Goal: Task Accomplishment & Management: Complete application form

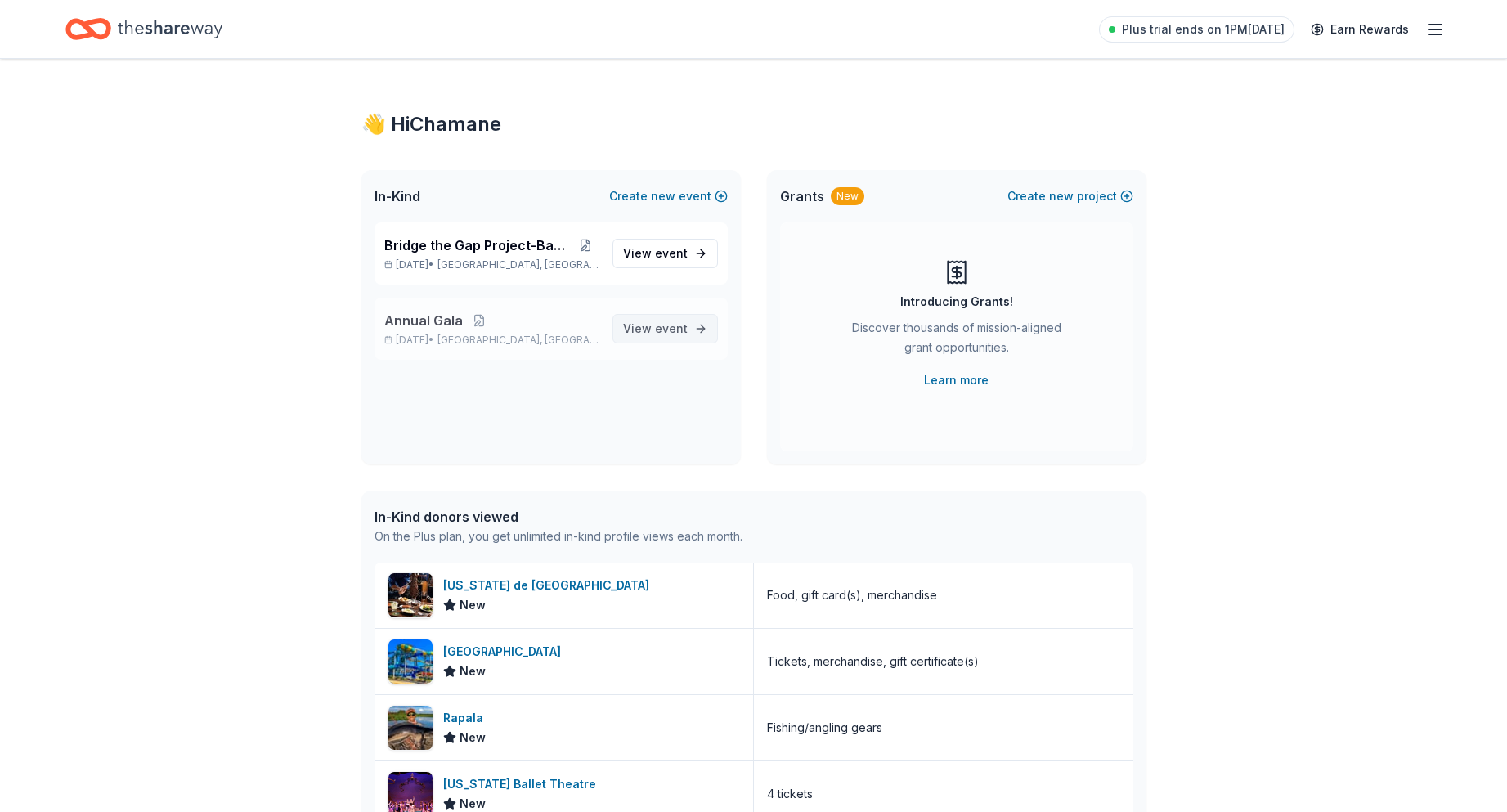
click at [679, 328] on span "event" at bounding box center [671, 327] width 32 height 13
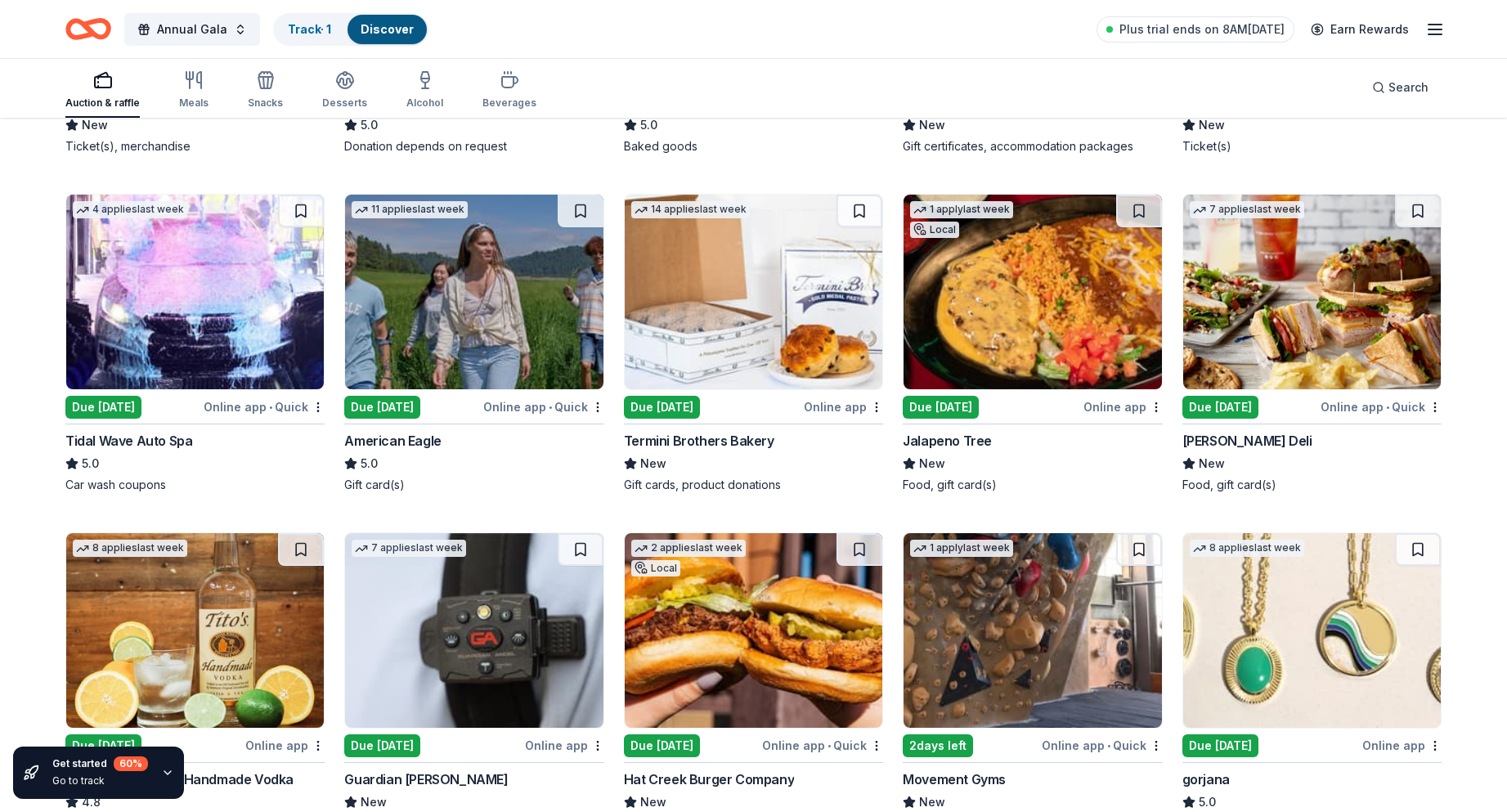
scroll to position [1971, 0]
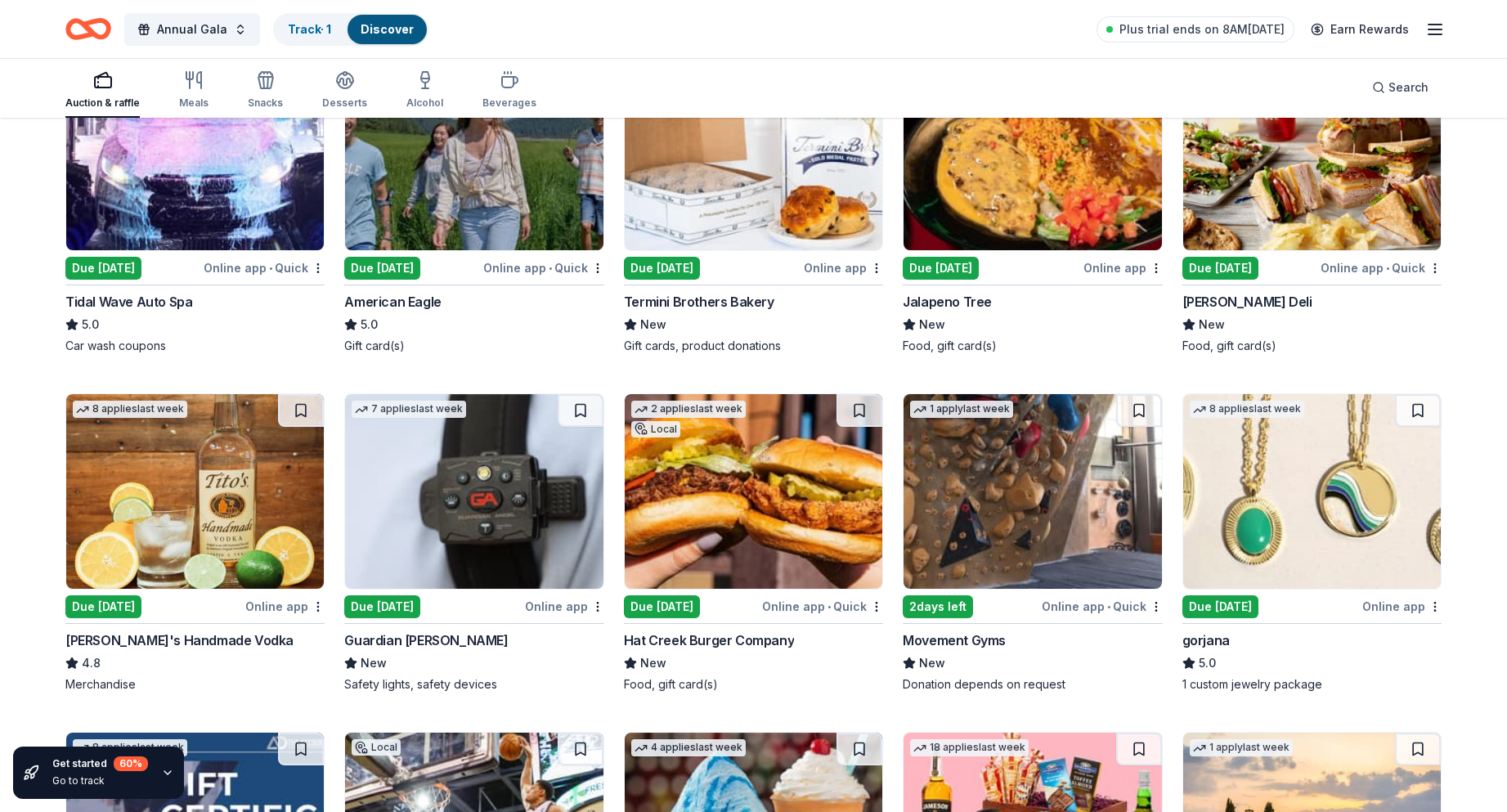
click at [157, 510] on img at bounding box center [195, 491] width 257 height 194
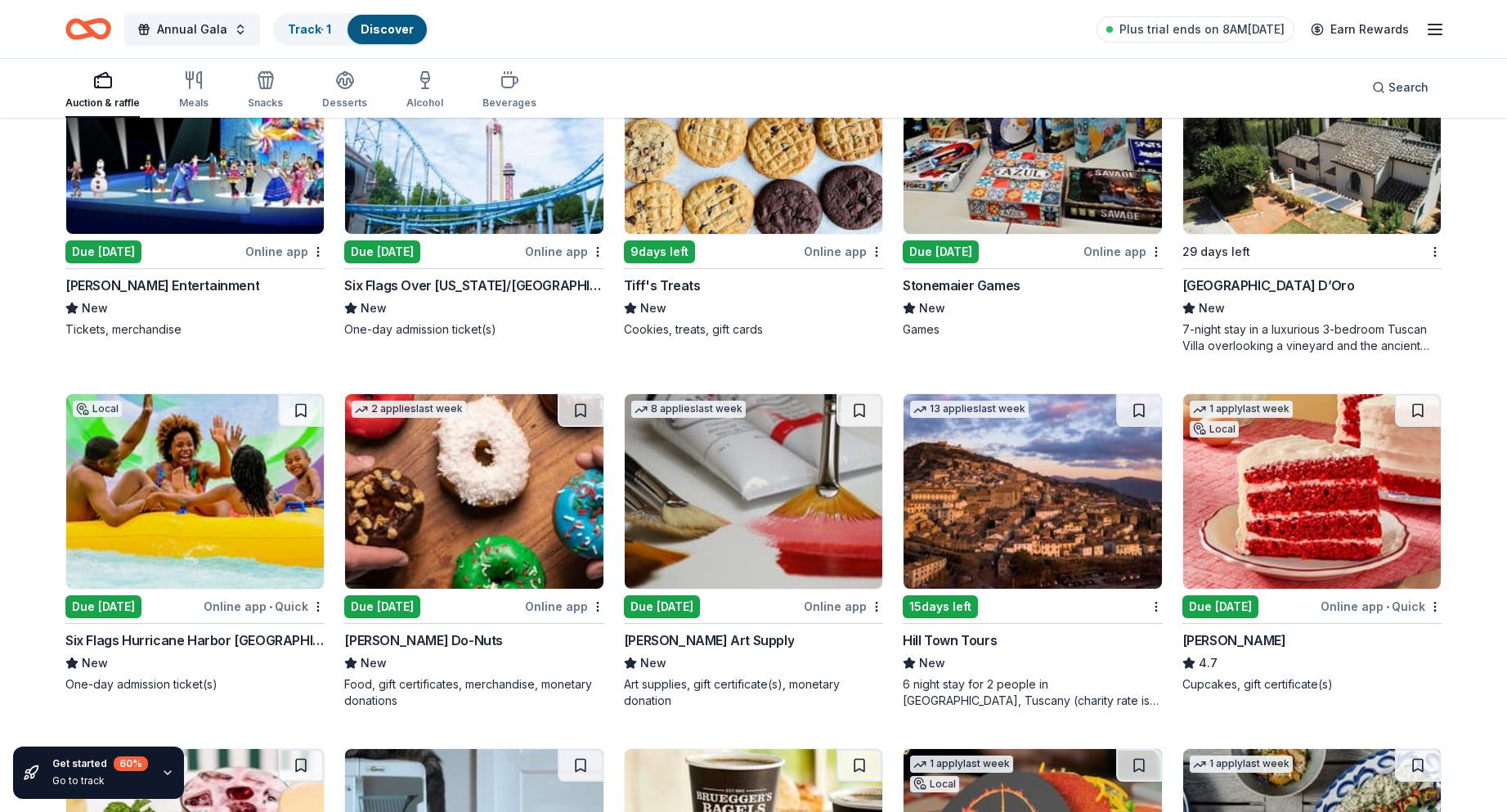
scroll to position [4247, 0]
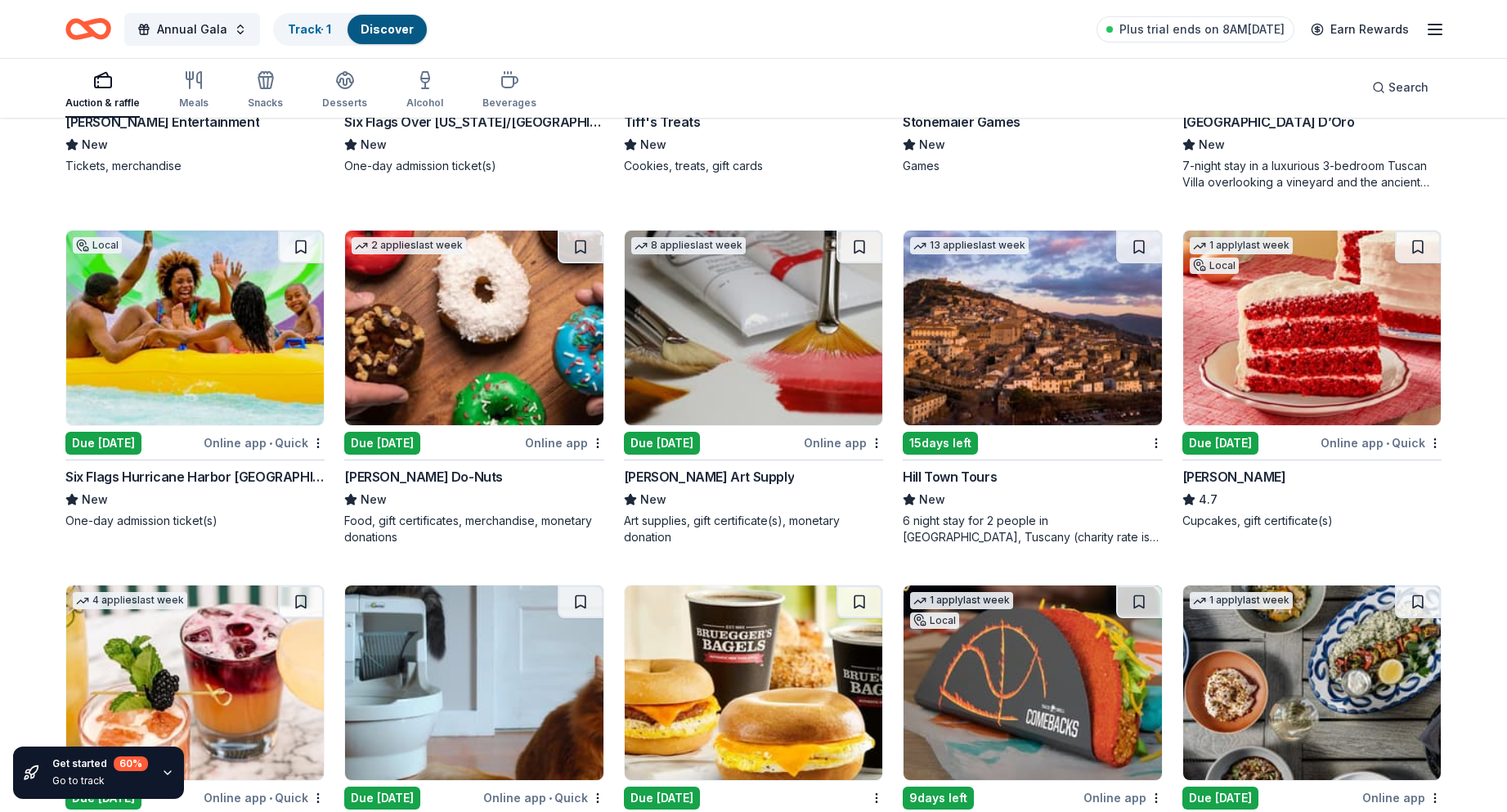
click at [146, 479] on div "Six Flags Hurricane Harbor Splashtown (Houston)" at bounding box center [195, 477] width 259 height 20
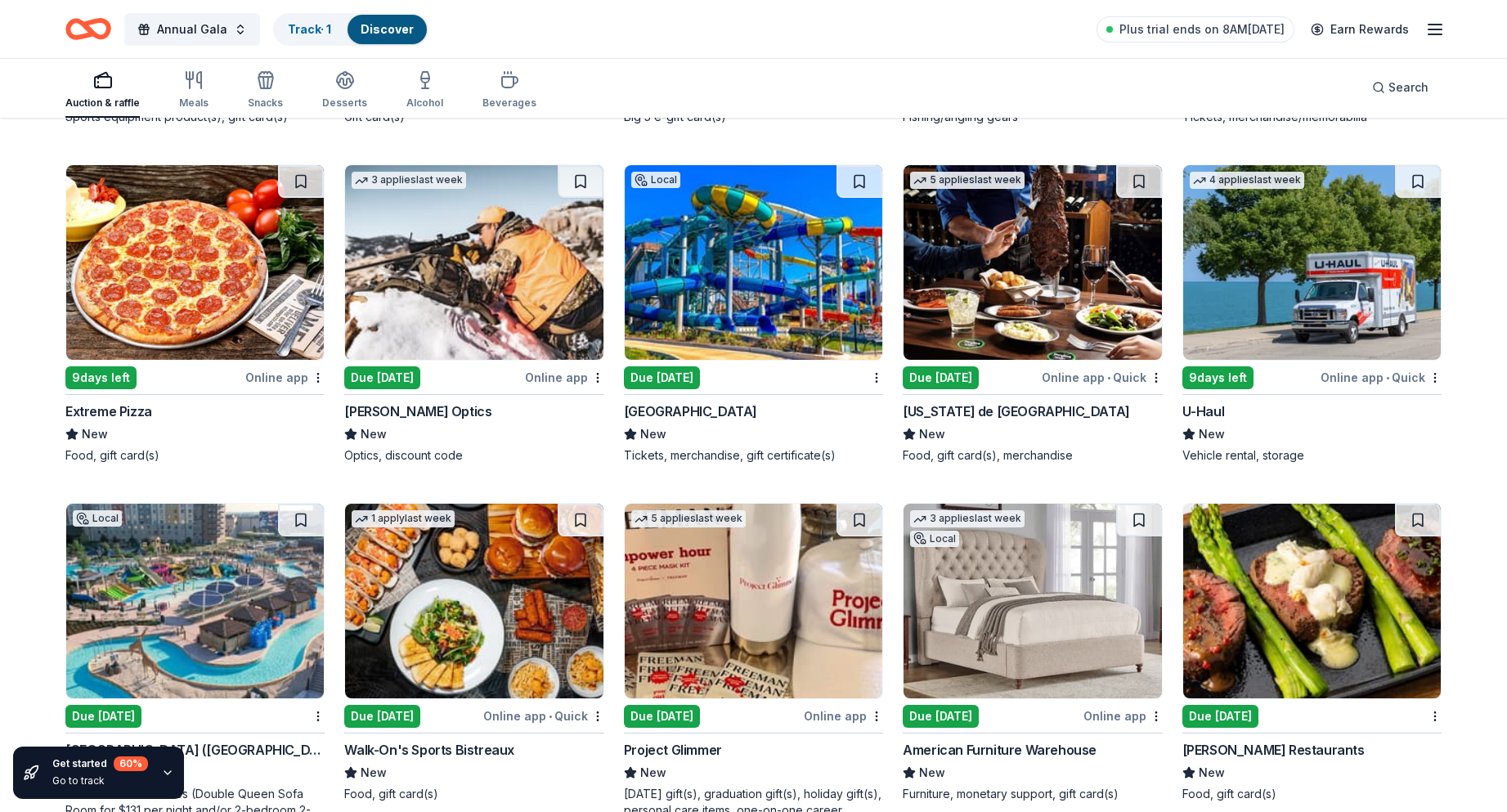
scroll to position [6529, 0]
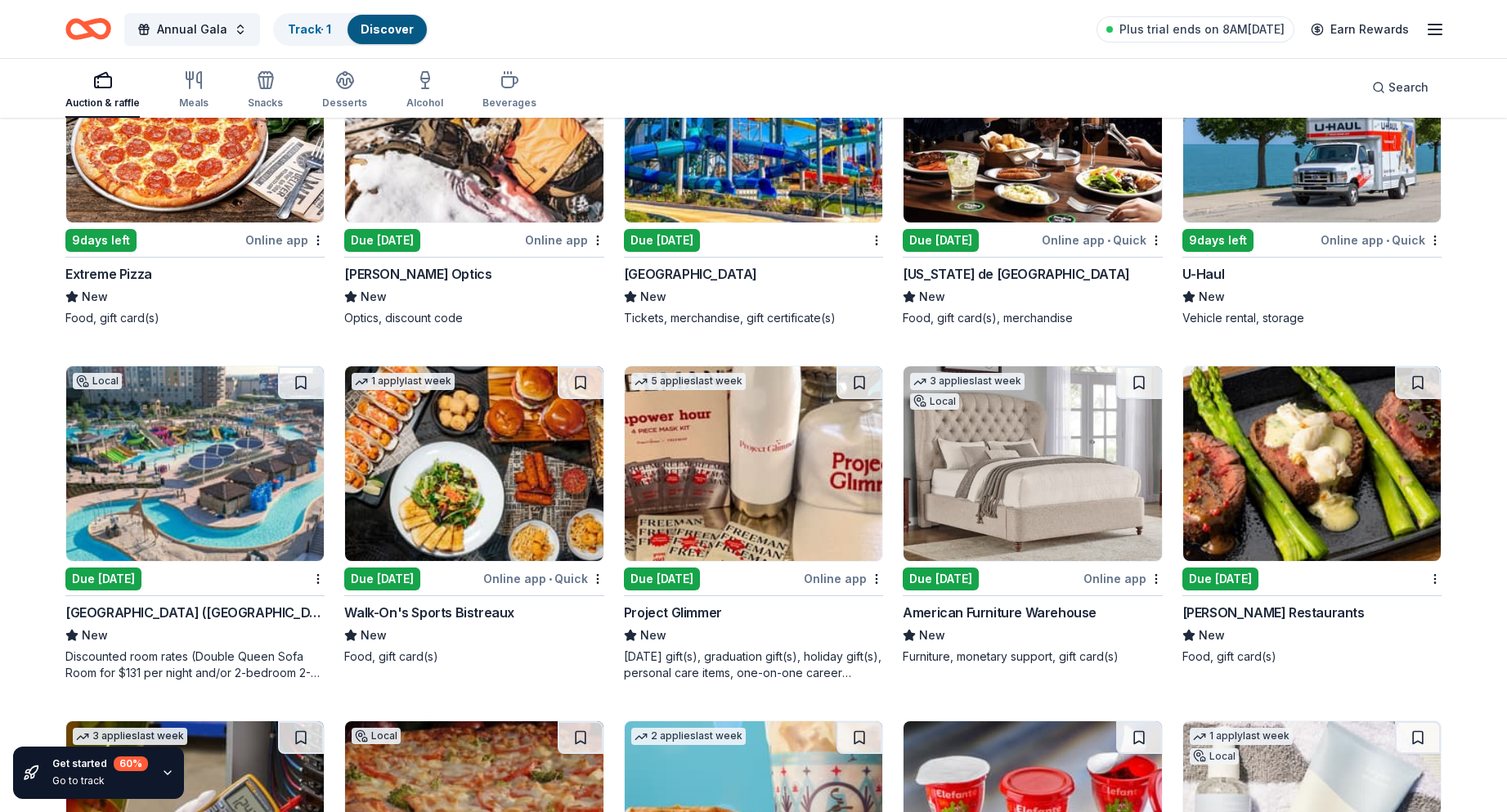
click at [159, 478] on img at bounding box center [195, 463] width 257 height 194
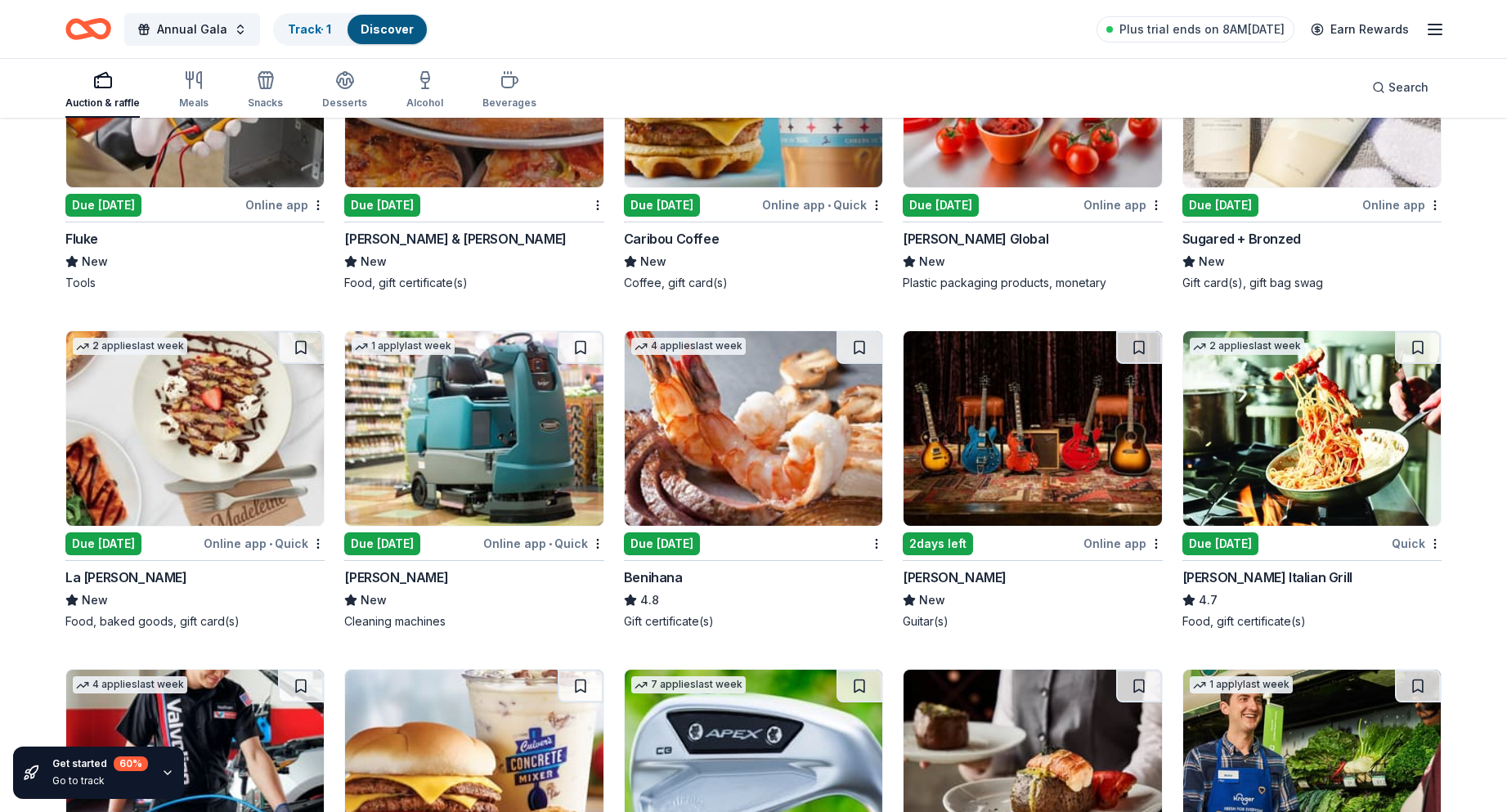
scroll to position [7265, 0]
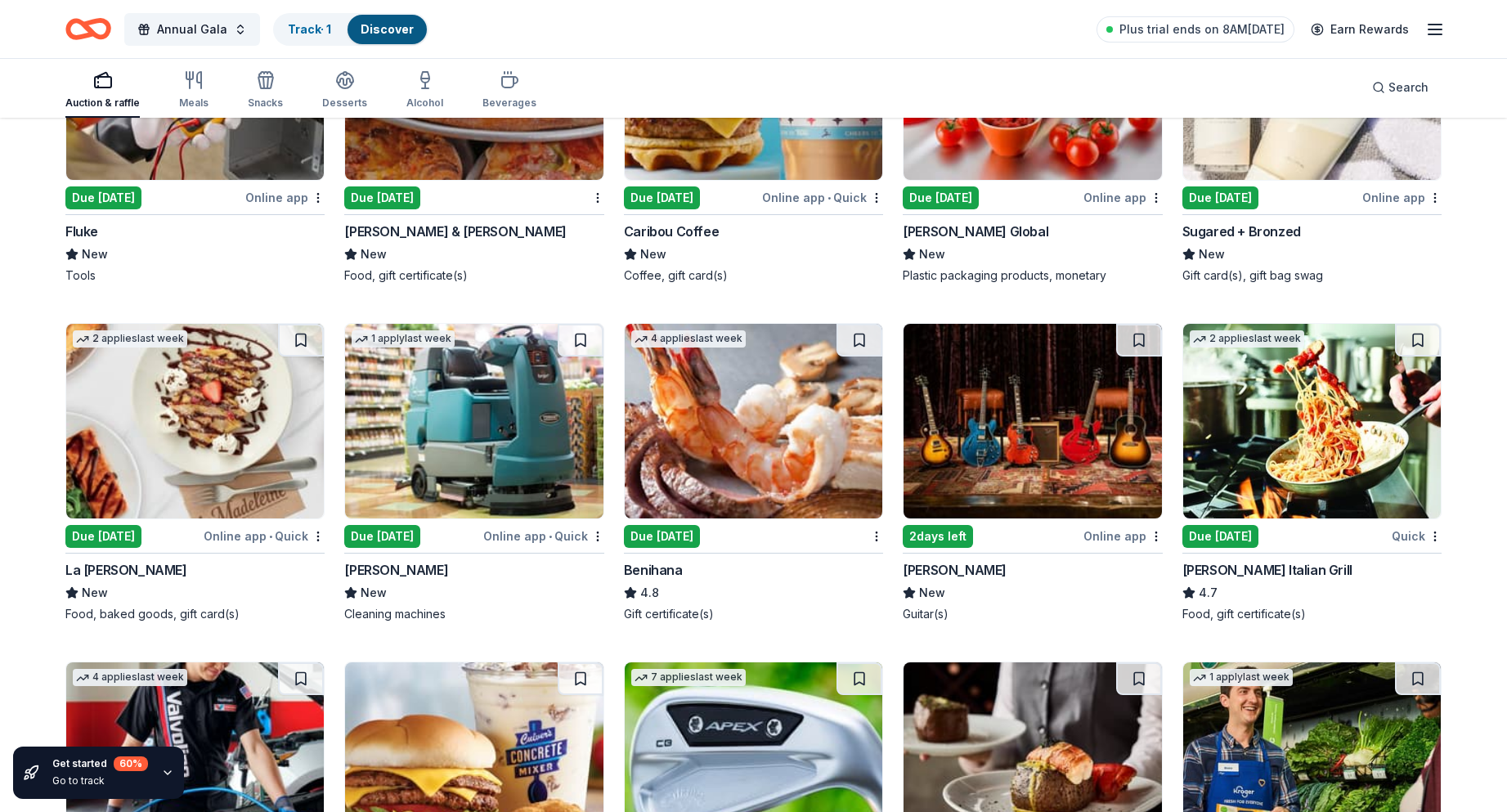
click at [148, 388] on img at bounding box center [195, 421] width 257 height 194
click at [148, 412] on img at bounding box center [195, 421] width 257 height 194
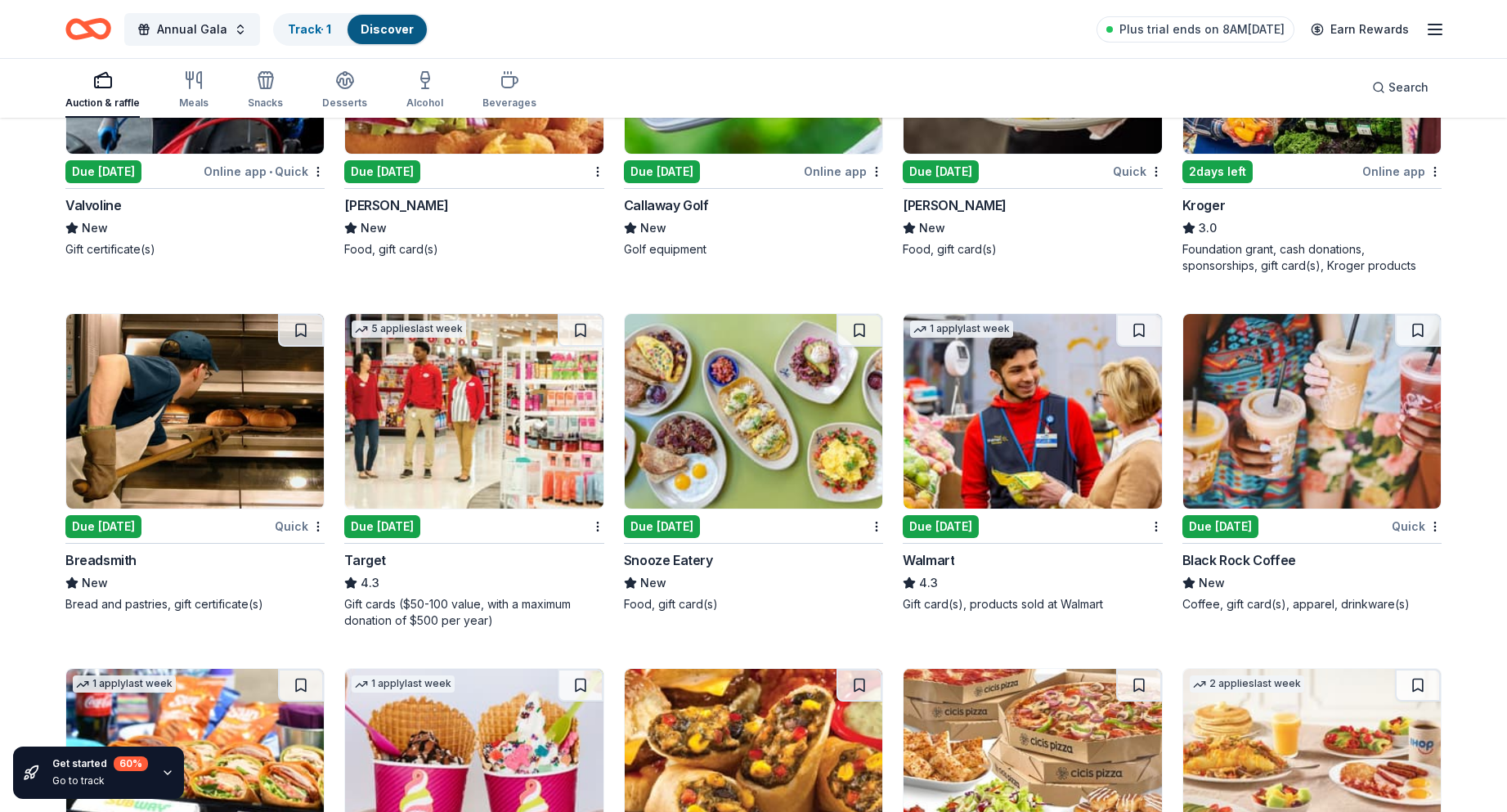
scroll to position [7997, 0]
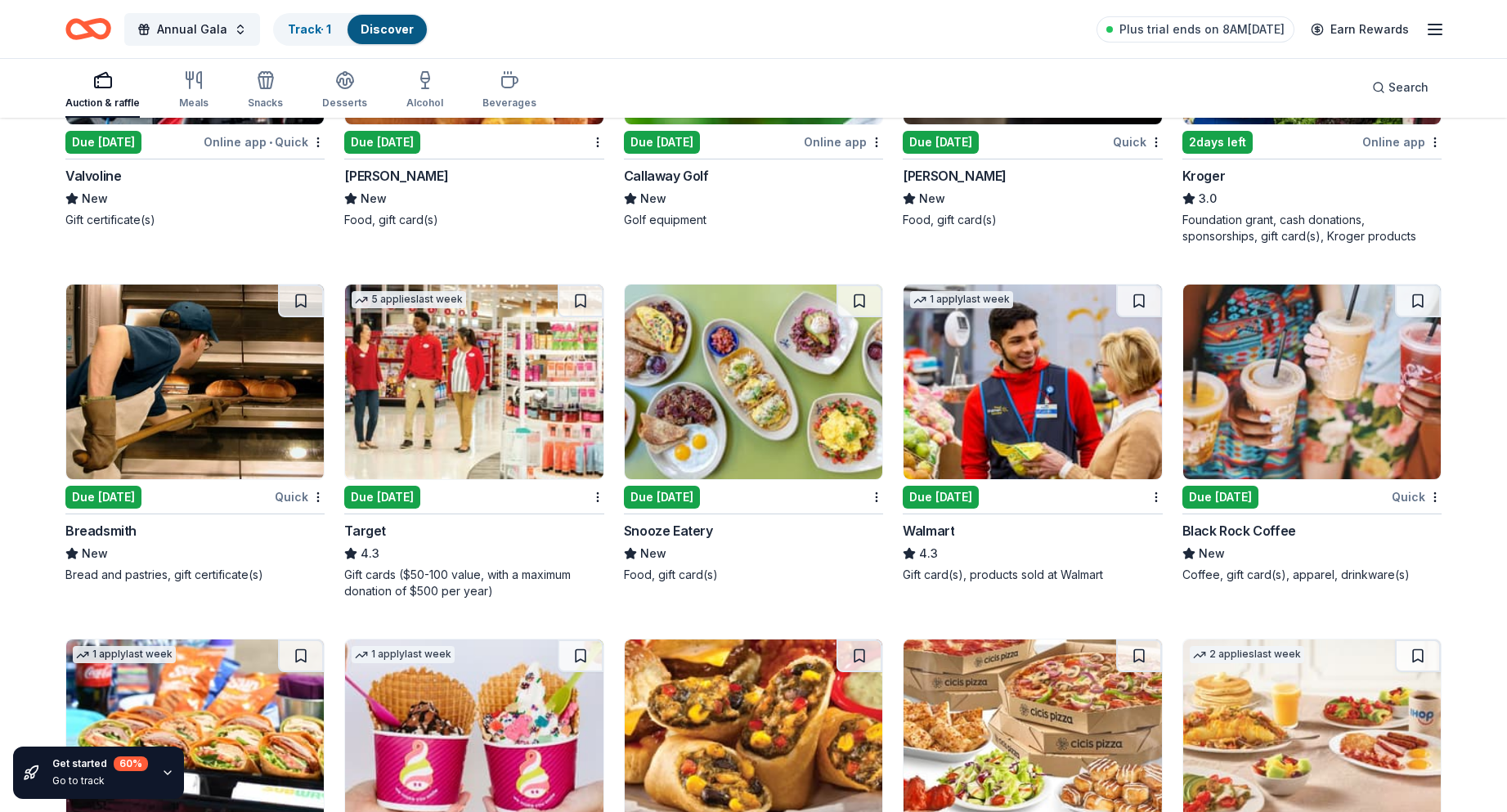
click at [462, 405] on img at bounding box center [474, 381] width 257 height 194
click at [1037, 388] on img at bounding box center [1033, 381] width 257 height 194
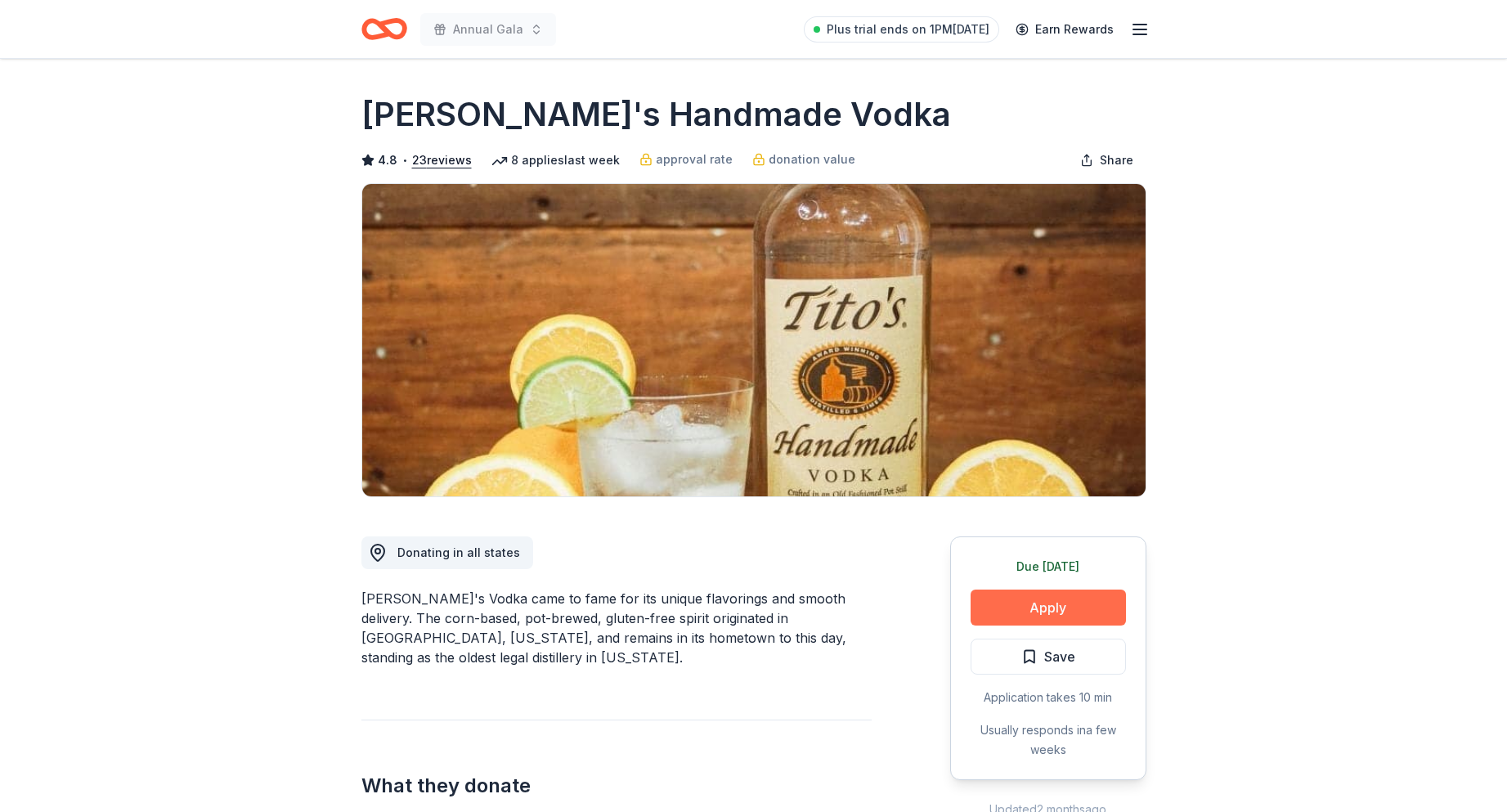
click at [1031, 609] on button "Apply" at bounding box center [1048, 607] width 156 height 36
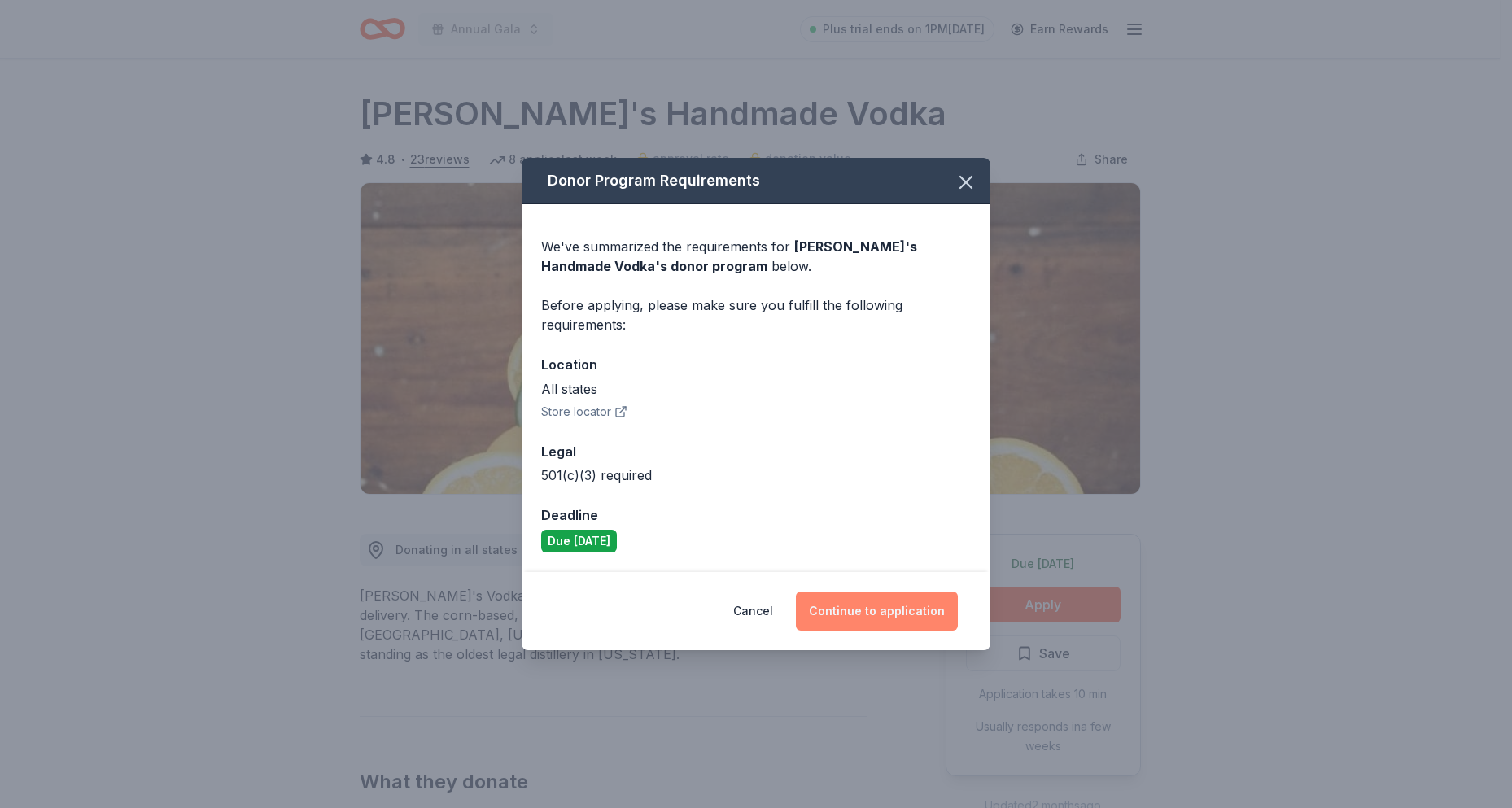
click at [881, 616] on button "Continue to application" at bounding box center [876, 611] width 162 height 39
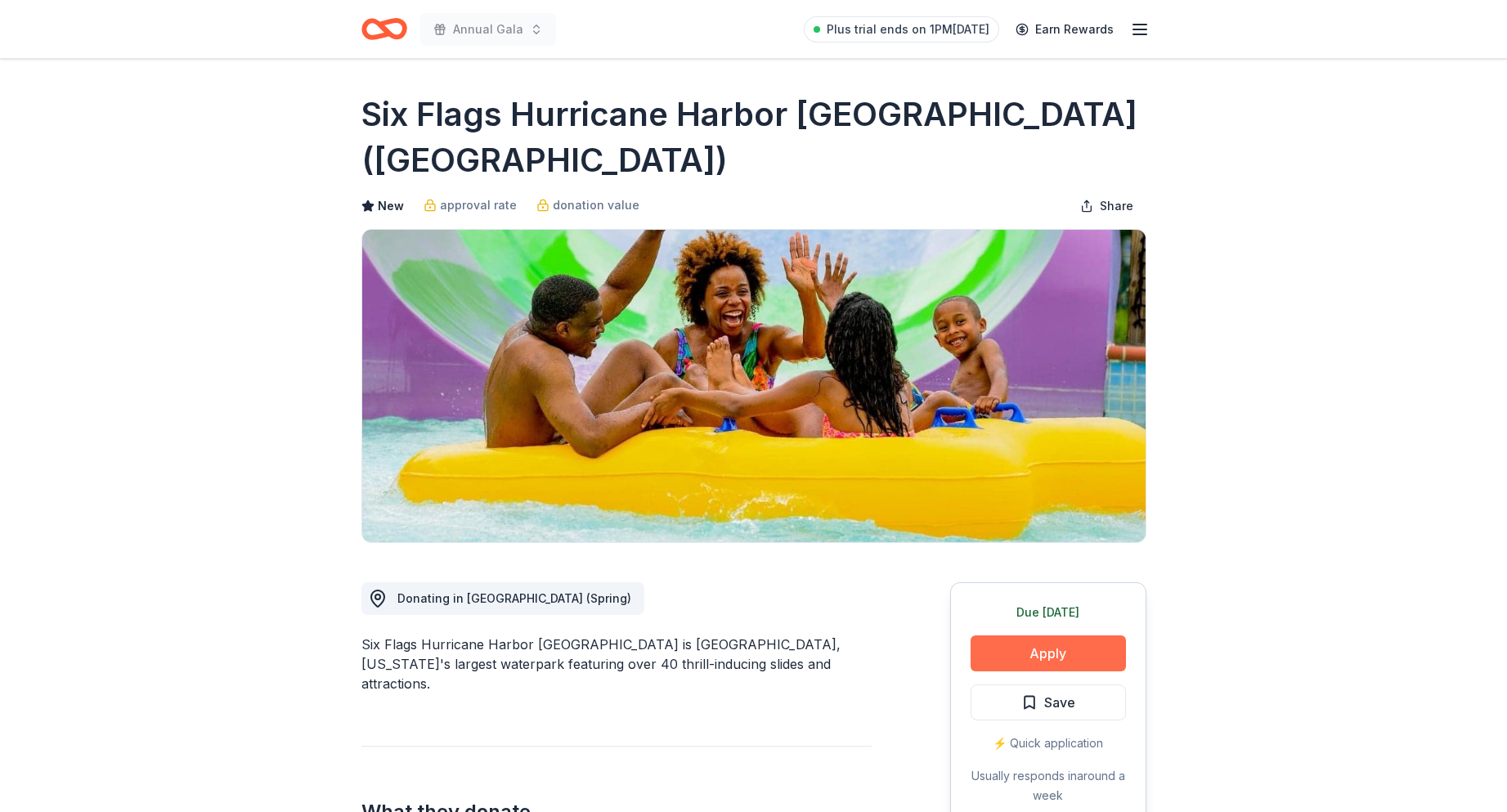
click at [1000, 635] on button "Apply" at bounding box center [1048, 653] width 156 height 36
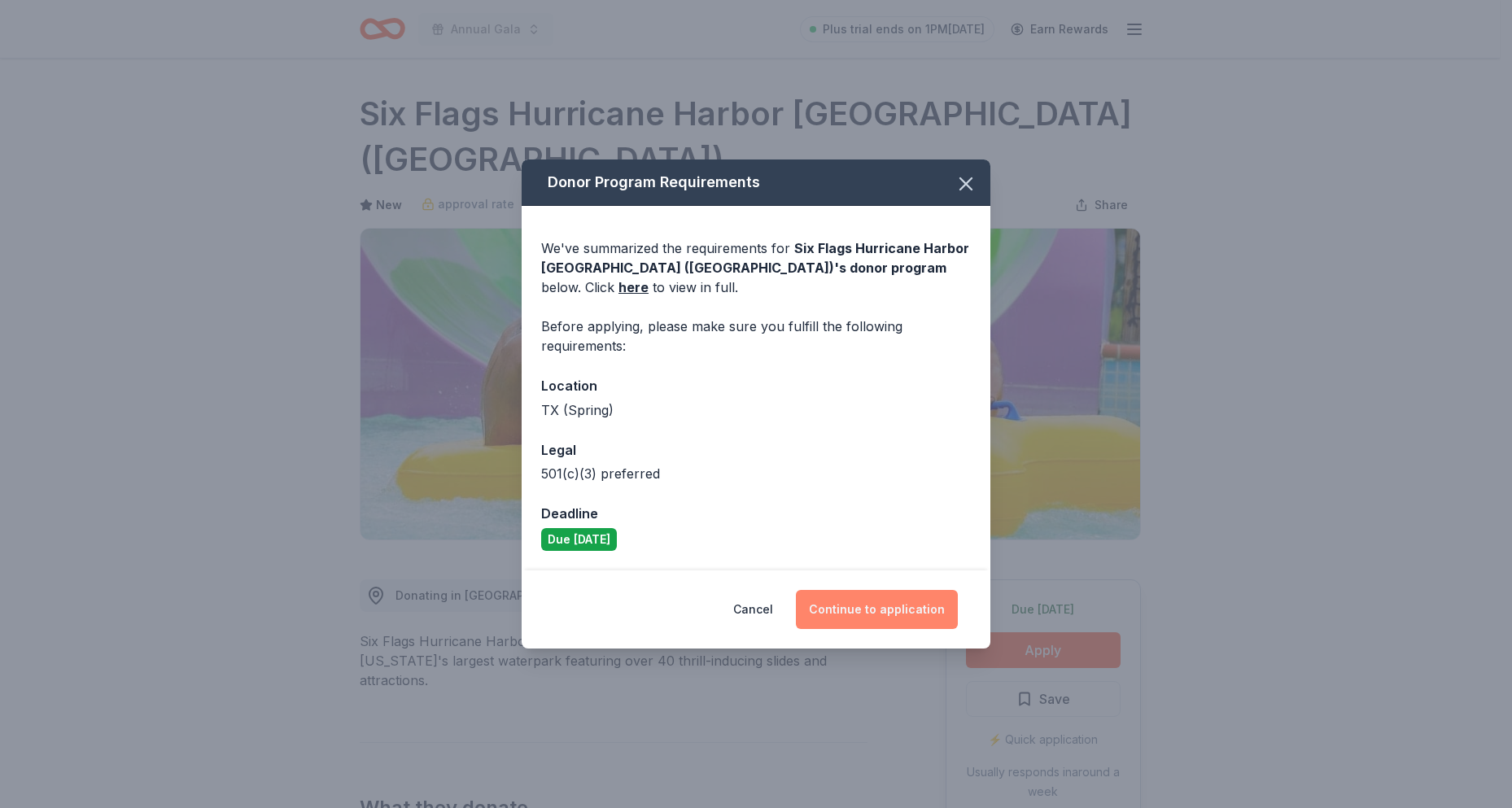
click at [833, 610] on button "Continue to application" at bounding box center [876, 609] width 162 height 39
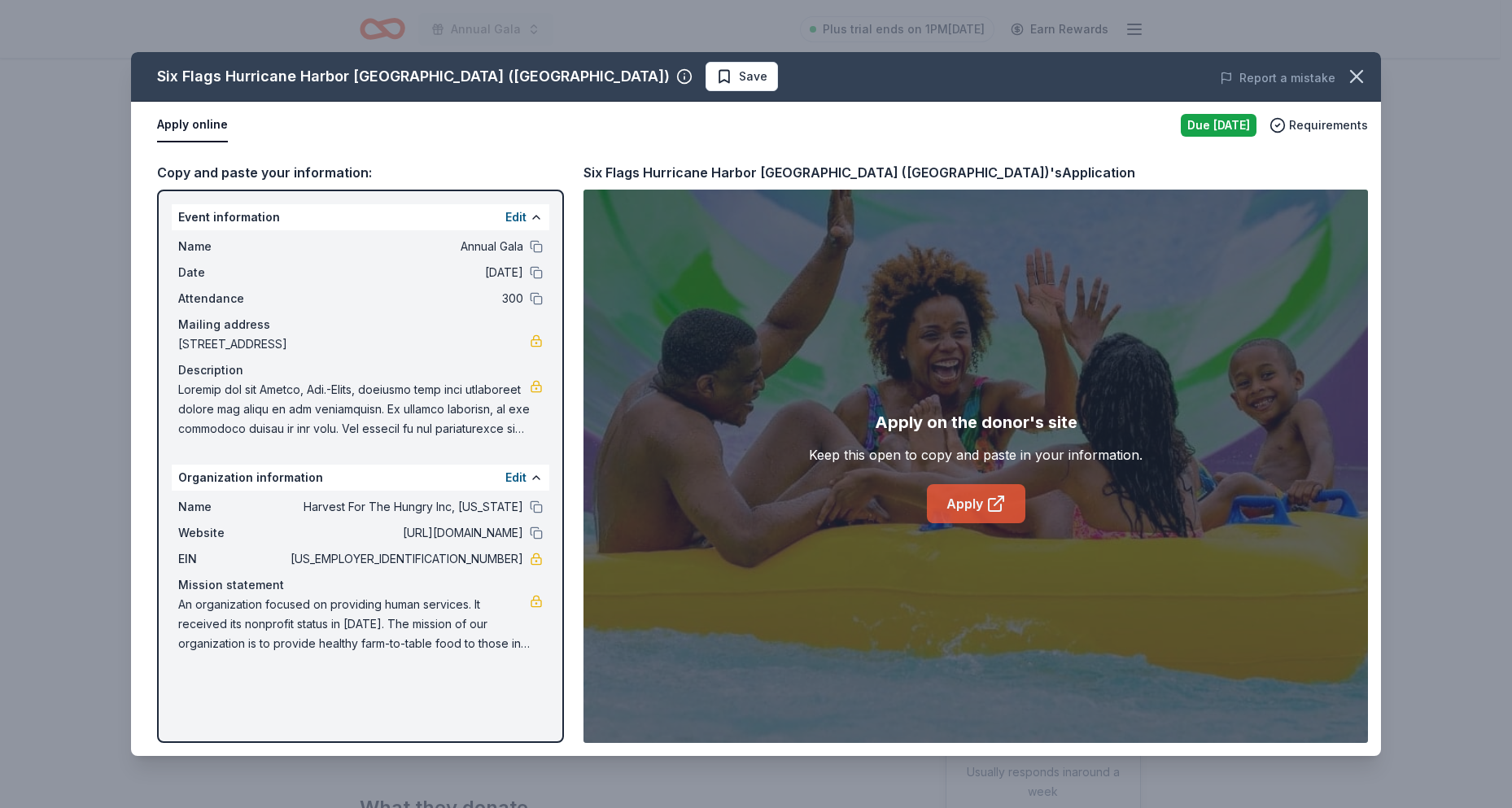
click at [996, 506] on icon at bounding box center [996, 504] width 20 height 20
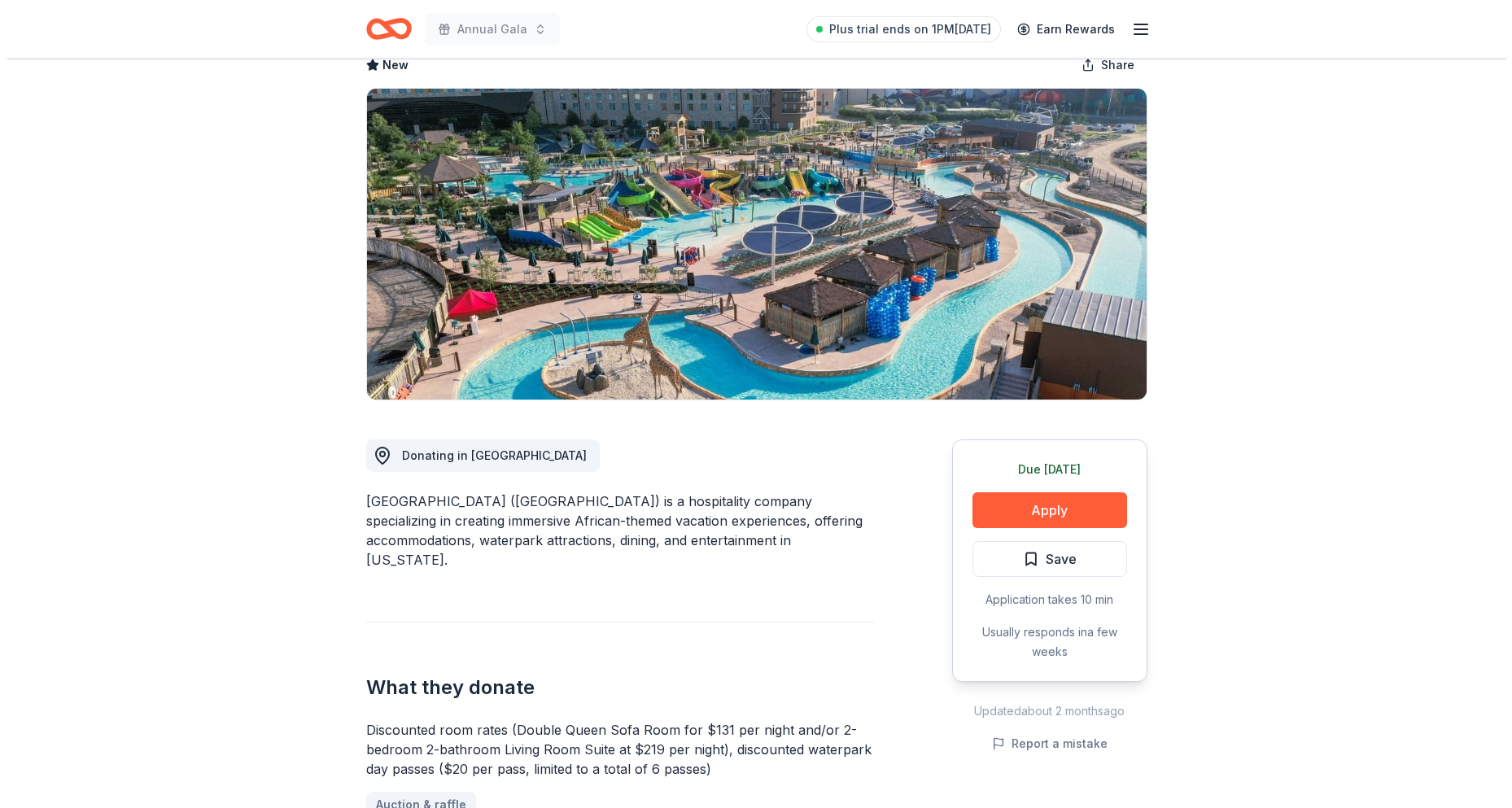
scroll to position [326, 0]
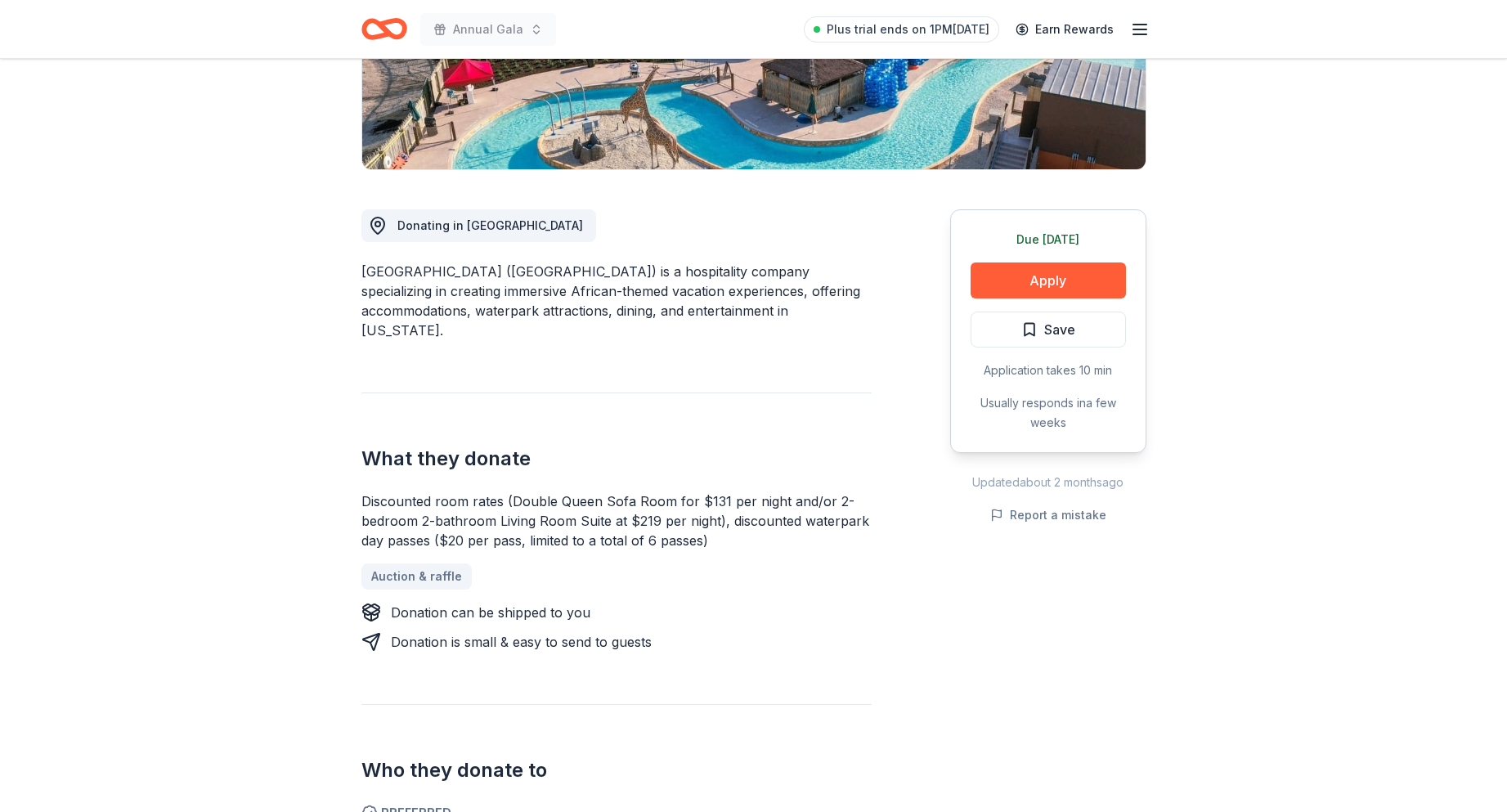
drag, startPoint x: 732, startPoint y: 524, endPoint x: 373, endPoint y: 486, distance: 361.0
click at [357, 479] on div "Kalahari Resorts (TX) New Share Donating in TX Kalahari Resorts (TX) is a hospi…" at bounding box center [754, 784] width 838 height 2105
click at [1017, 275] on button "Apply" at bounding box center [1048, 281] width 156 height 36
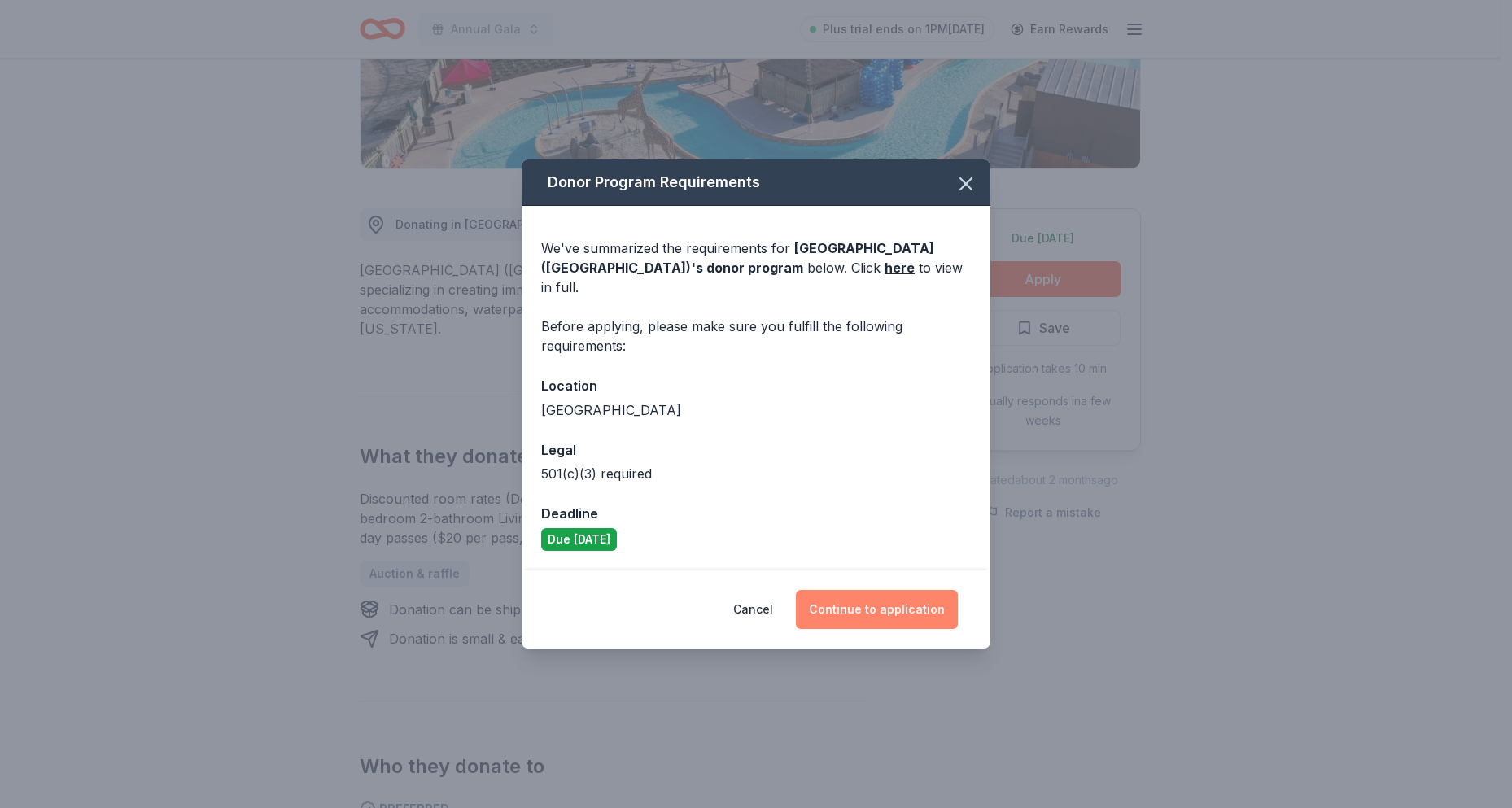
click at [909, 595] on button "Continue to application" at bounding box center [876, 609] width 162 height 39
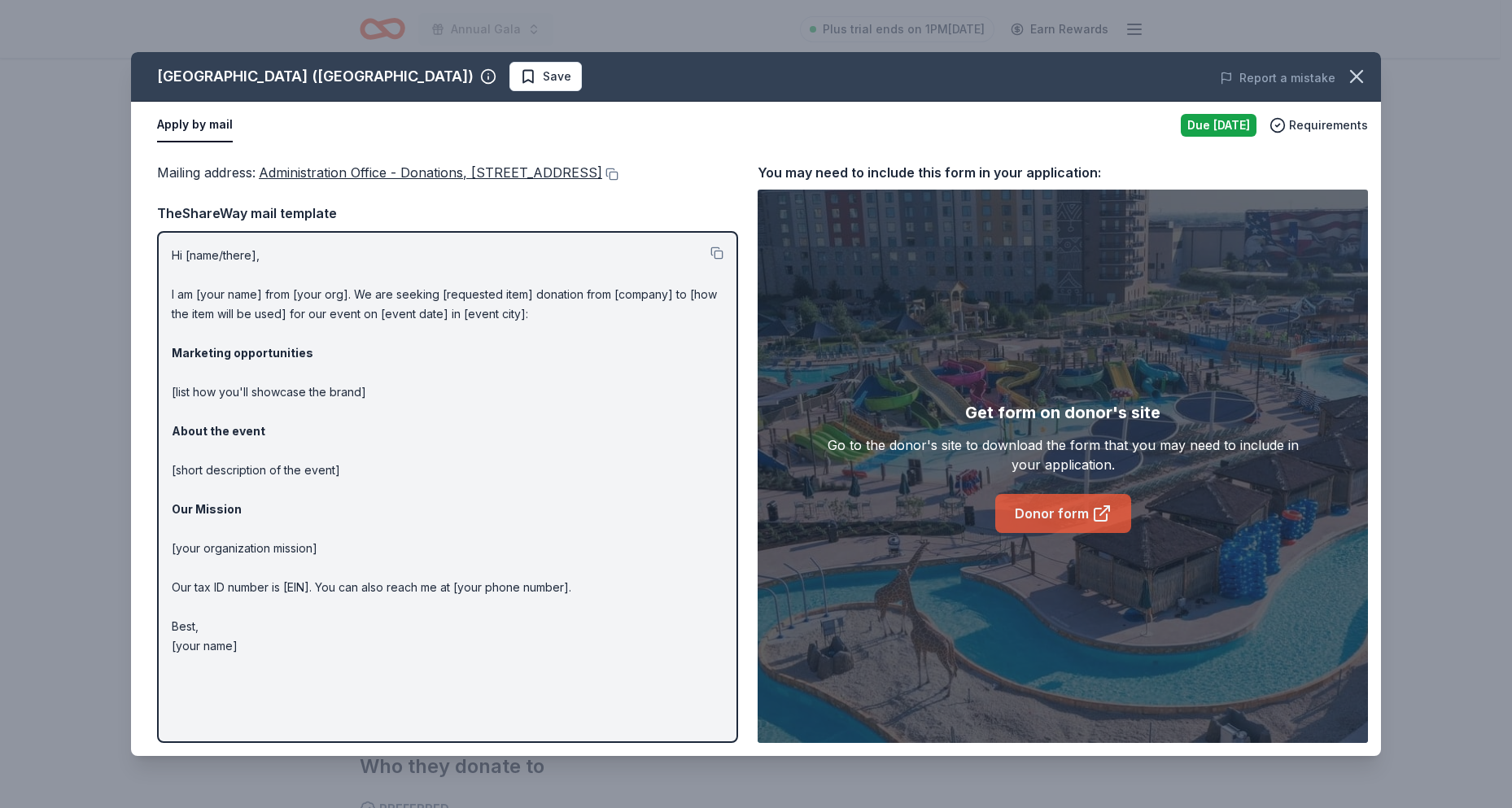
click at [1036, 514] on link "Donor form" at bounding box center [1064, 514] width 136 height 39
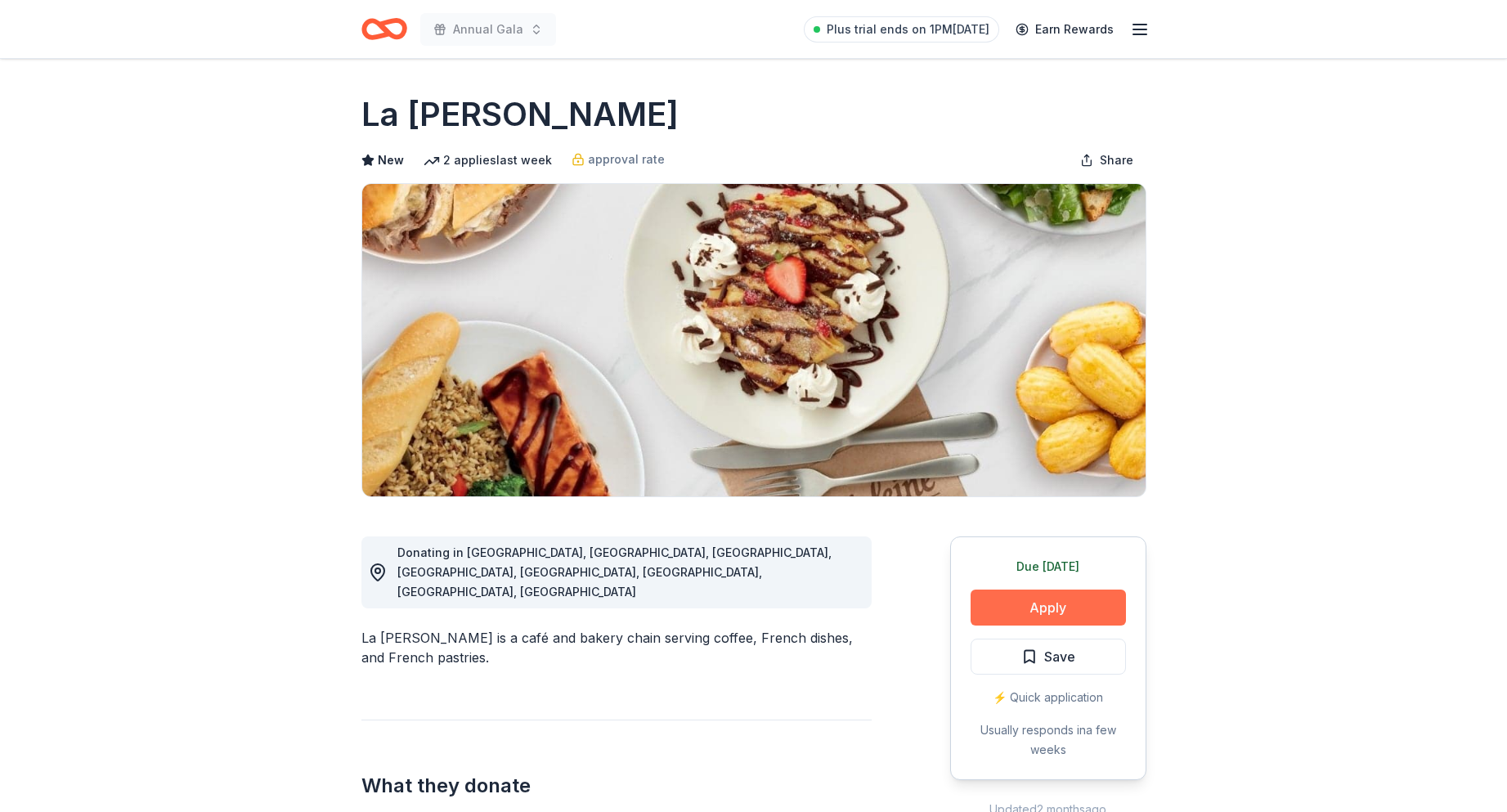
click at [1039, 607] on button "Apply" at bounding box center [1048, 607] width 156 height 36
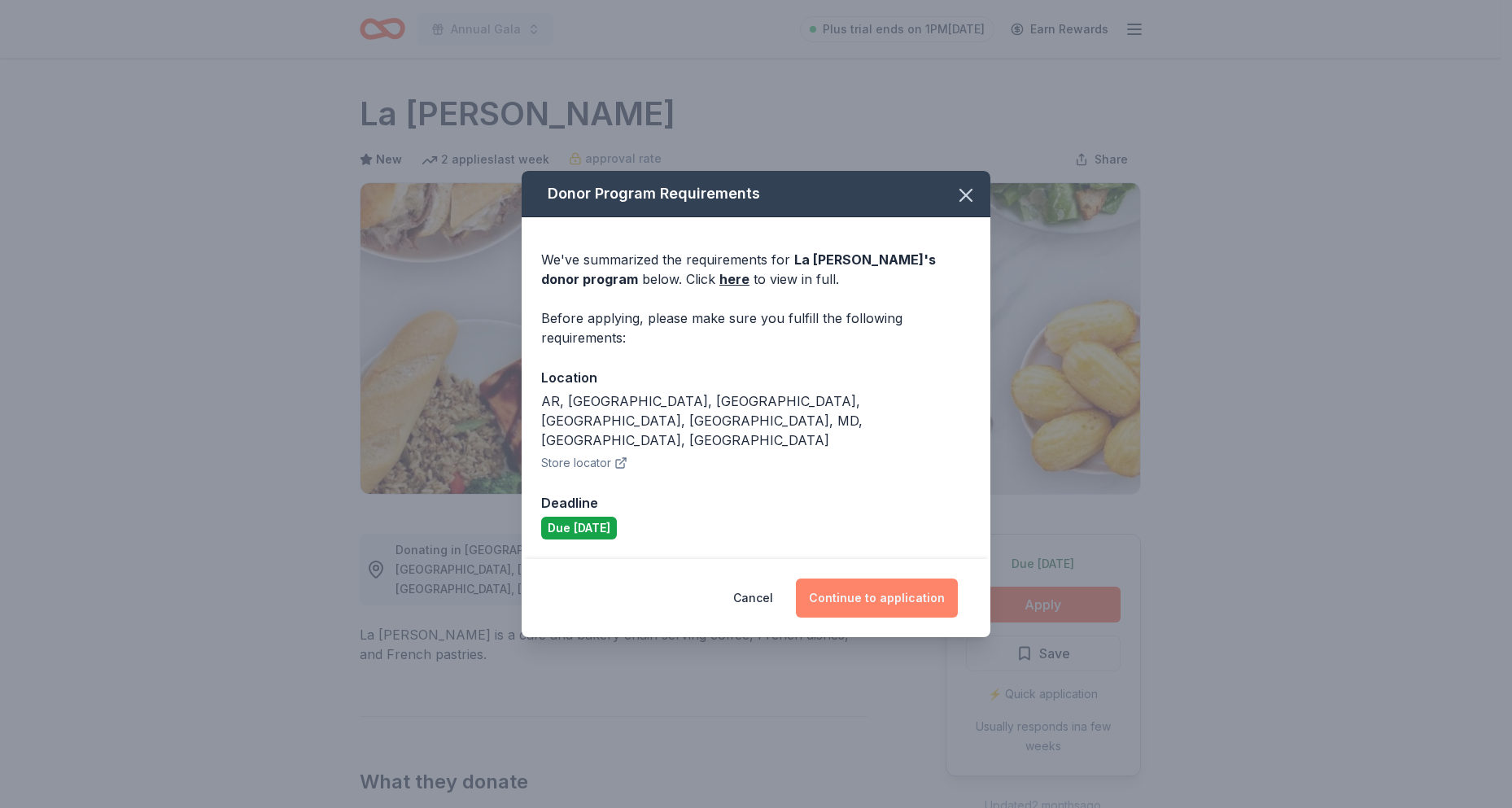
click at [868, 578] on button "Continue to application" at bounding box center [876, 598] width 162 height 39
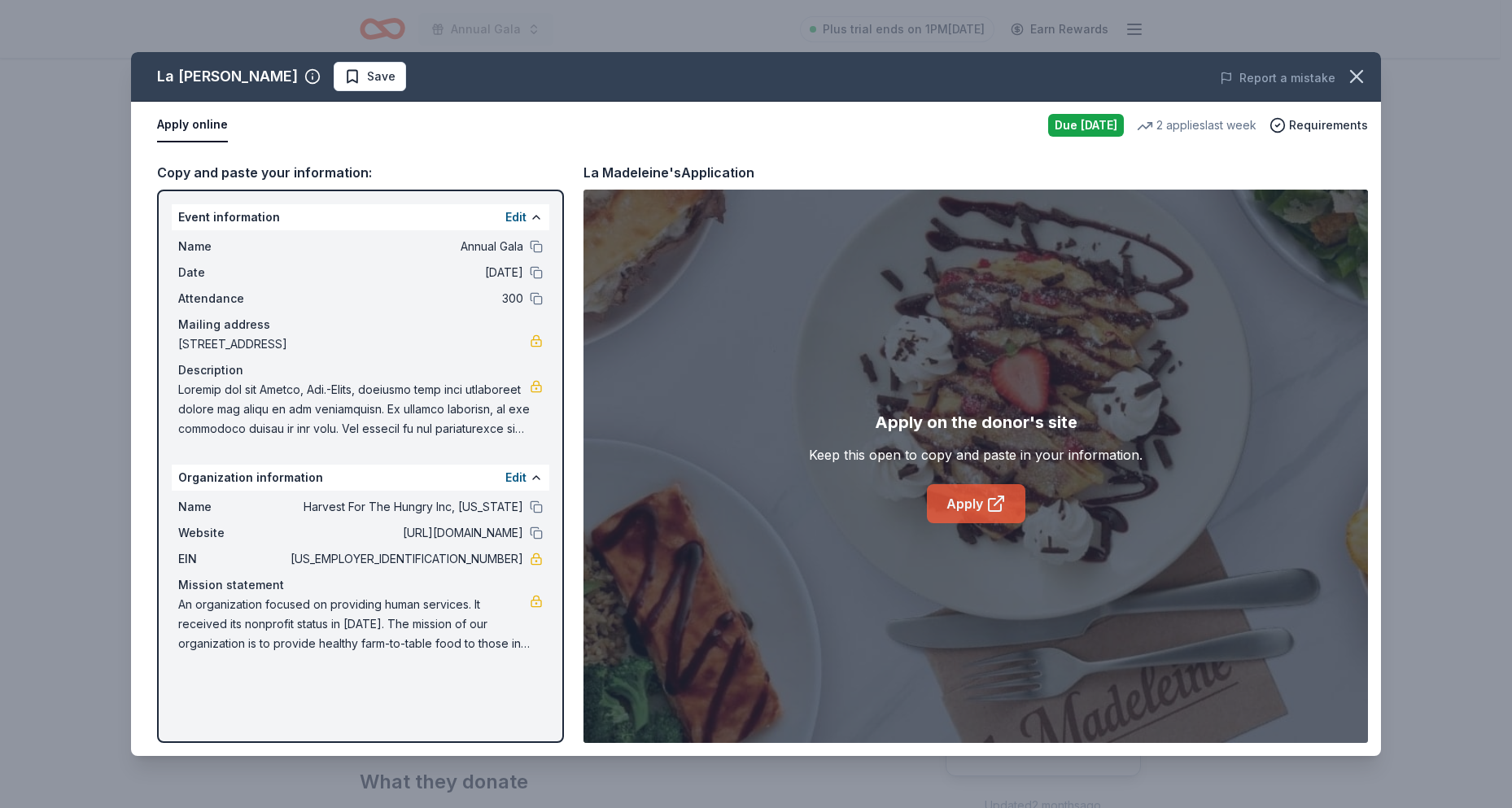
click at [973, 513] on link "Apply" at bounding box center [976, 504] width 98 height 39
click at [981, 499] on link "Apply" at bounding box center [976, 504] width 98 height 39
click at [969, 506] on link "Apply" at bounding box center [976, 504] width 98 height 39
click at [963, 503] on link "Apply" at bounding box center [976, 504] width 98 height 39
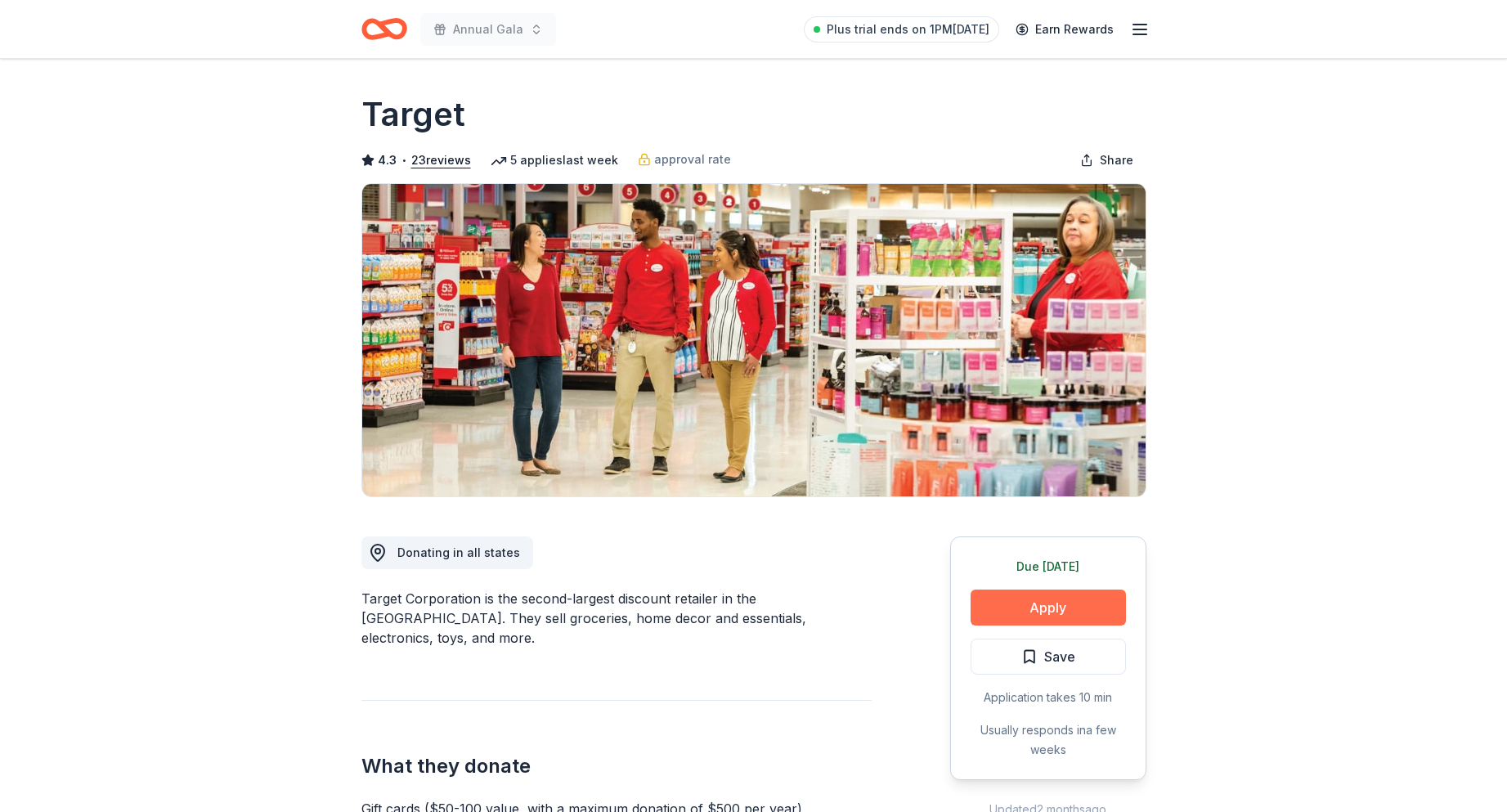
click at [1039, 598] on button "Apply" at bounding box center [1048, 607] width 156 height 36
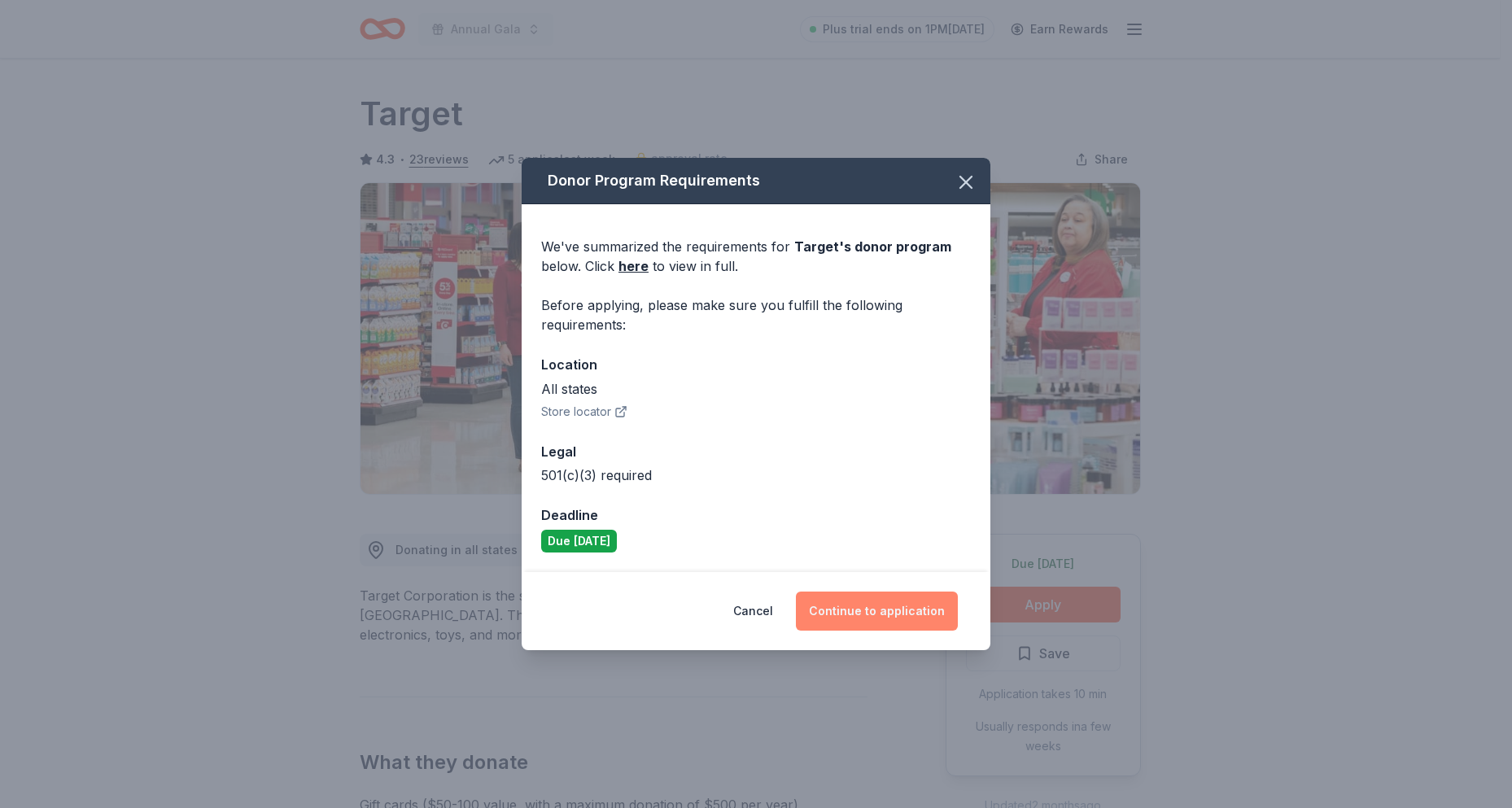
click at [849, 613] on button "Continue to application" at bounding box center [876, 611] width 162 height 39
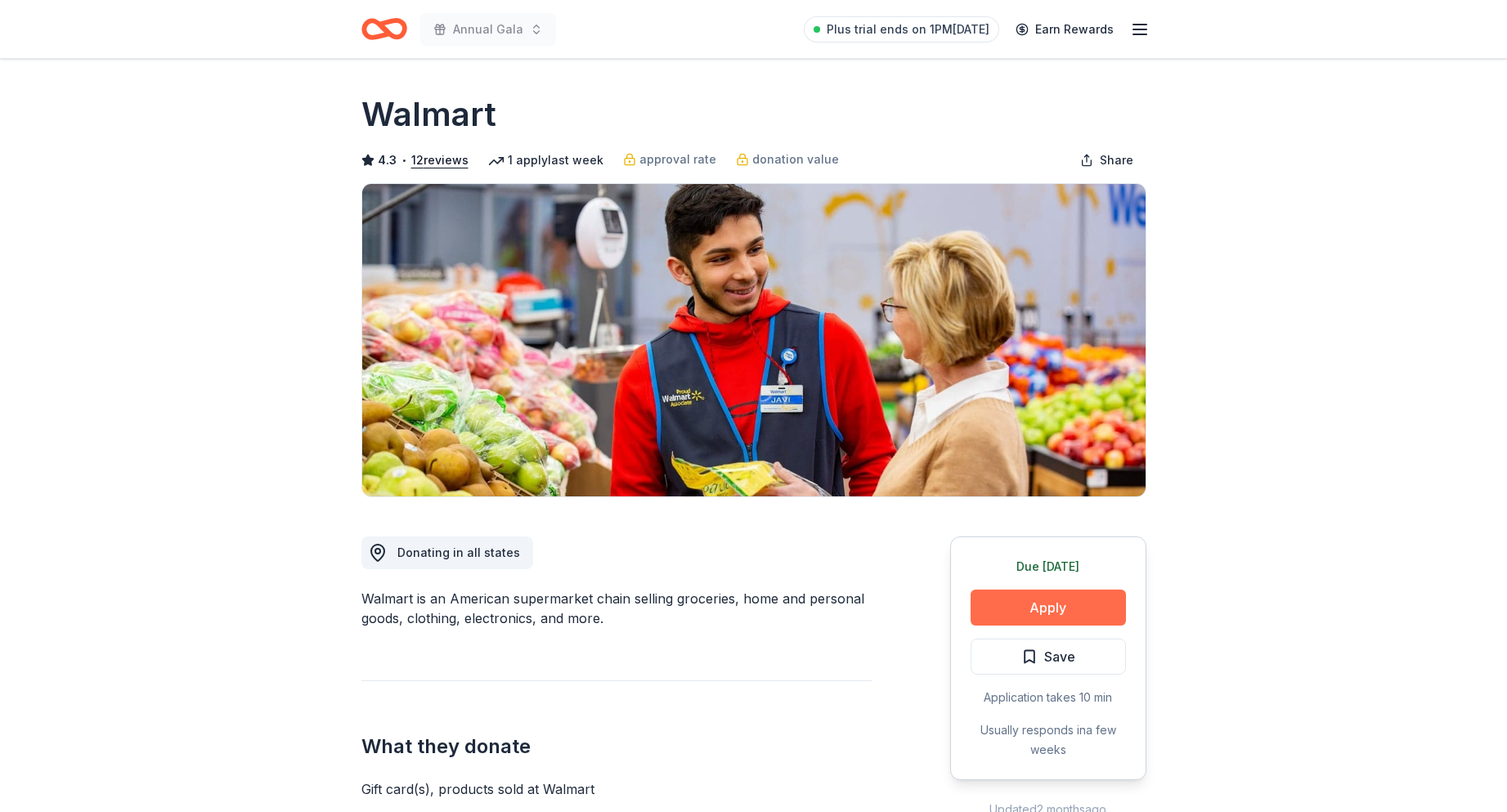
click at [1021, 599] on button "Apply" at bounding box center [1048, 607] width 156 height 36
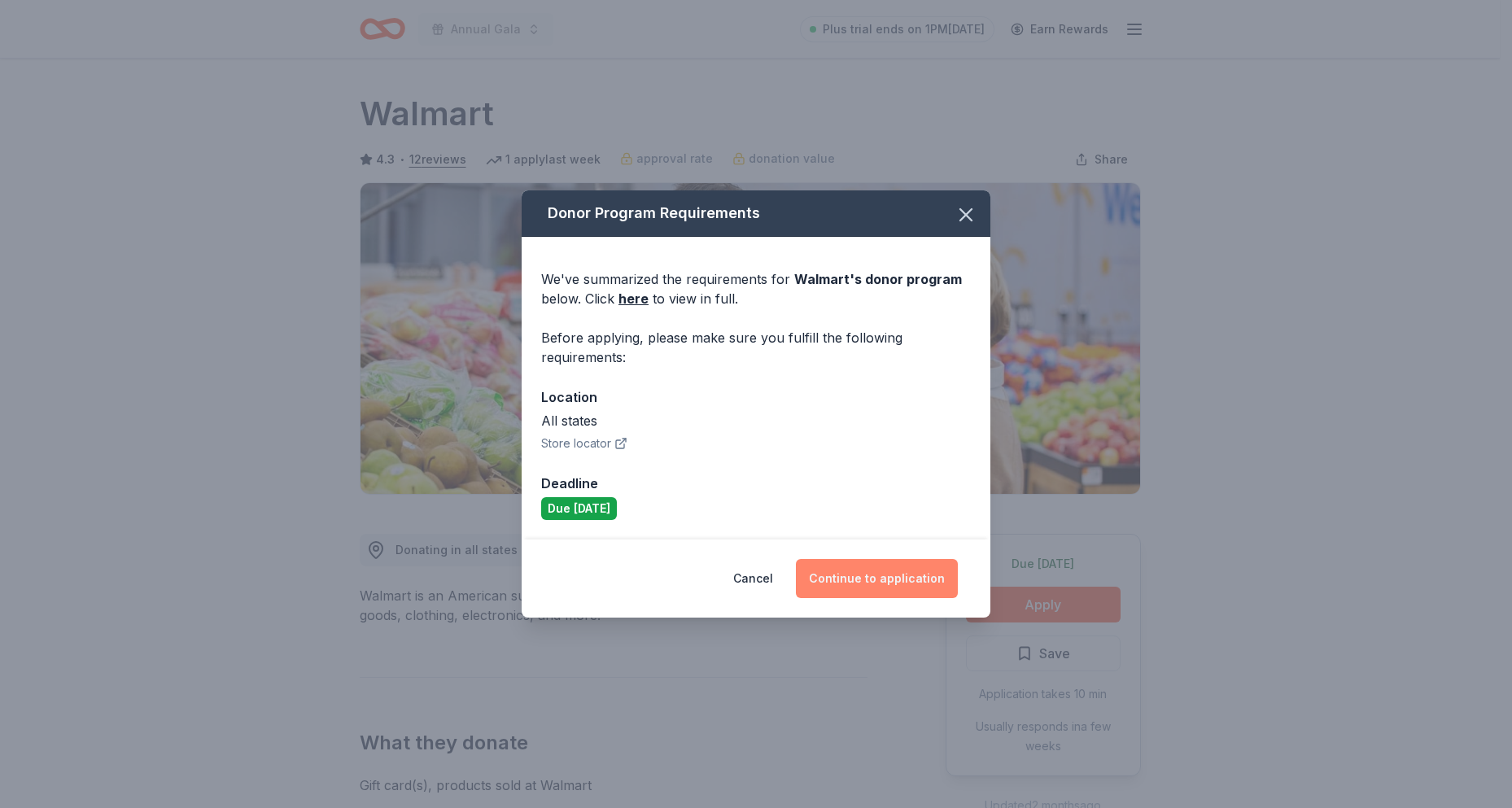
click at [832, 584] on button "Continue to application" at bounding box center [876, 579] width 162 height 39
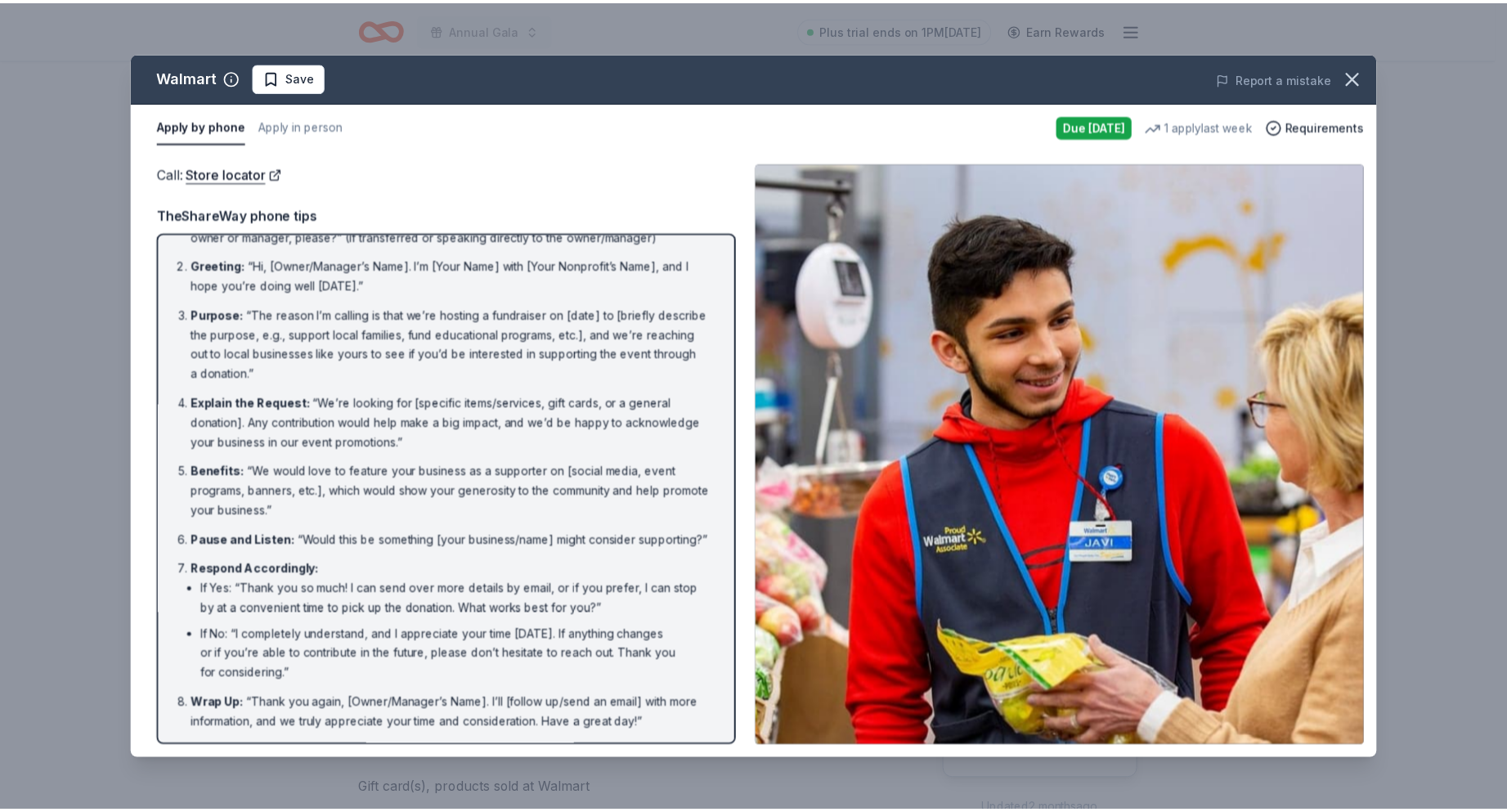
scroll to position [61, 0]
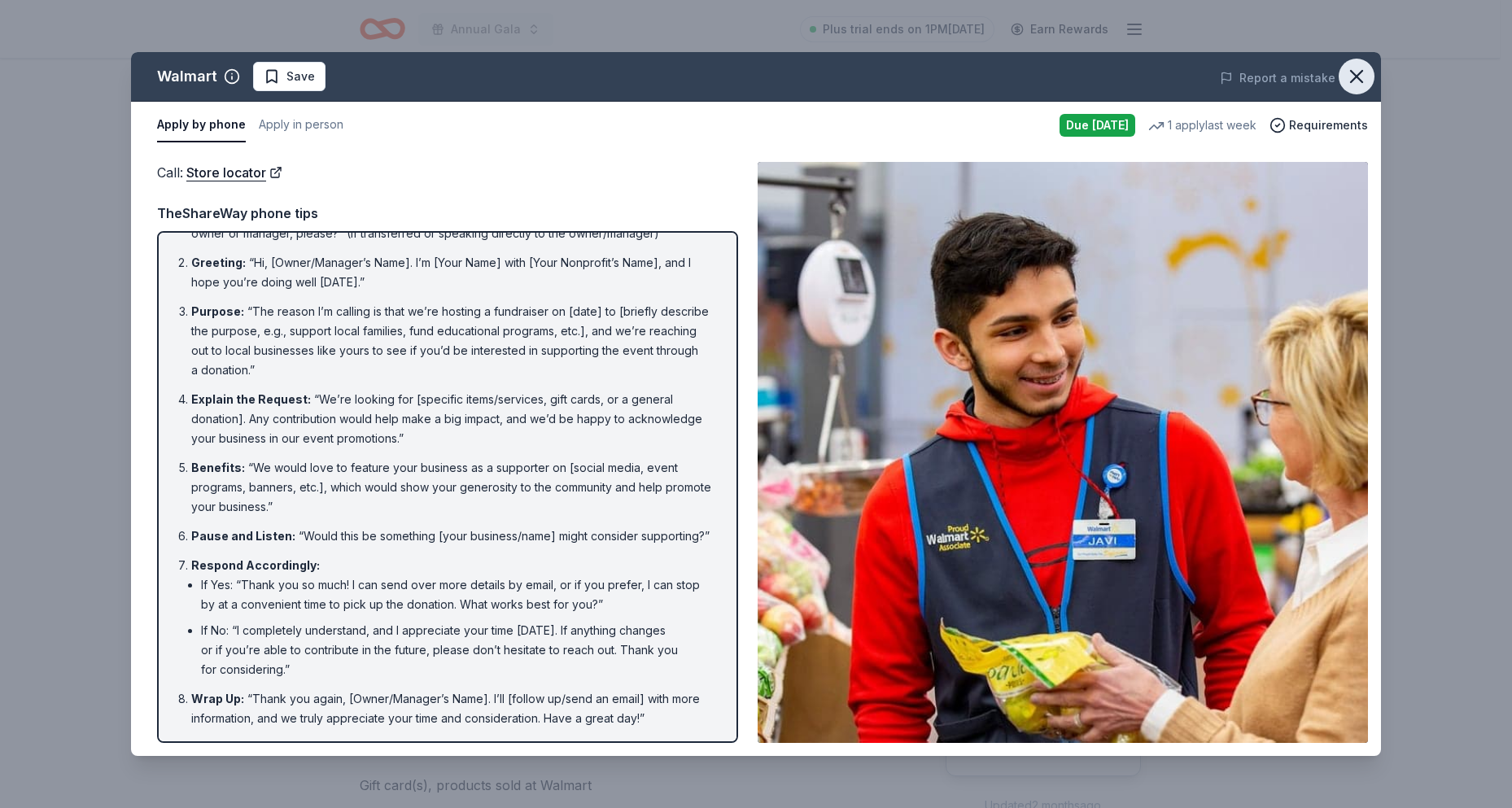
click at [1361, 74] on icon "button" at bounding box center [1356, 76] width 22 height 22
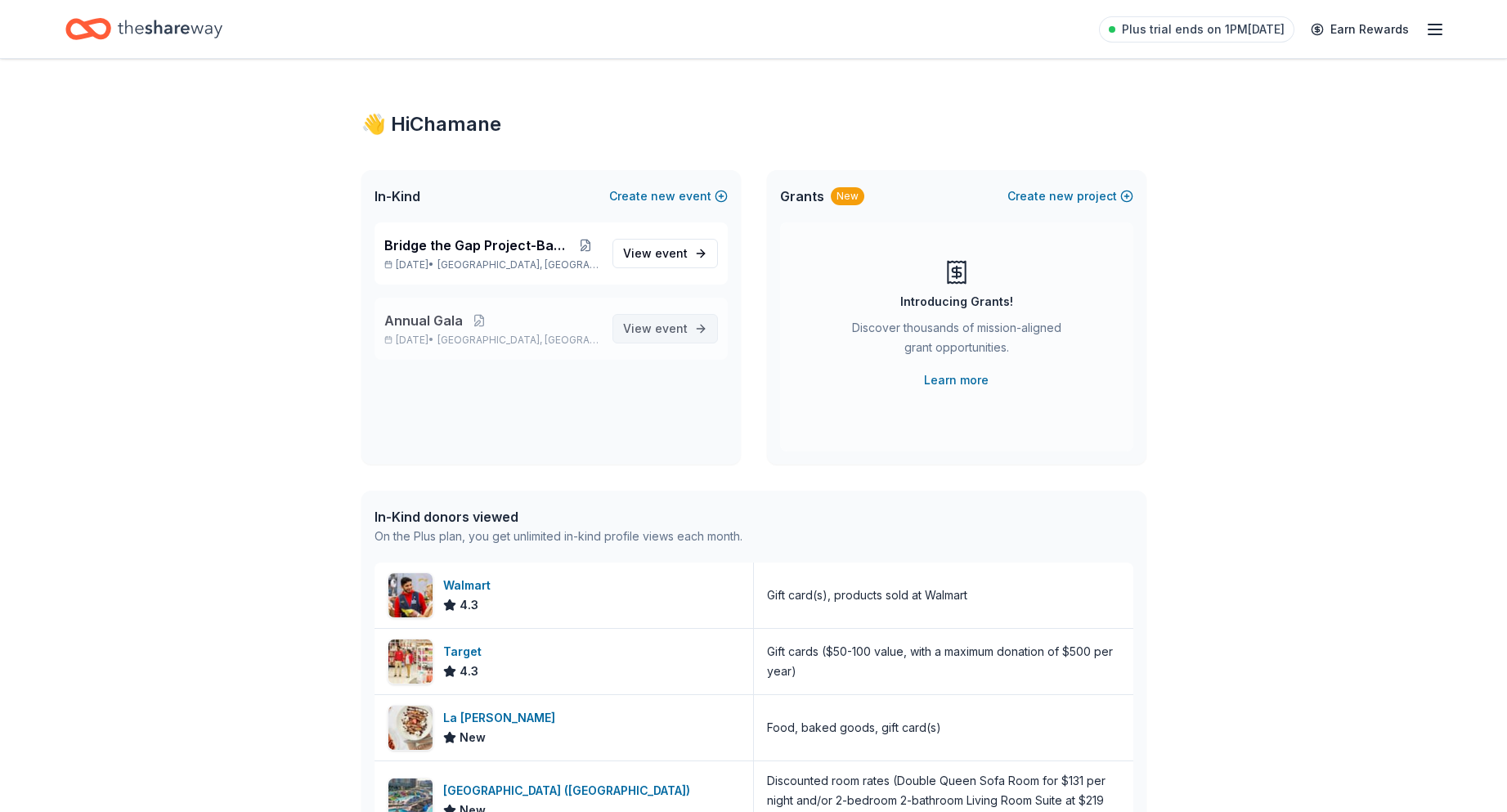
click at [671, 332] on span "event" at bounding box center [671, 327] width 32 height 13
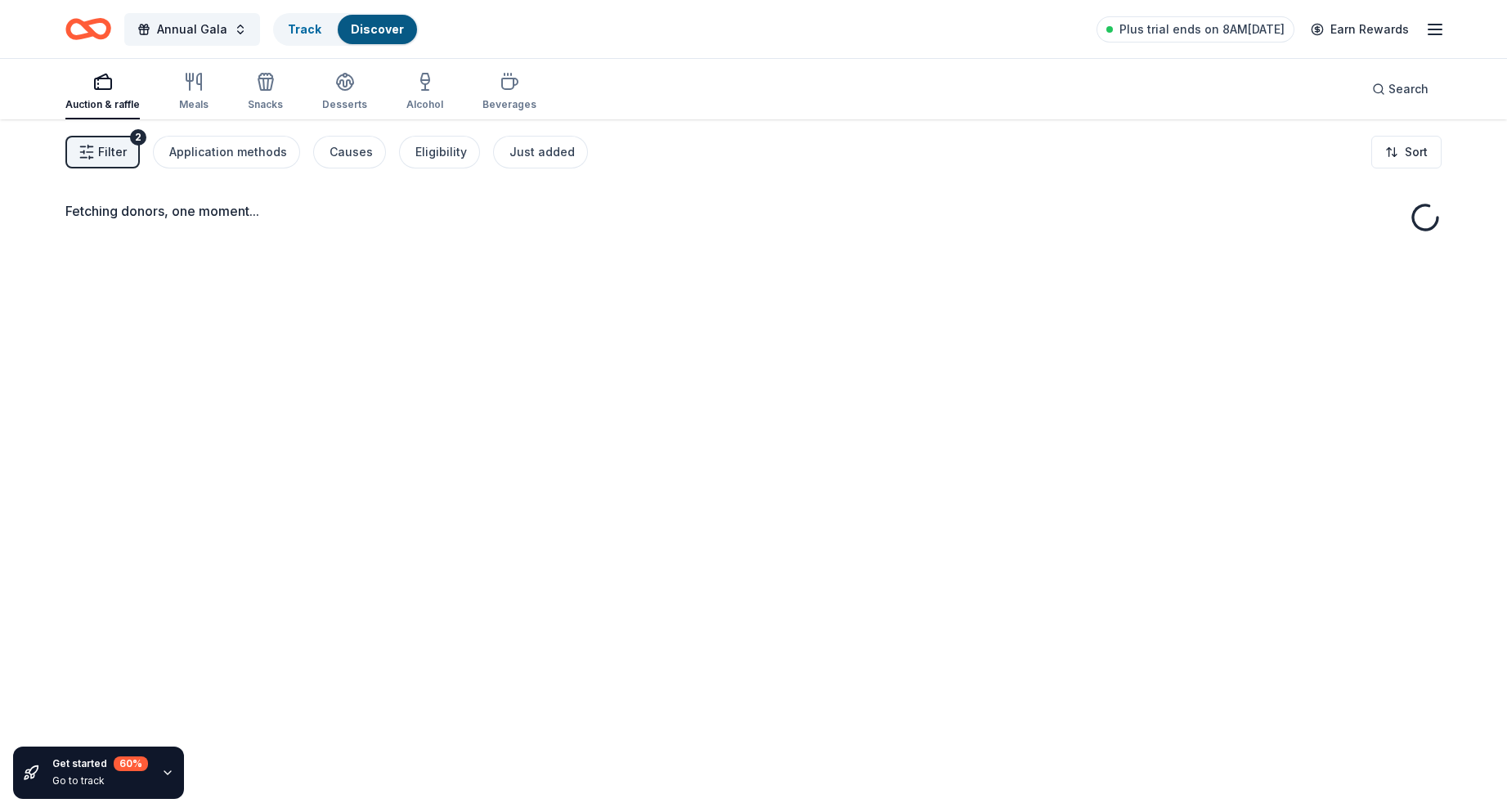
click at [678, 325] on div "Fetching donors, one moment..." at bounding box center [753, 525] width 1507 height 812
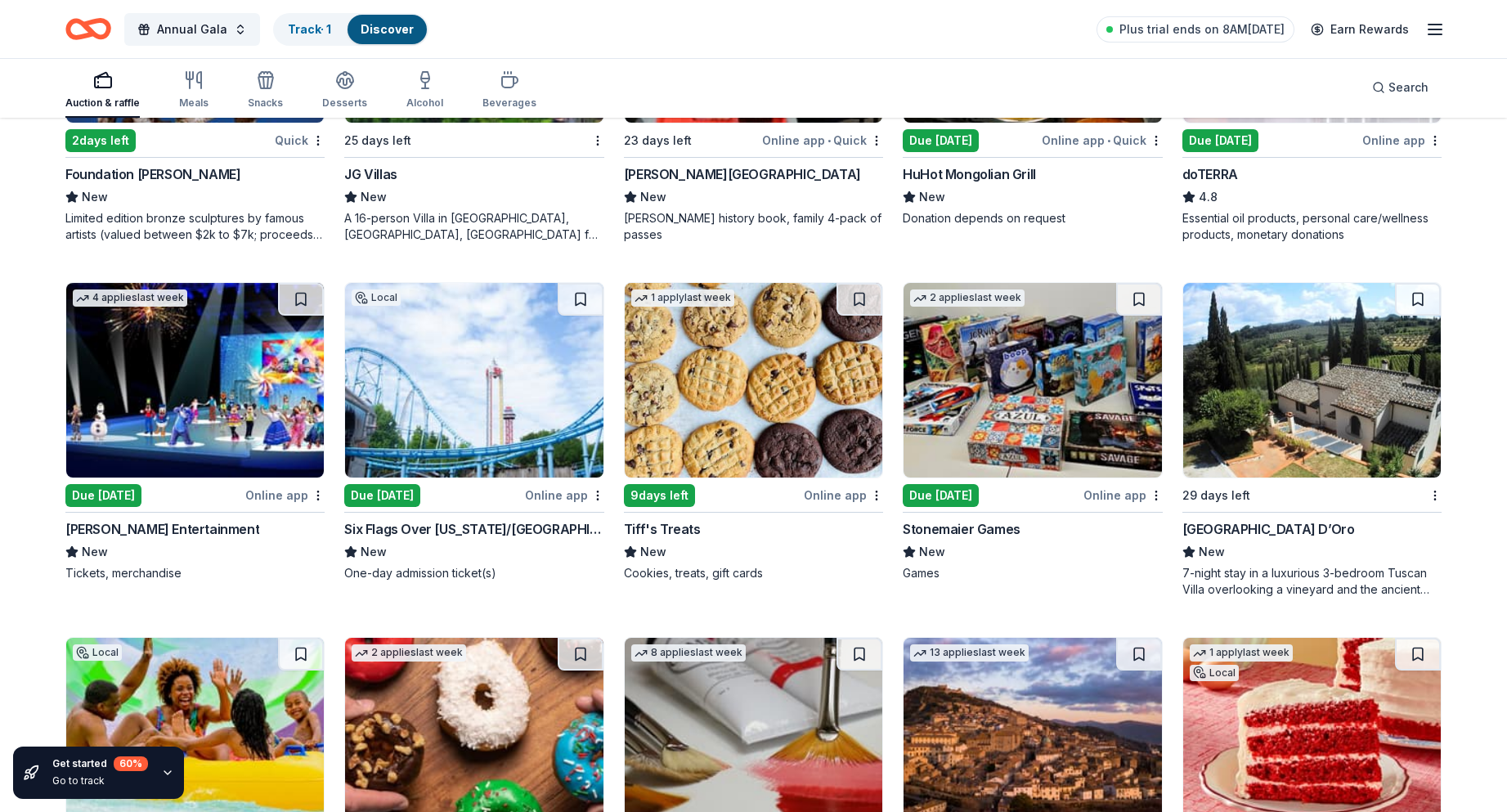
scroll to position [3838, 0]
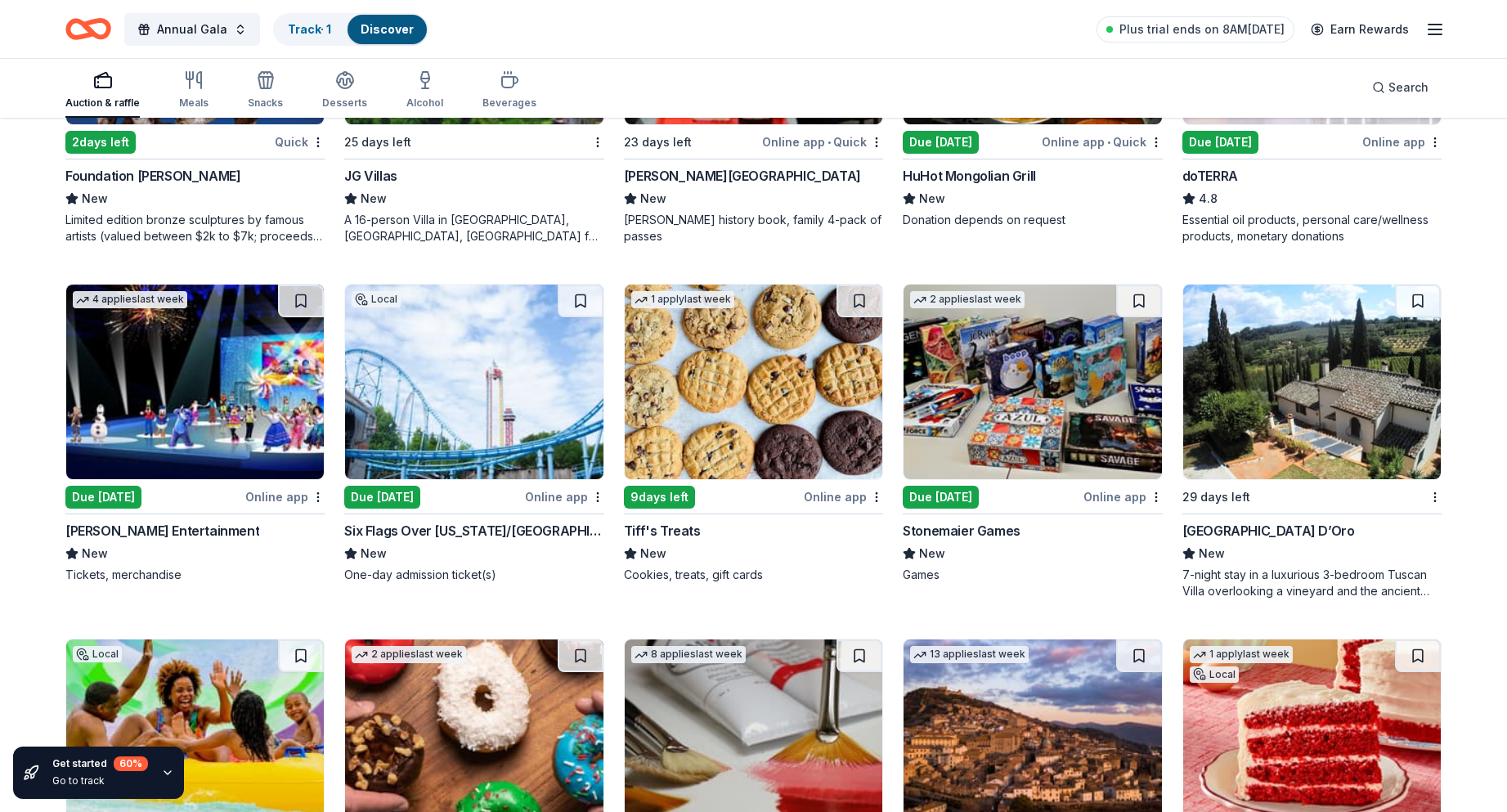
click at [175, 417] on img at bounding box center [195, 381] width 257 height 194
click at [462, 404] on img at bounding box center [474, 381] width 257 height 194
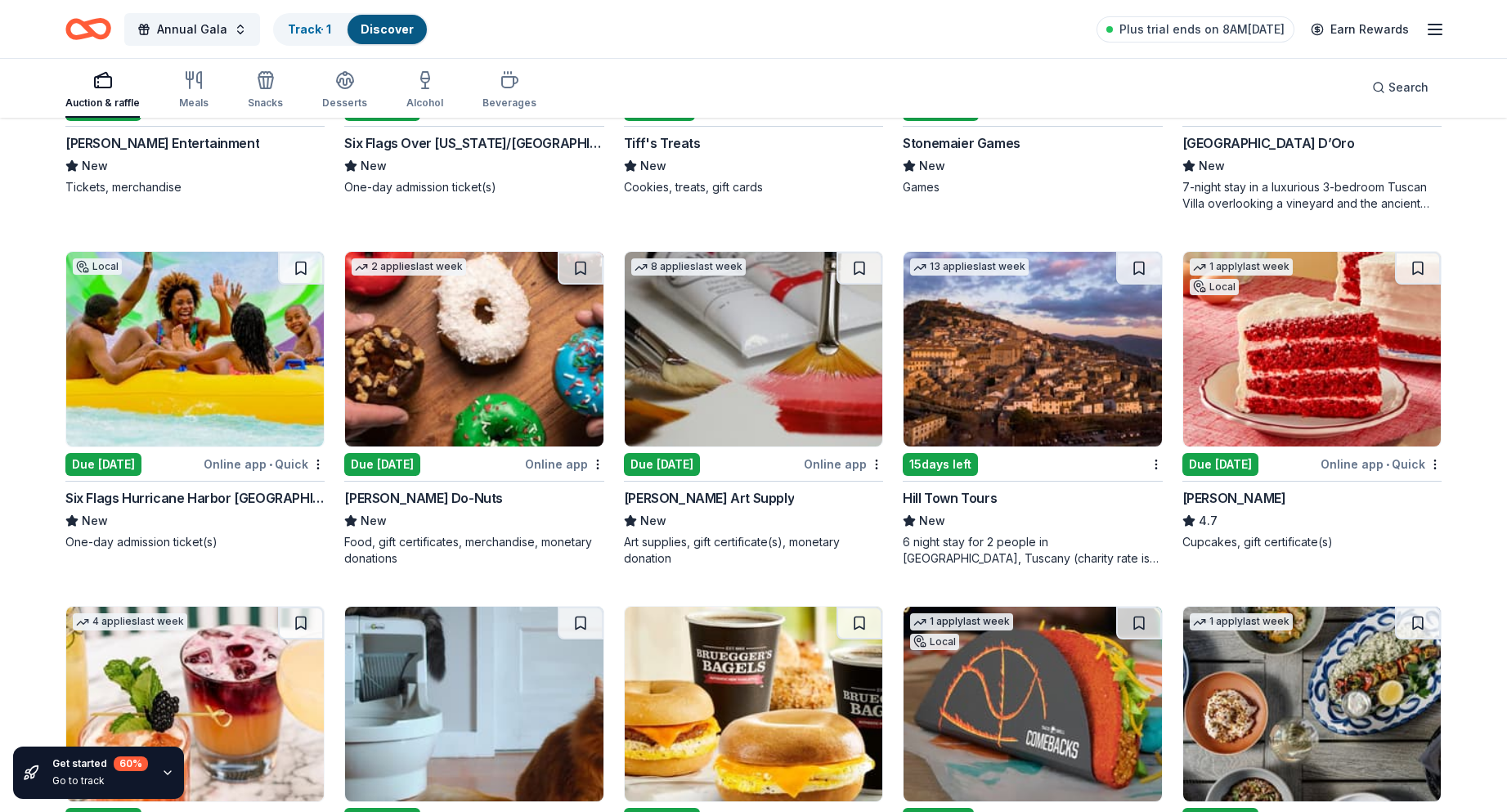
scroll to position [4247, 0]
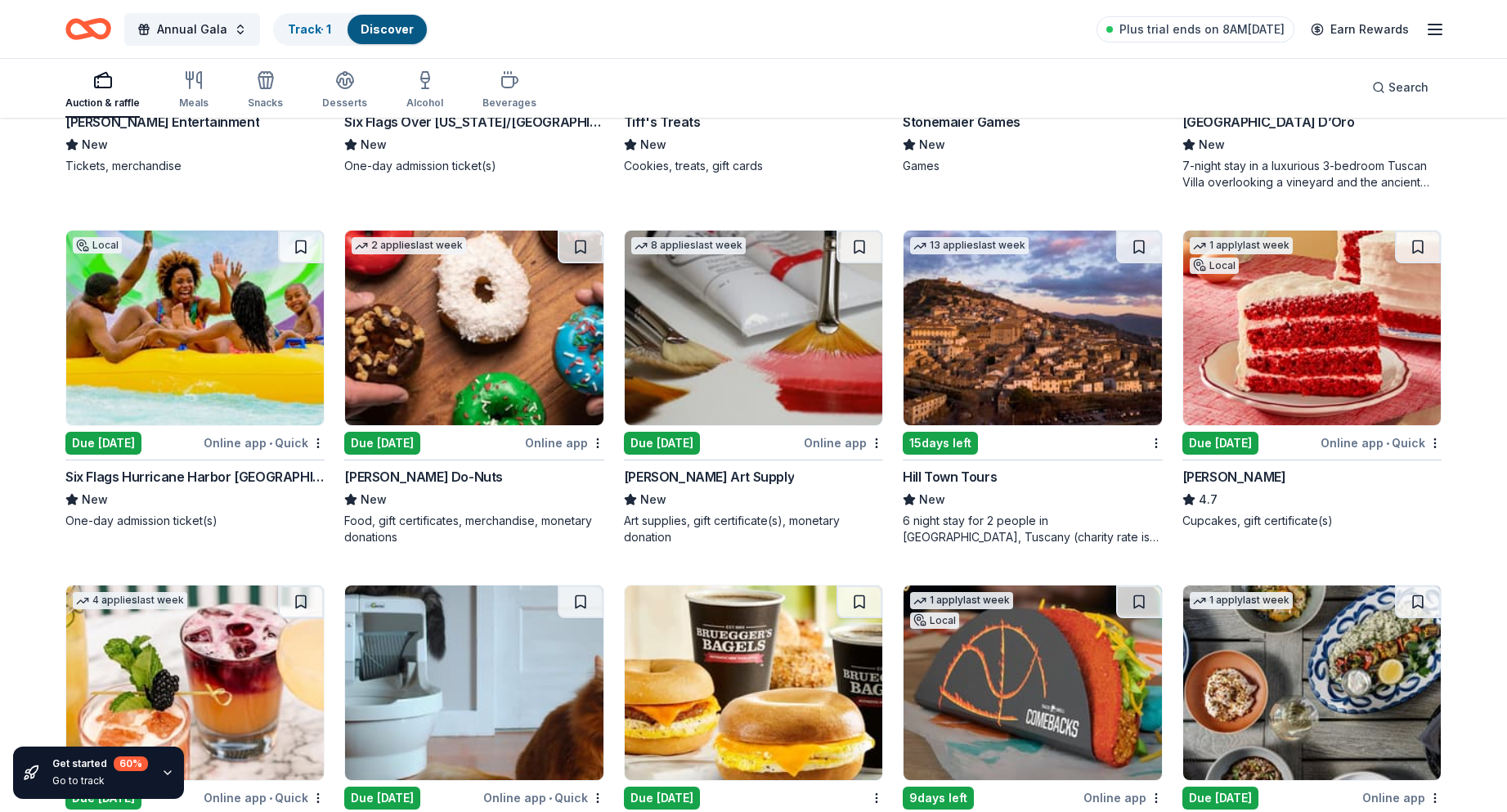
click at [446, 361] on img at bounding box center [474, 327] width 257 height 194
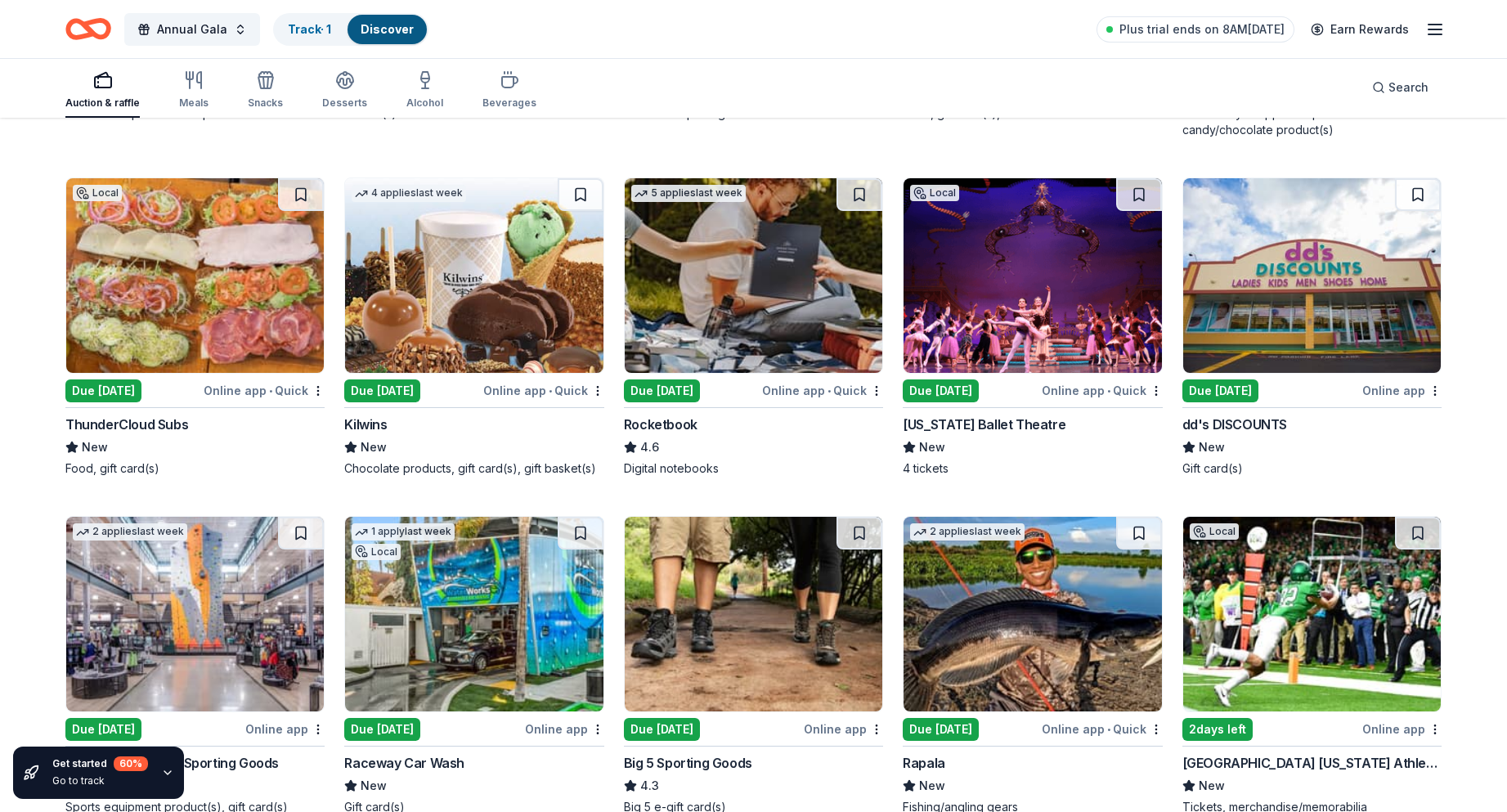
scroll to position [5731, 0]
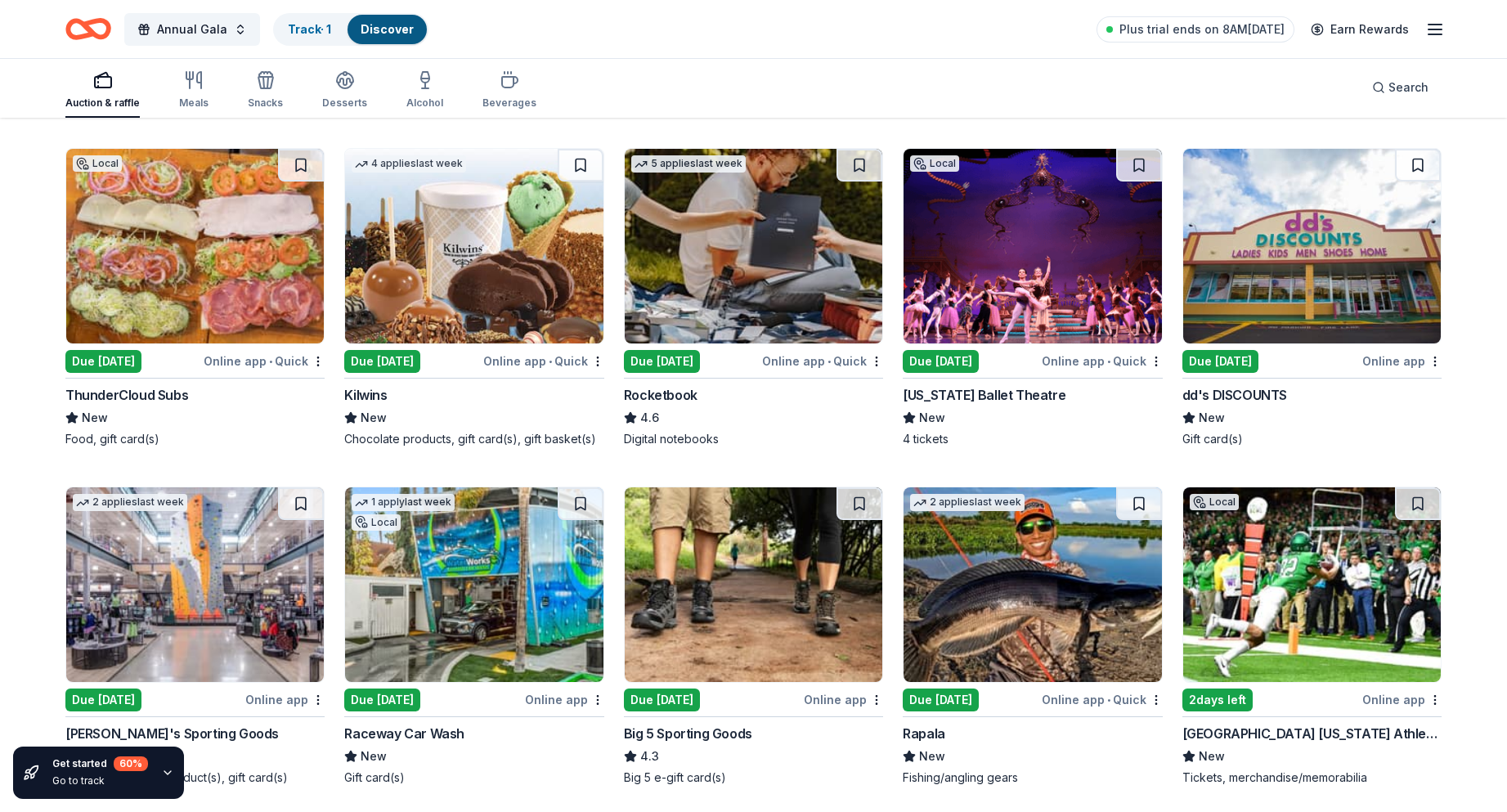
click at [712, 258] on img at bounding box center [754, 245] width 257 height 194
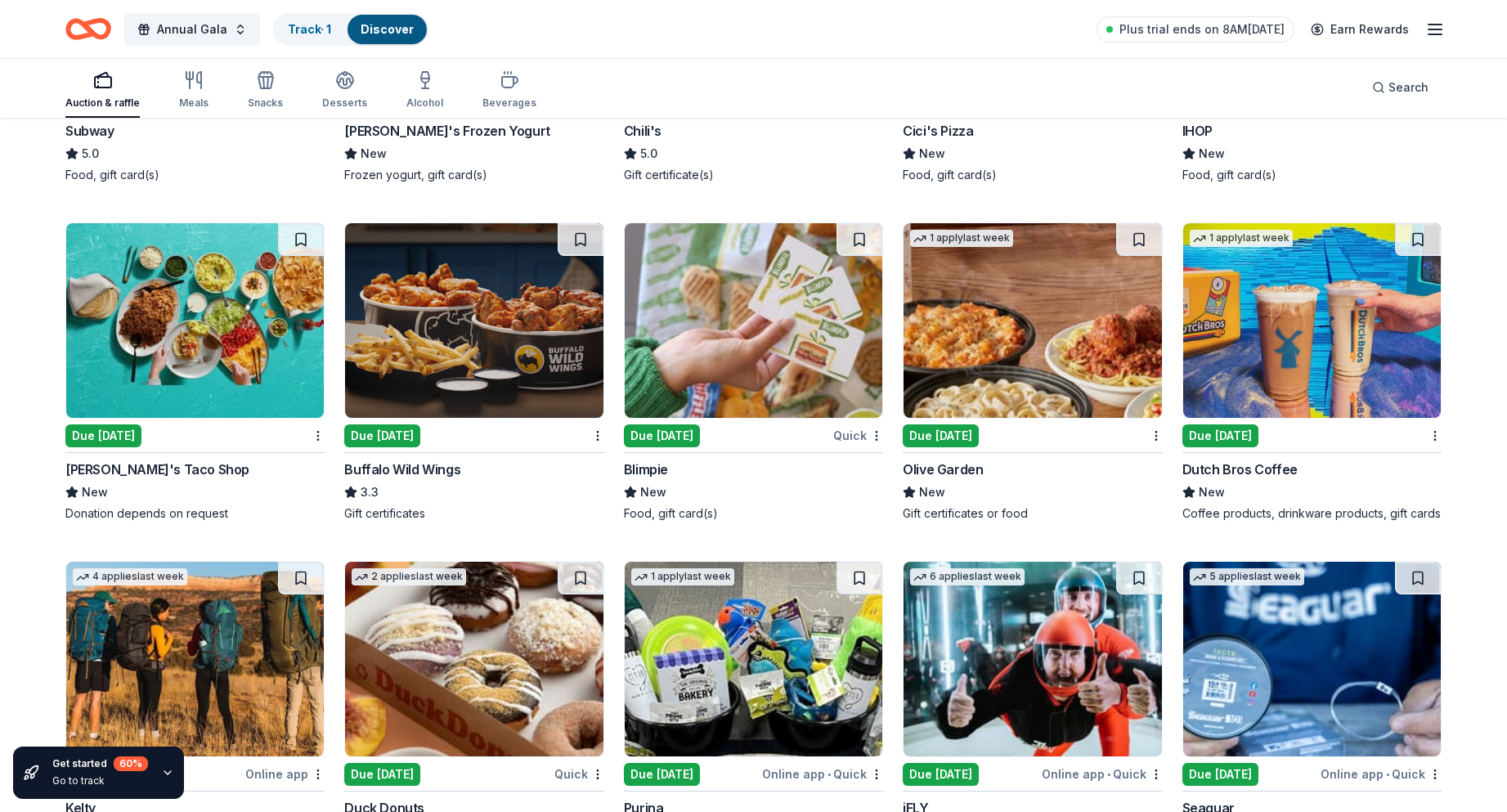
scroll to position [8756, 0]
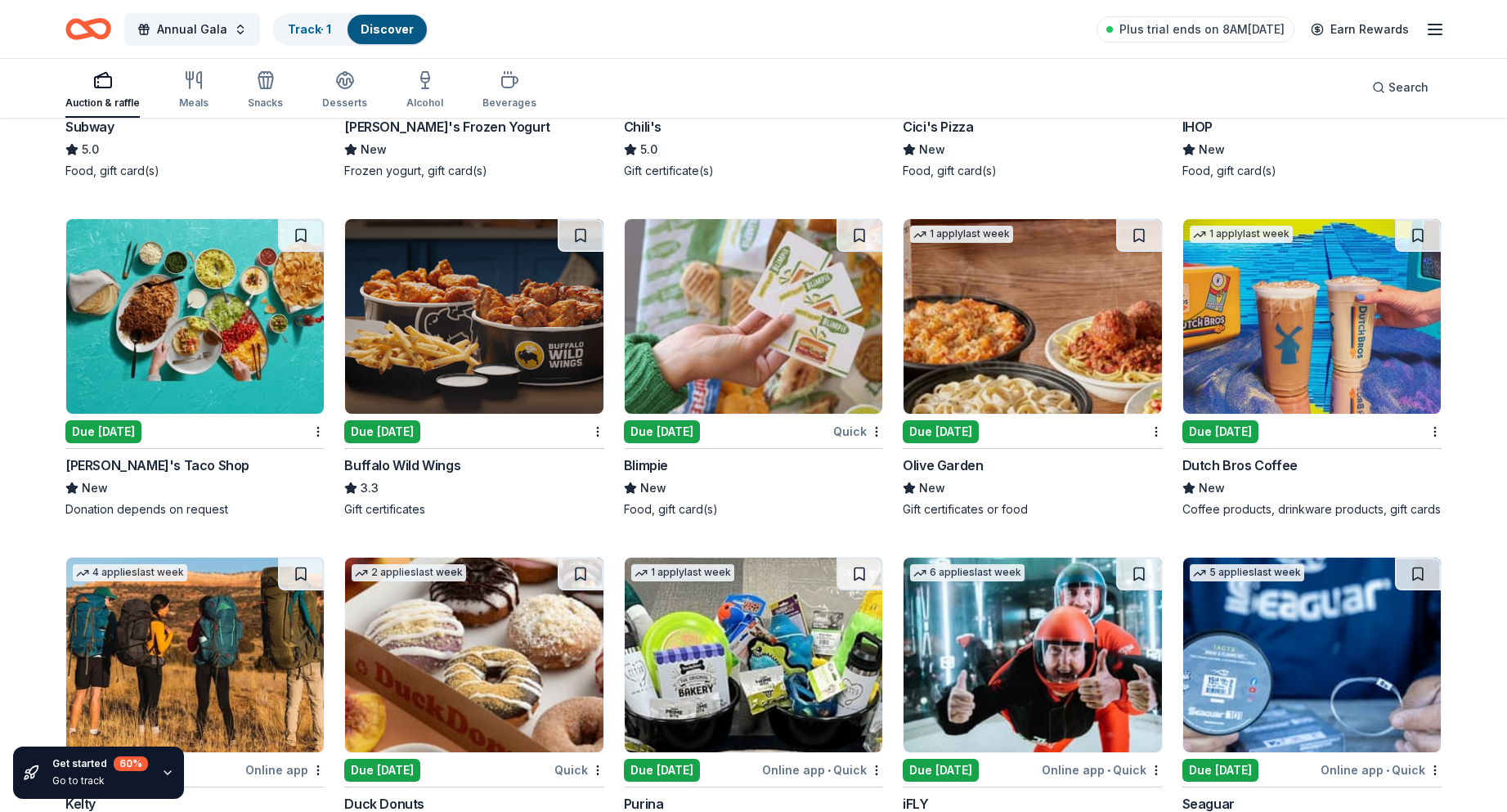
click at [1006, 300] on img at bounding box center [1033, 317] width 257 height 194
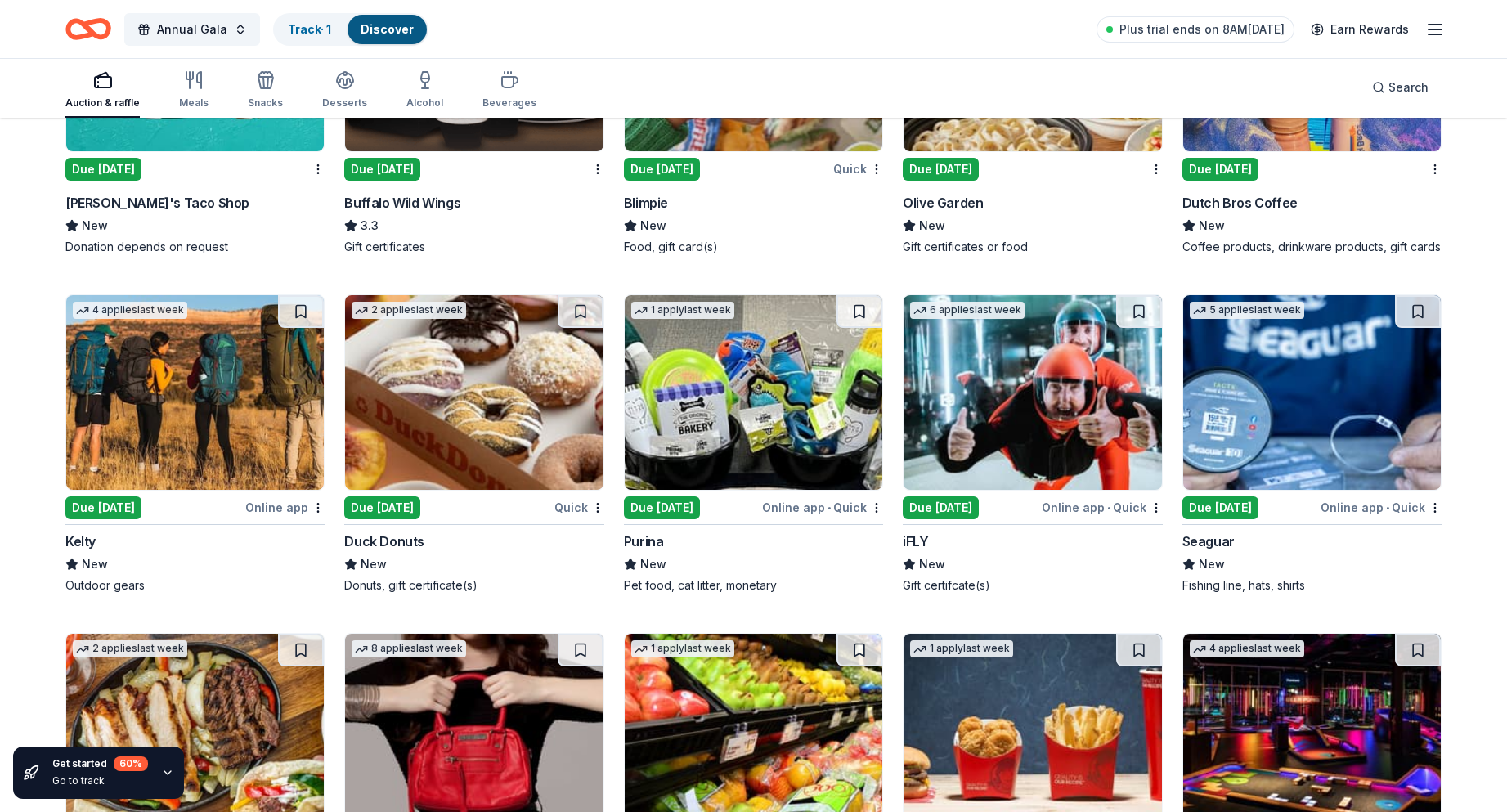
scroll to position [9083, 0]
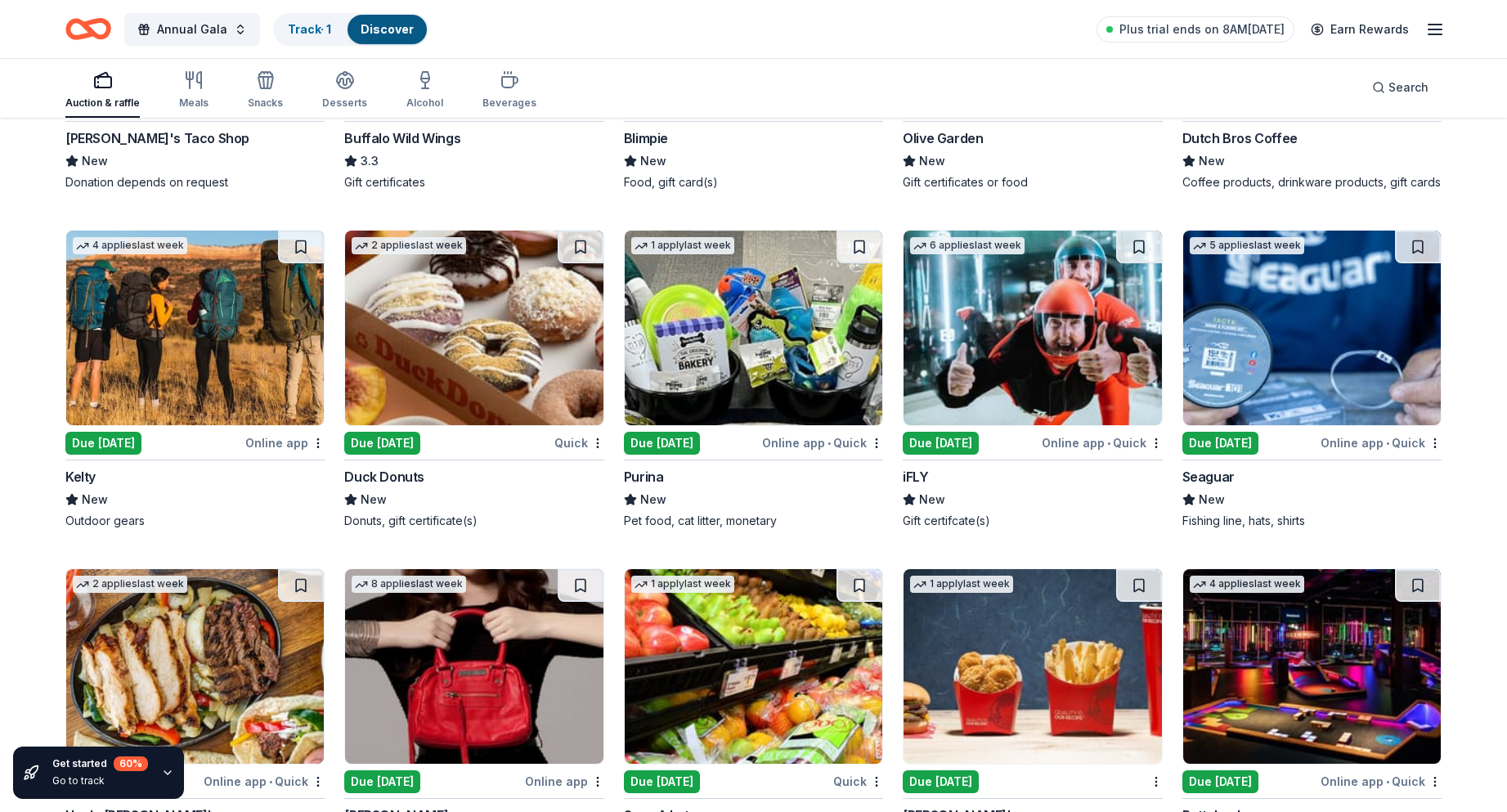
click at [983, 334] on img at bounding box center [1033, 327] width 257 height 194
click at [1083, 442] on div "Online app • Quick" at bounding box center [1102, 442] width 121 height 21
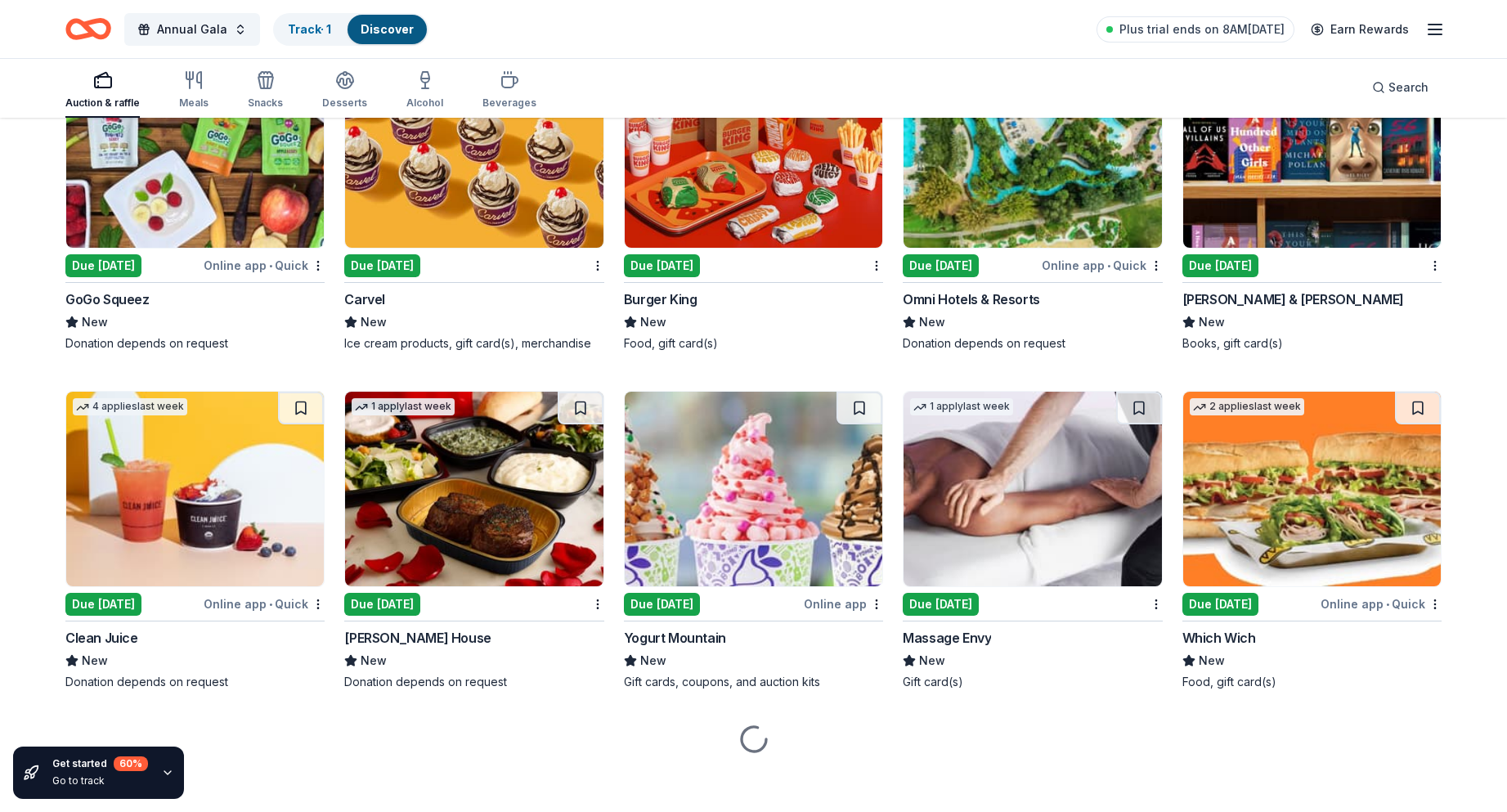
scroll to position [9963, 0]
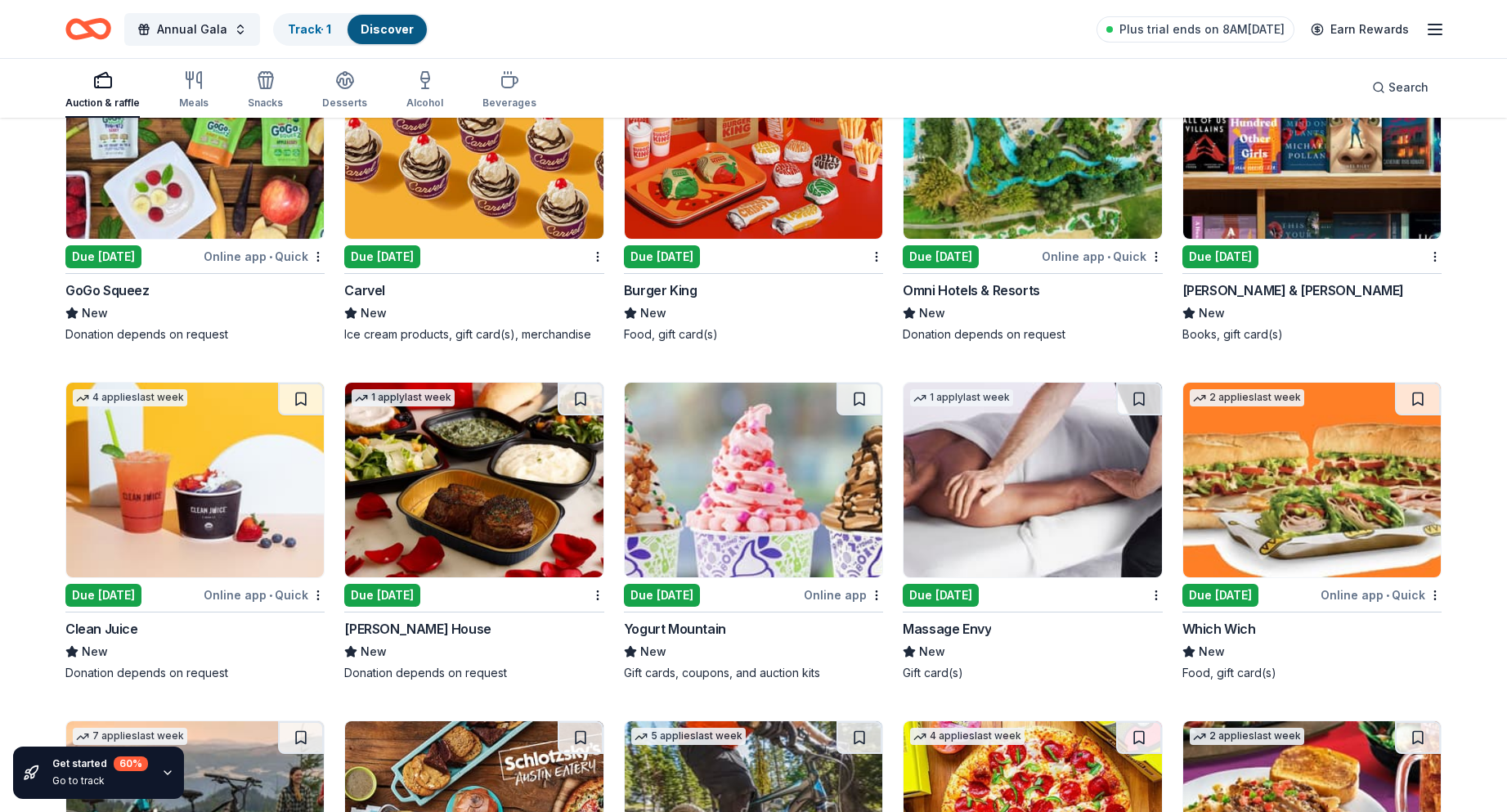
click at [1297, 157] on img at bounding box center [1312, 141] width 257 height 194
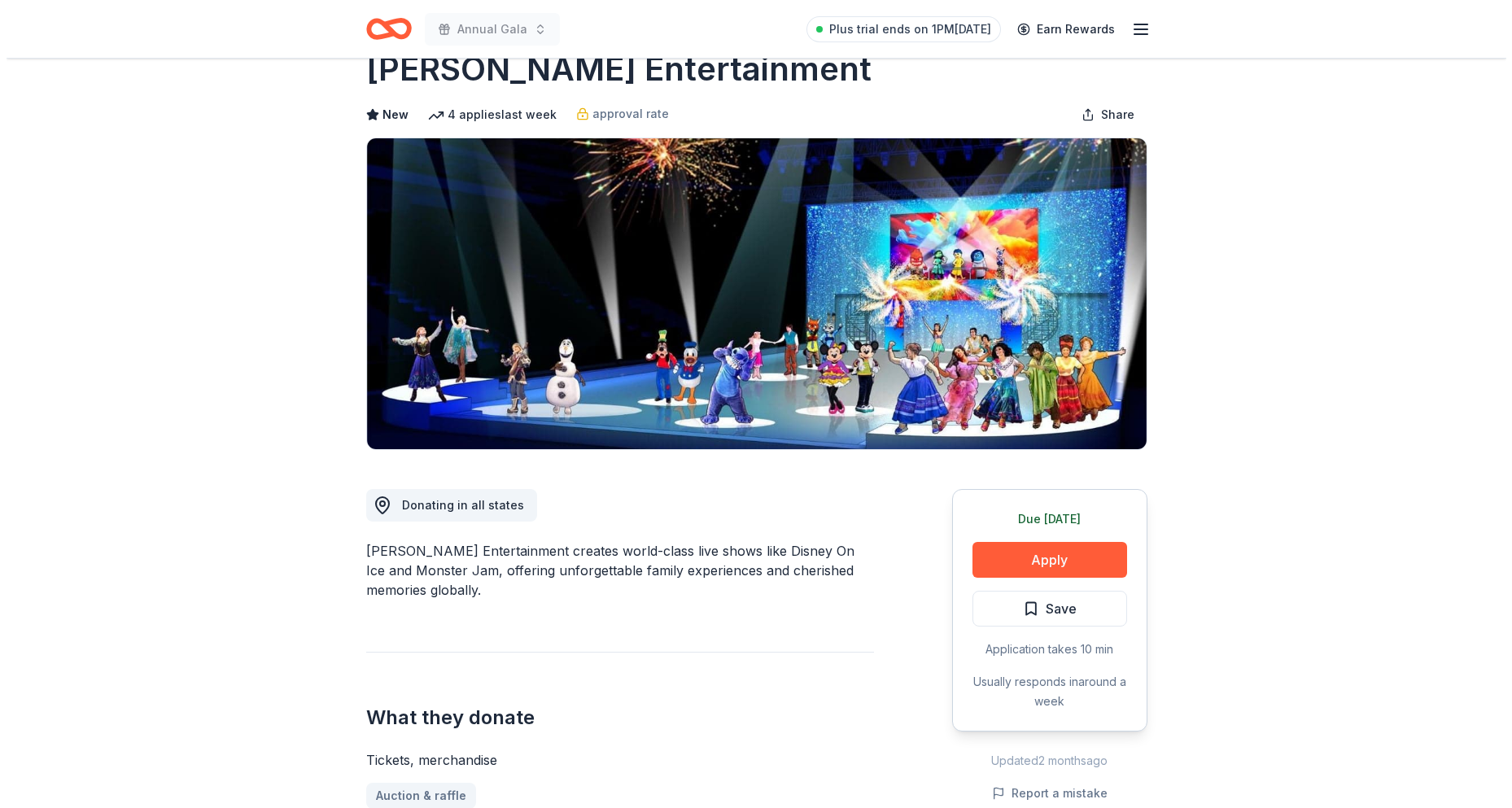
scroll to position [81, 0]
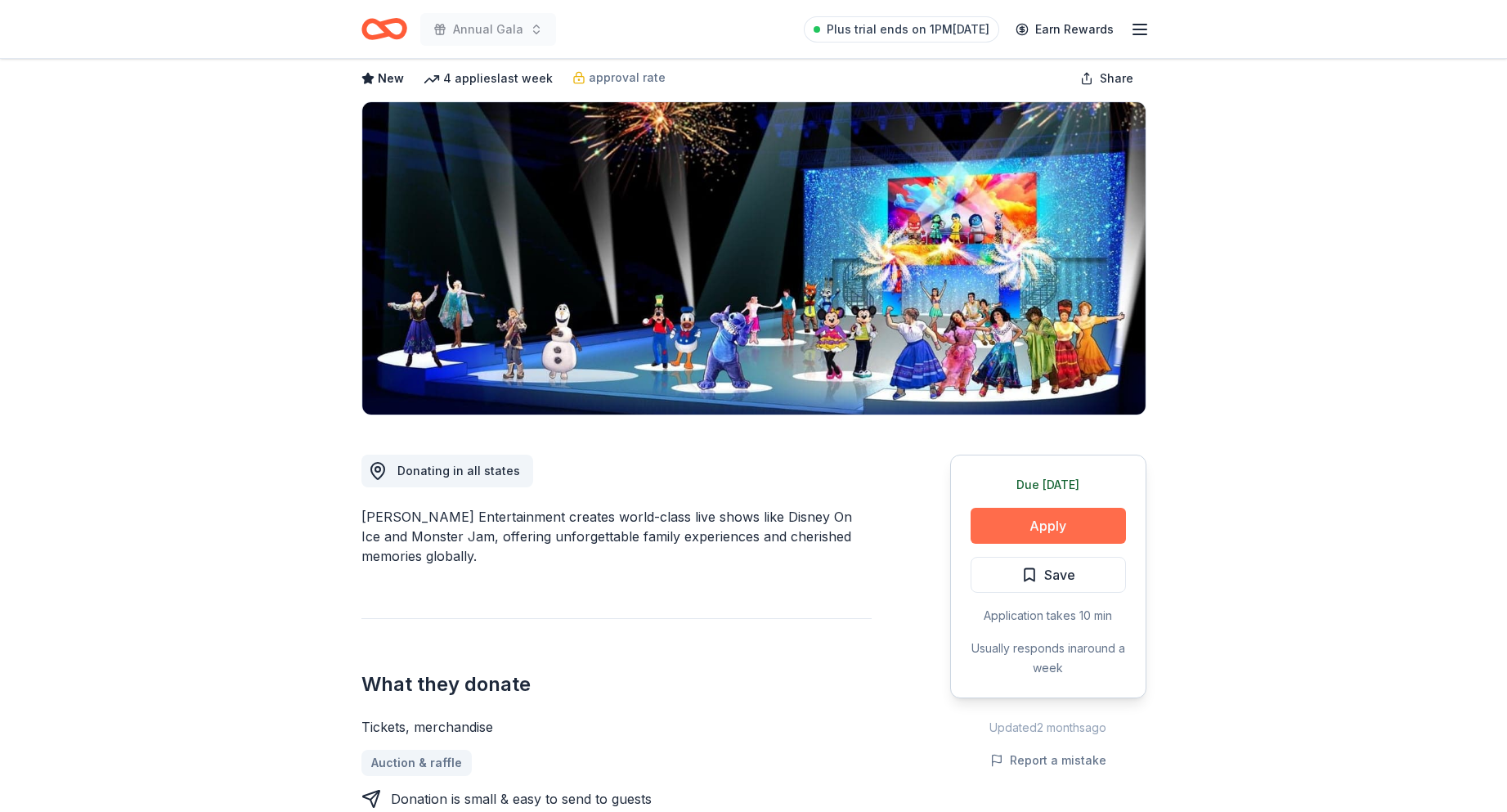
click at [1004, 521] on button "Apply" at bounding box center [1048, 526] width 156 height 36
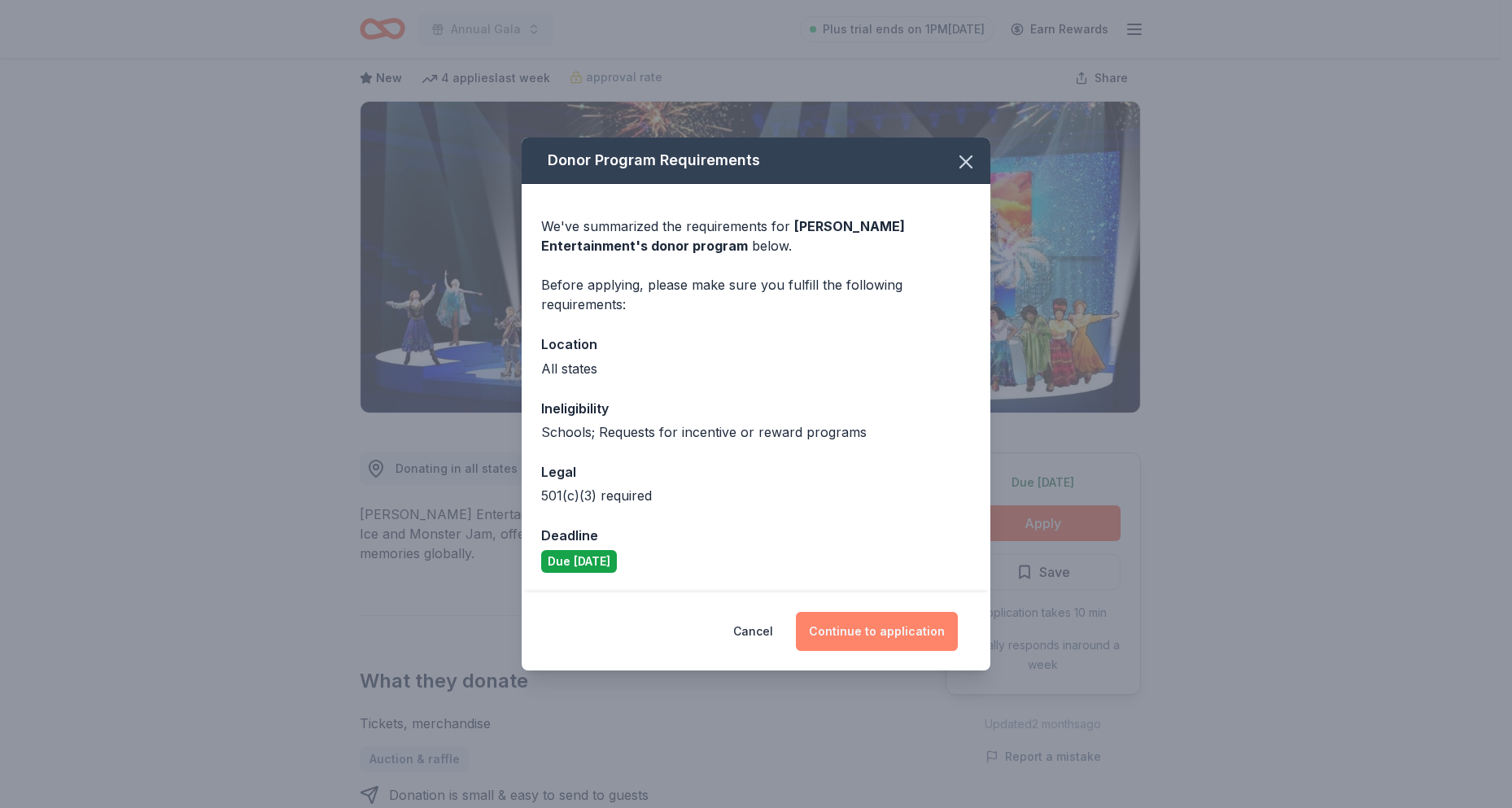
click at [866, 634] on button "Continue to application" at bounding box center [876, 632] width 162 height 39
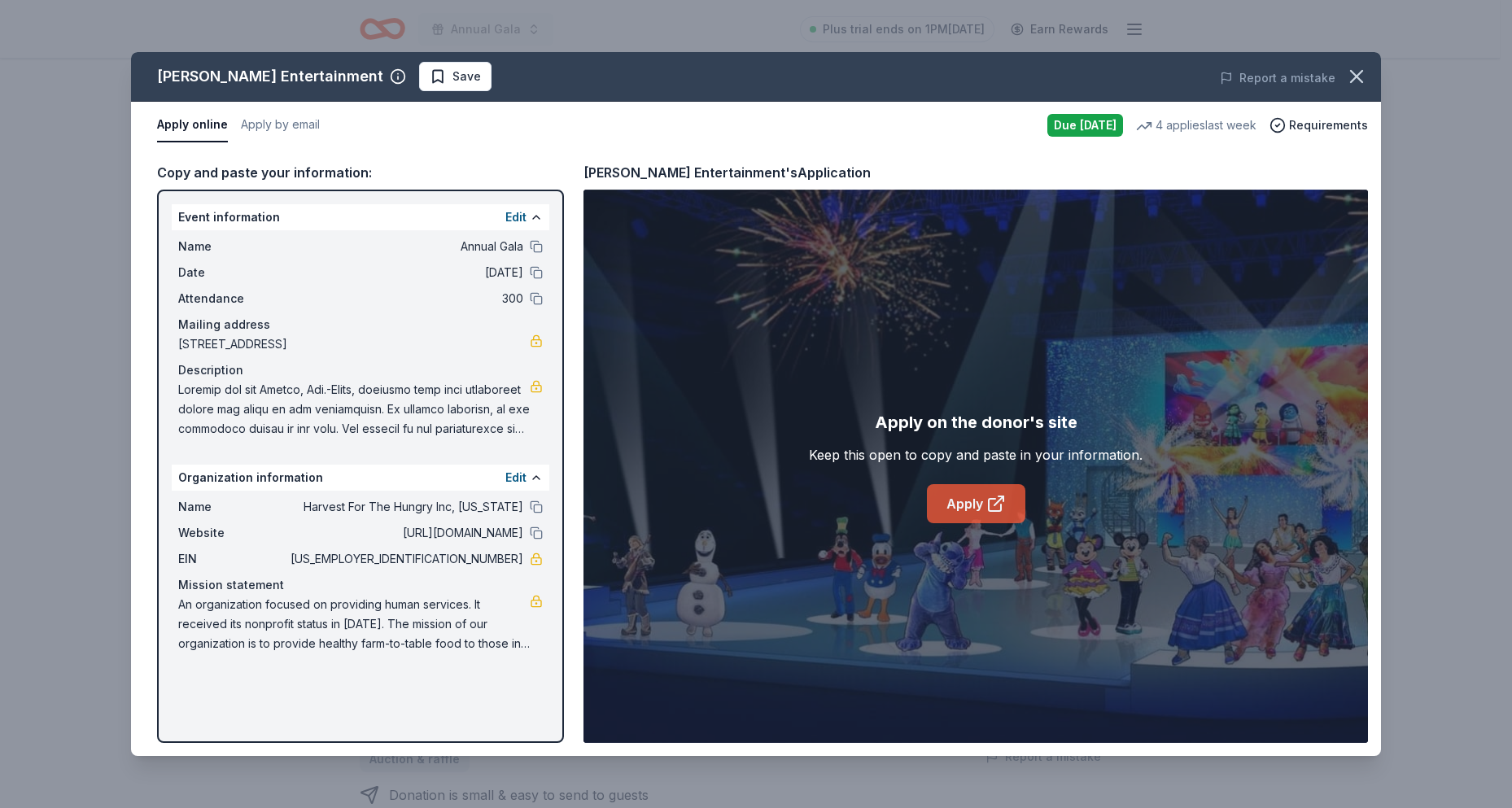
click at [972, 504] on link "Apply" at bounding box center [976, 504] width 98 height 39
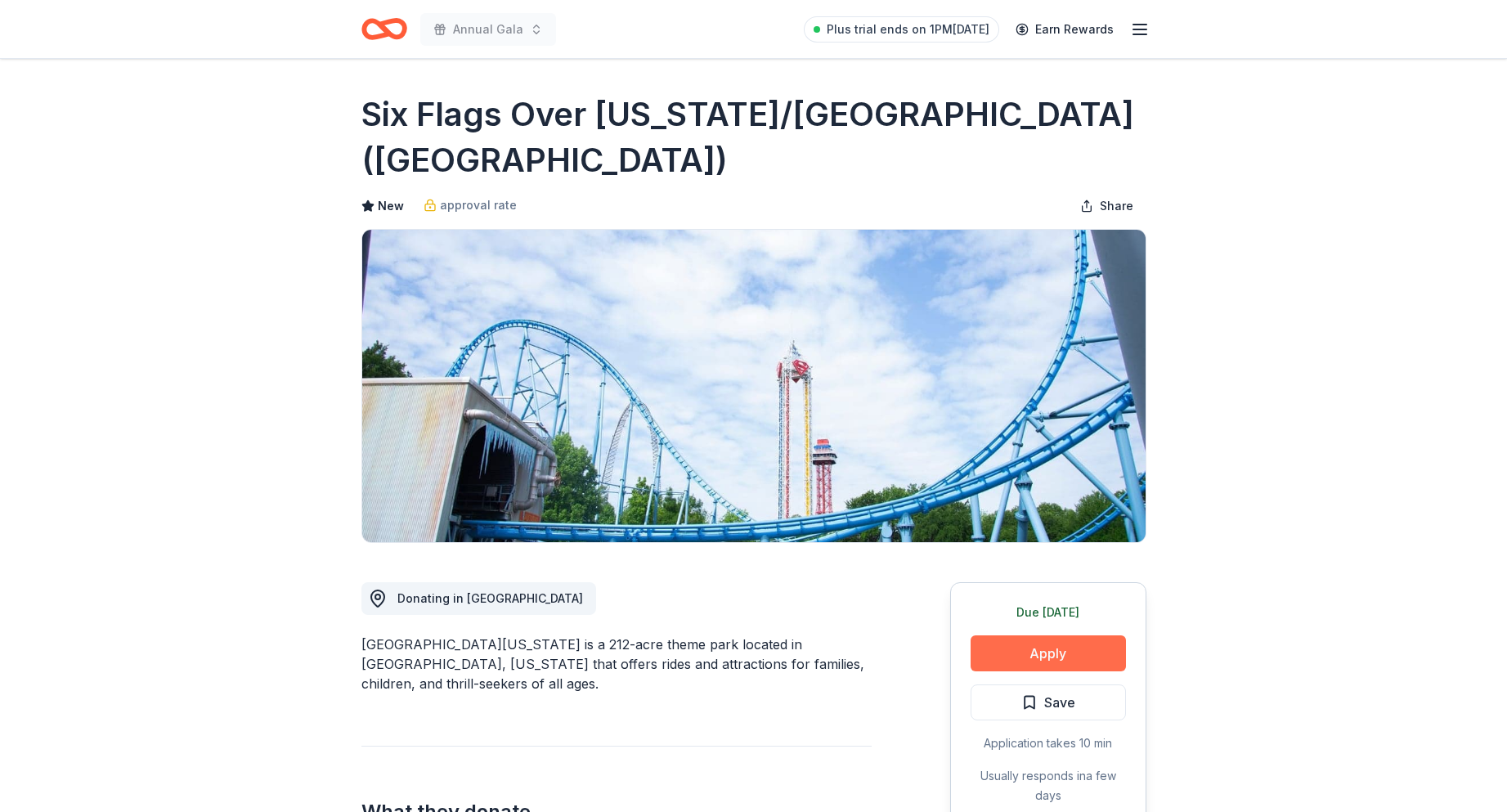
click at [1026, 648] on button "Apply" at bounding box center [1048, 653] width 156 height 36
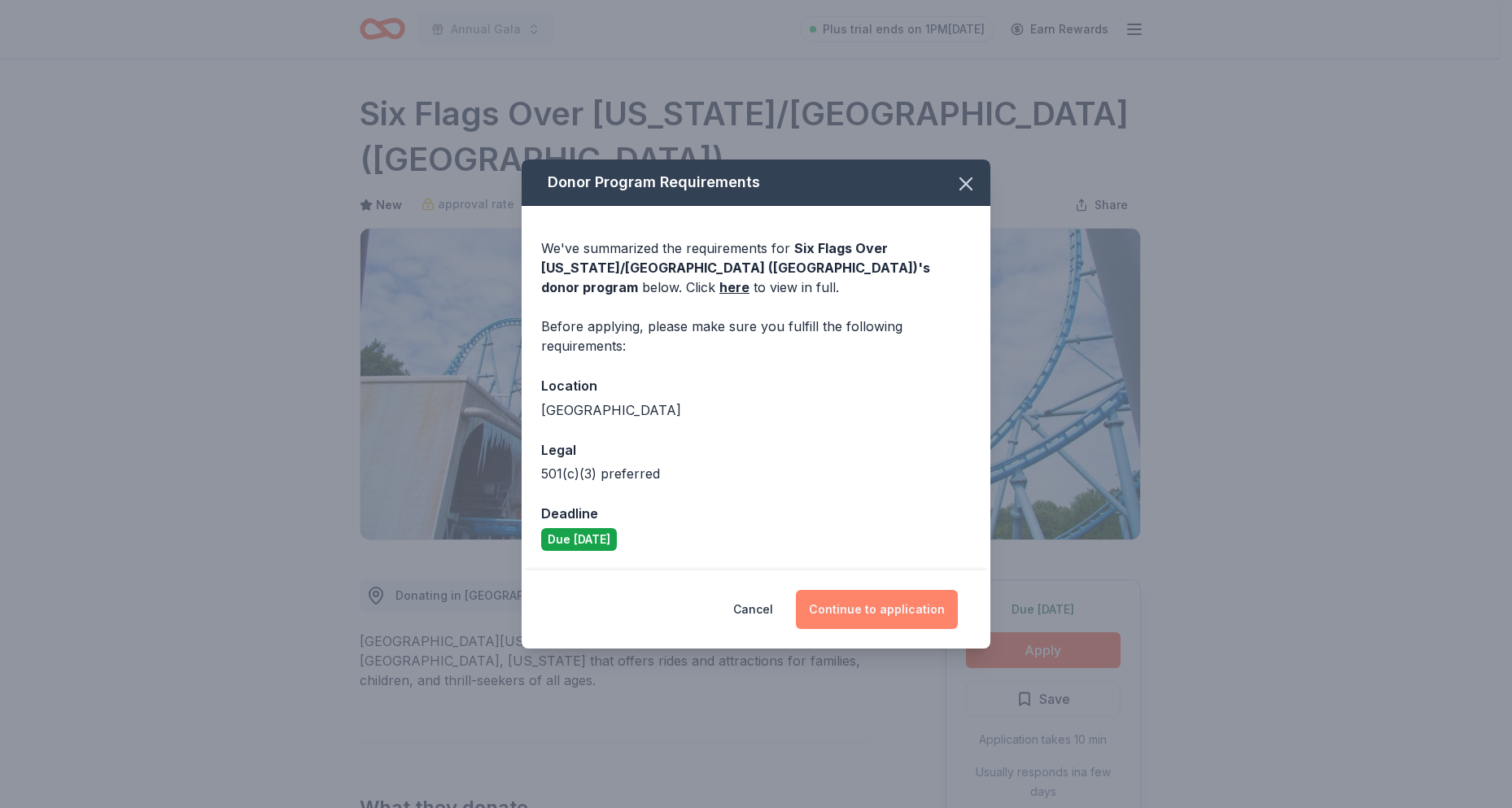
click at [882, 613] on button "Continue to application" at bounding box center [876, 609] width 162 height 39
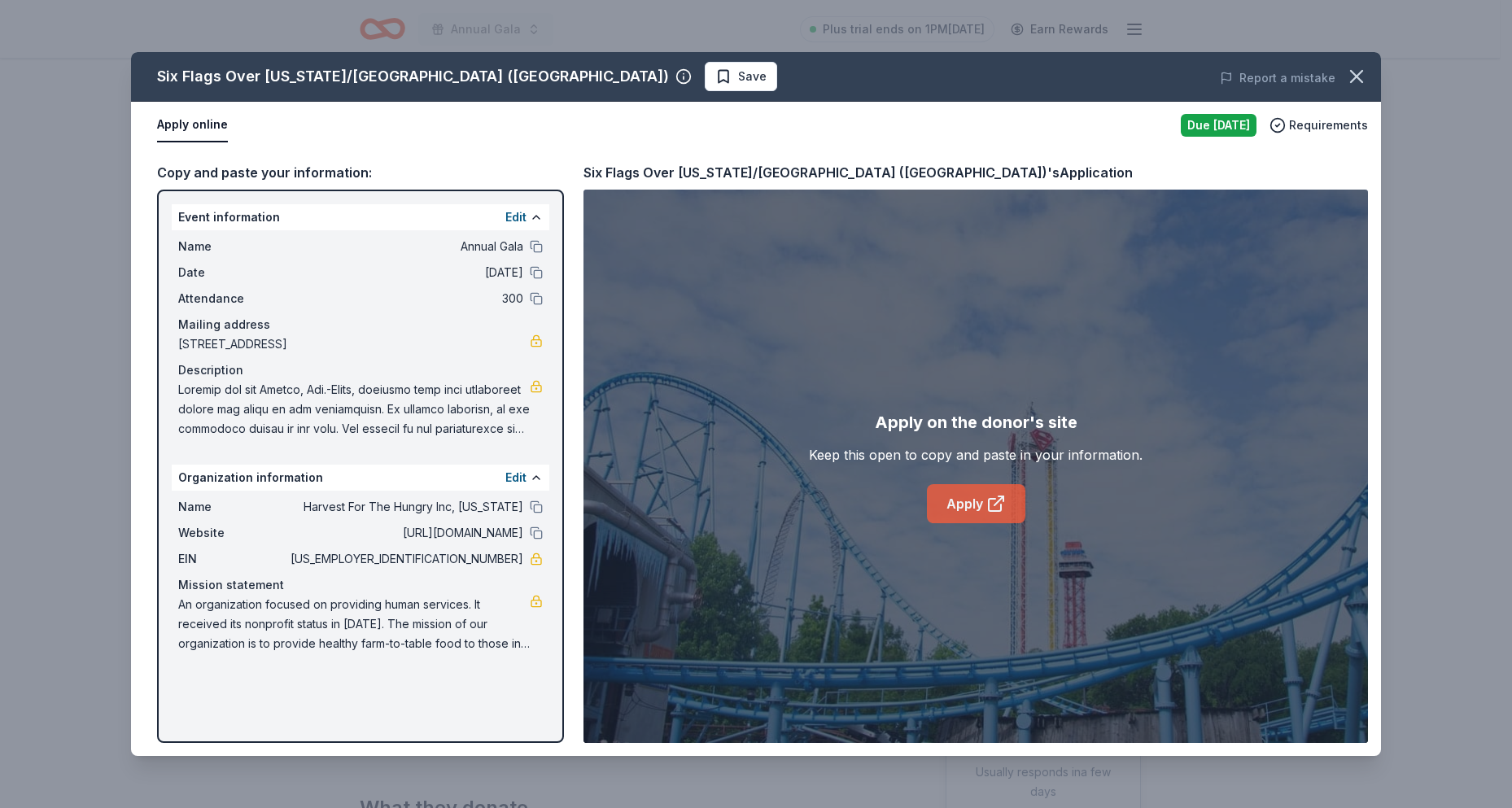
click at [984, 504] on link "Apply" at bounding box center [976, 504] width 98 height 39
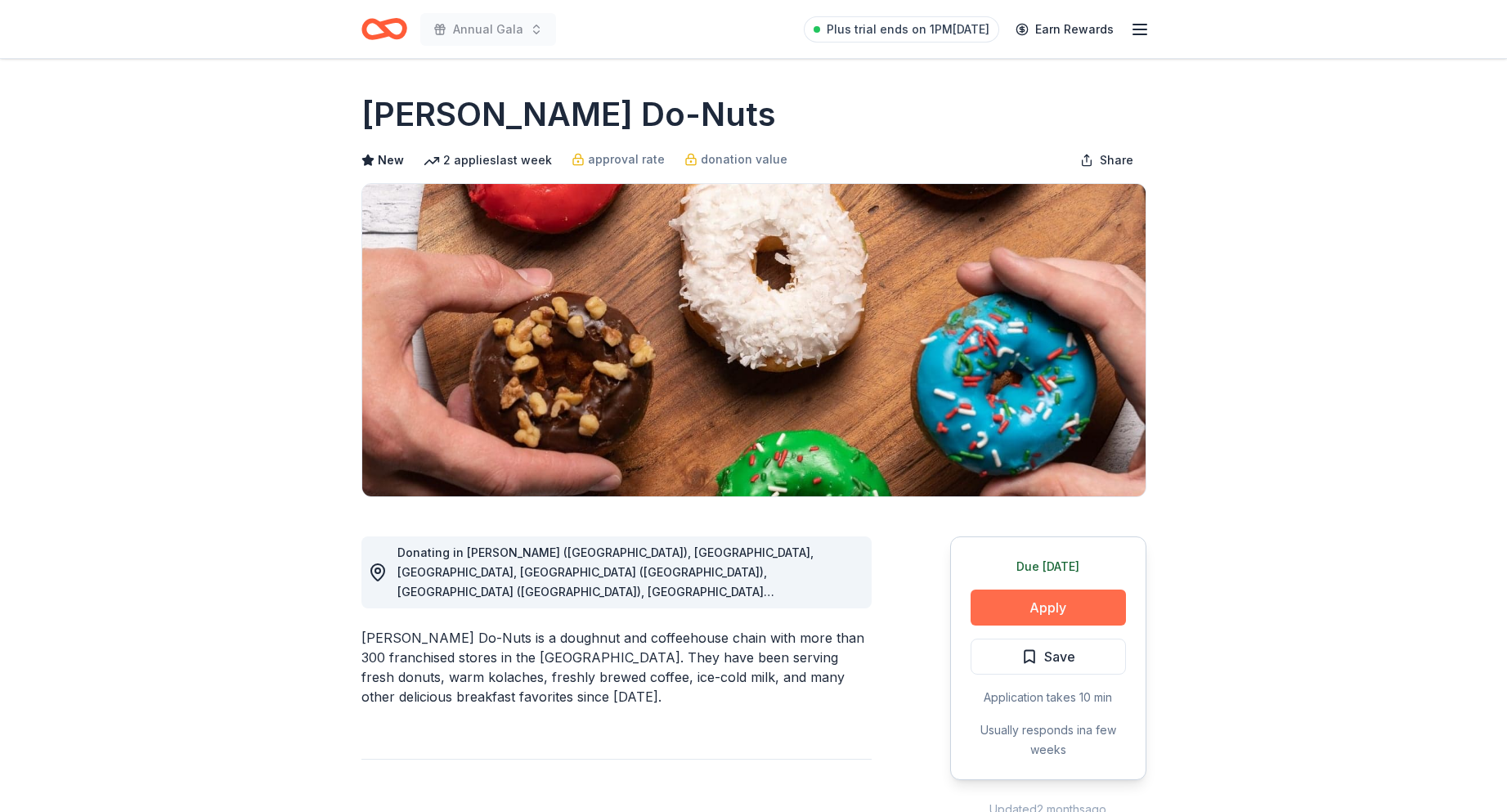
click at [1006, 607] on button "Apply" at bounding box center [1048, 607] width 156 height 36
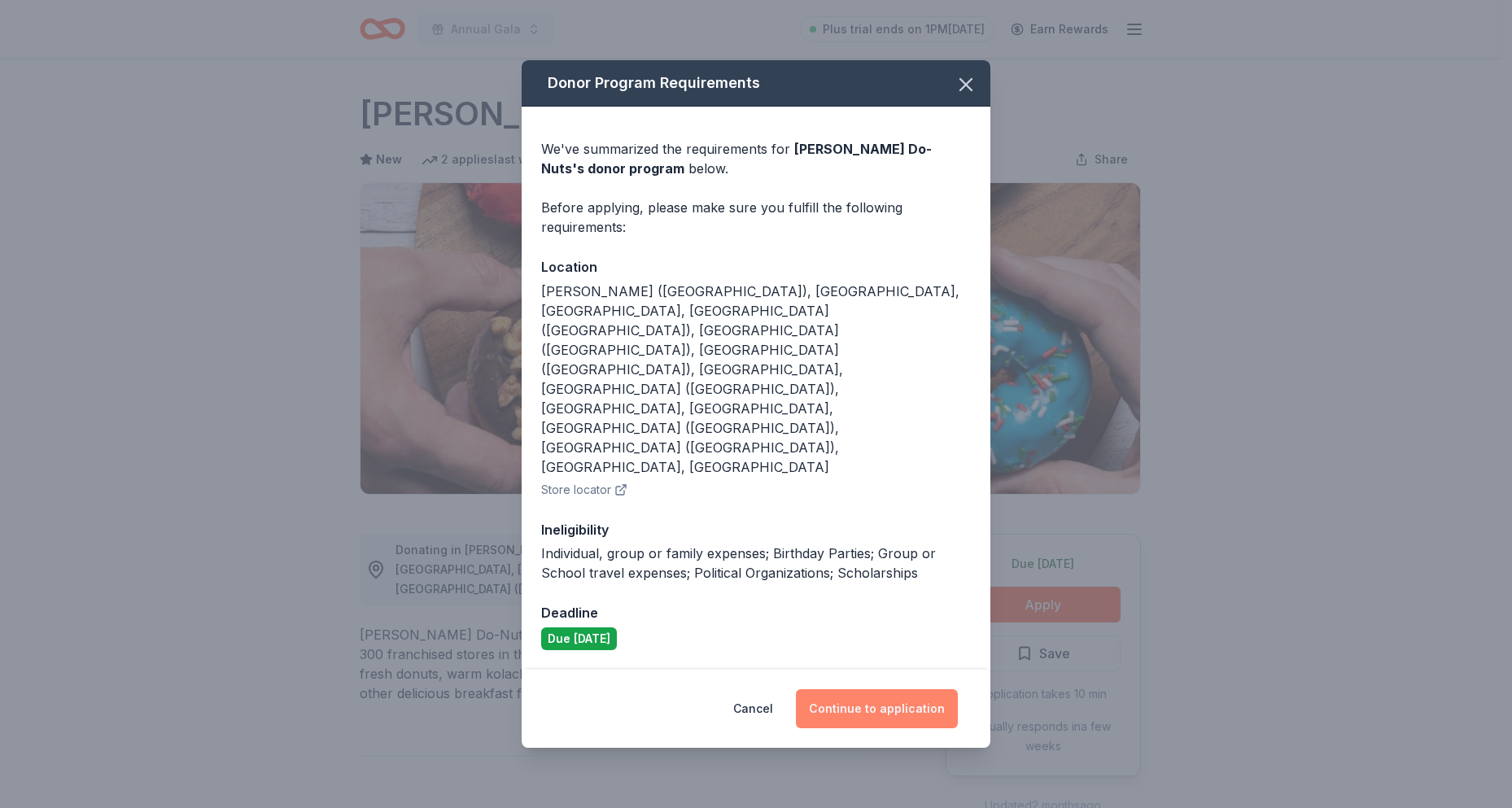
click at [875, 689] on button "Continue to application" at bounding box center [876, 709] width 162 height 39
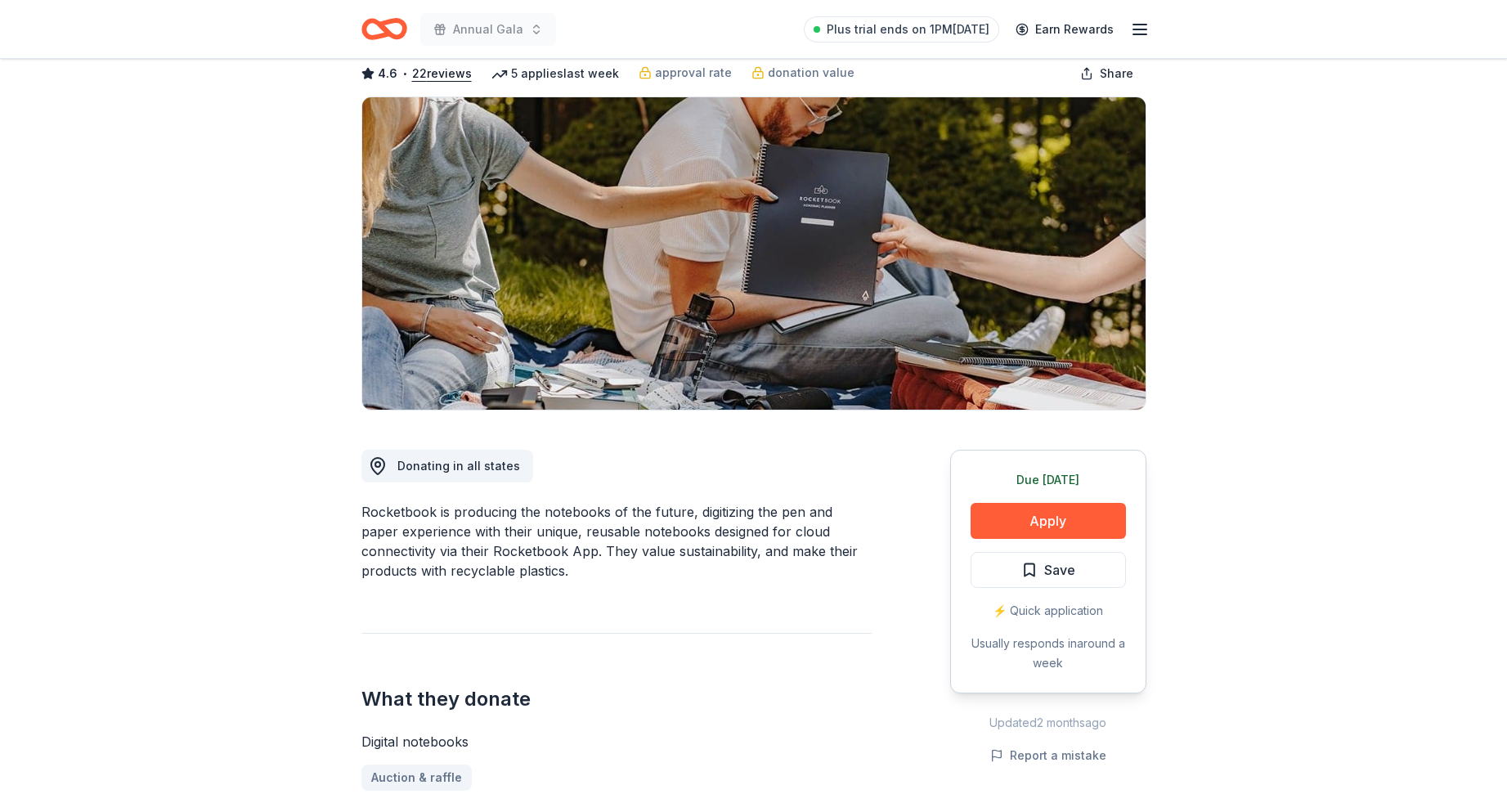
scroll to position [245, 0]
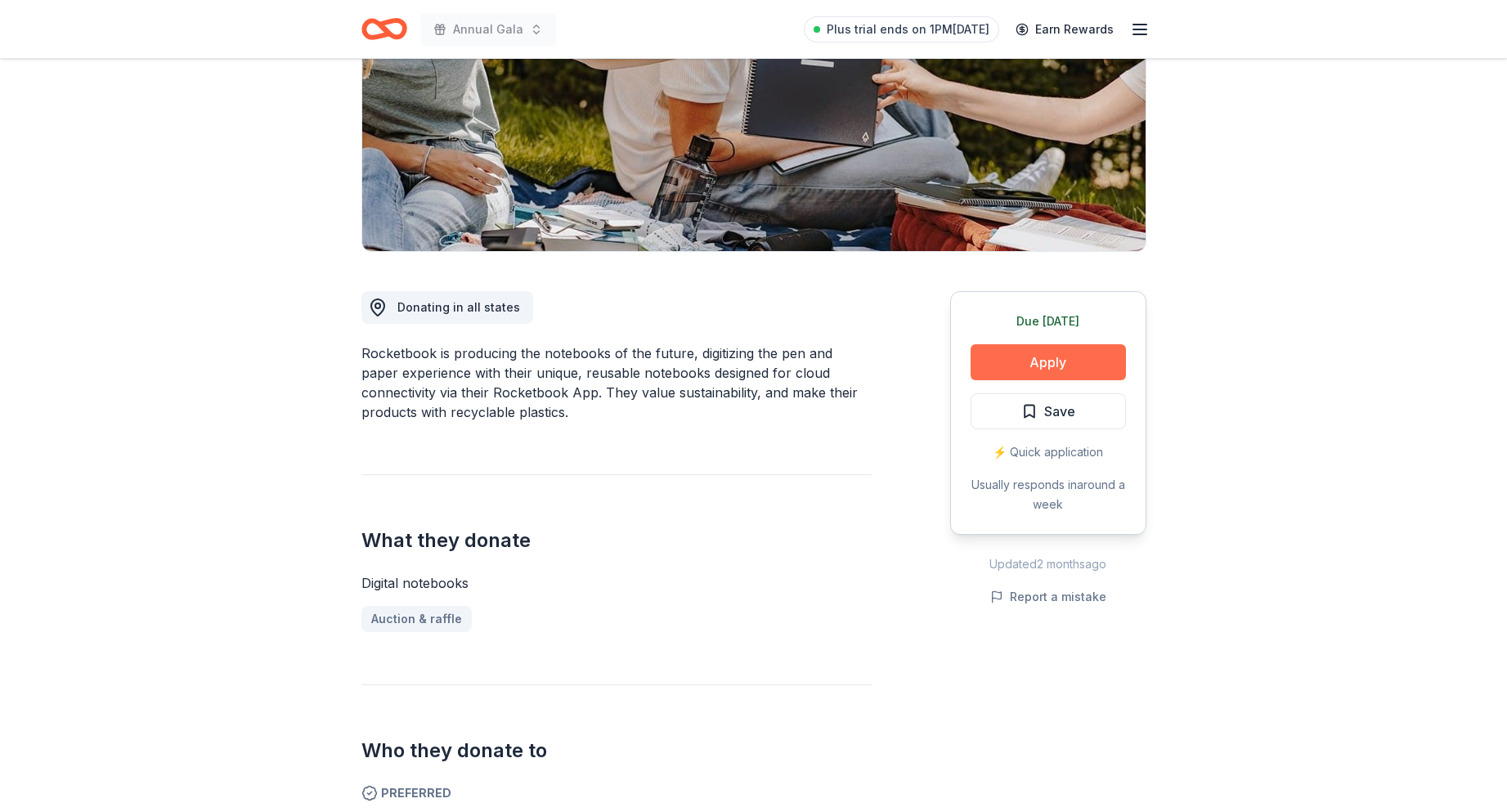
click at [1081, 360] on button "Apply" at bounding box center [1048, 362] width 156 height 36
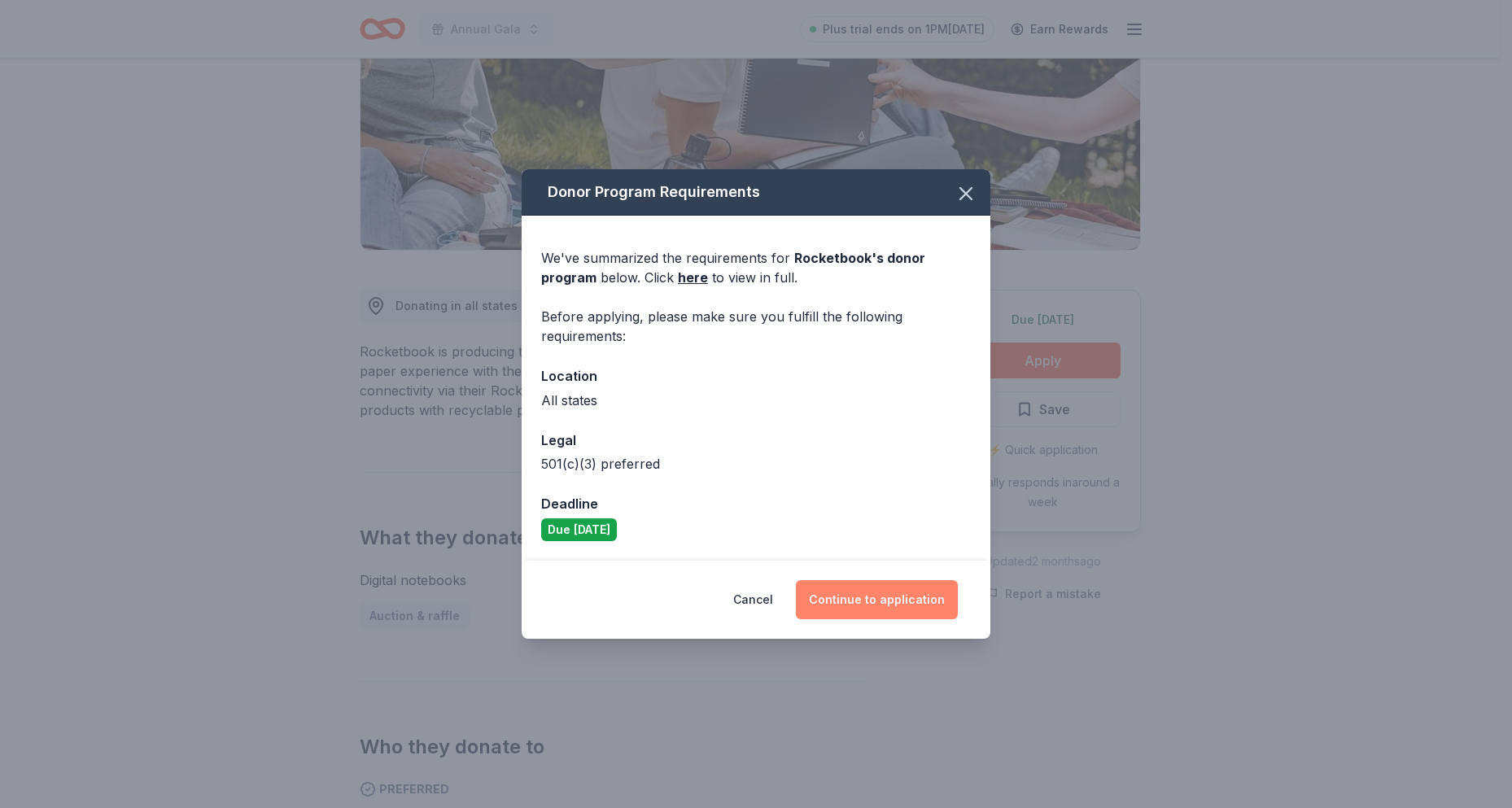
click at [862, 611] on button "Continue to application" at bounding box center [876, 600] width 162 height 39
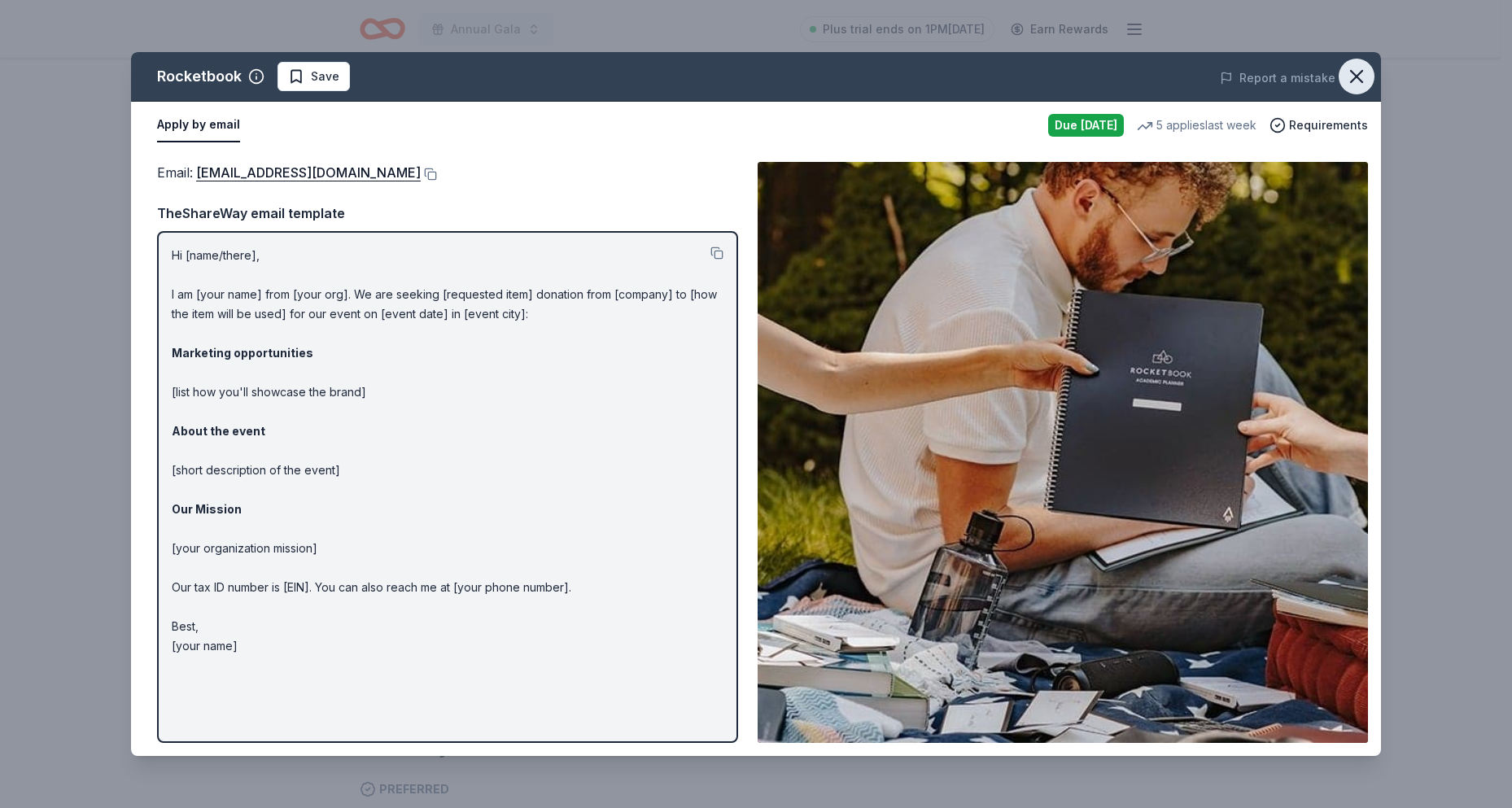
click at [1346, 72] on icon "button" at bounding box center [1356, 76] width 22 height 22
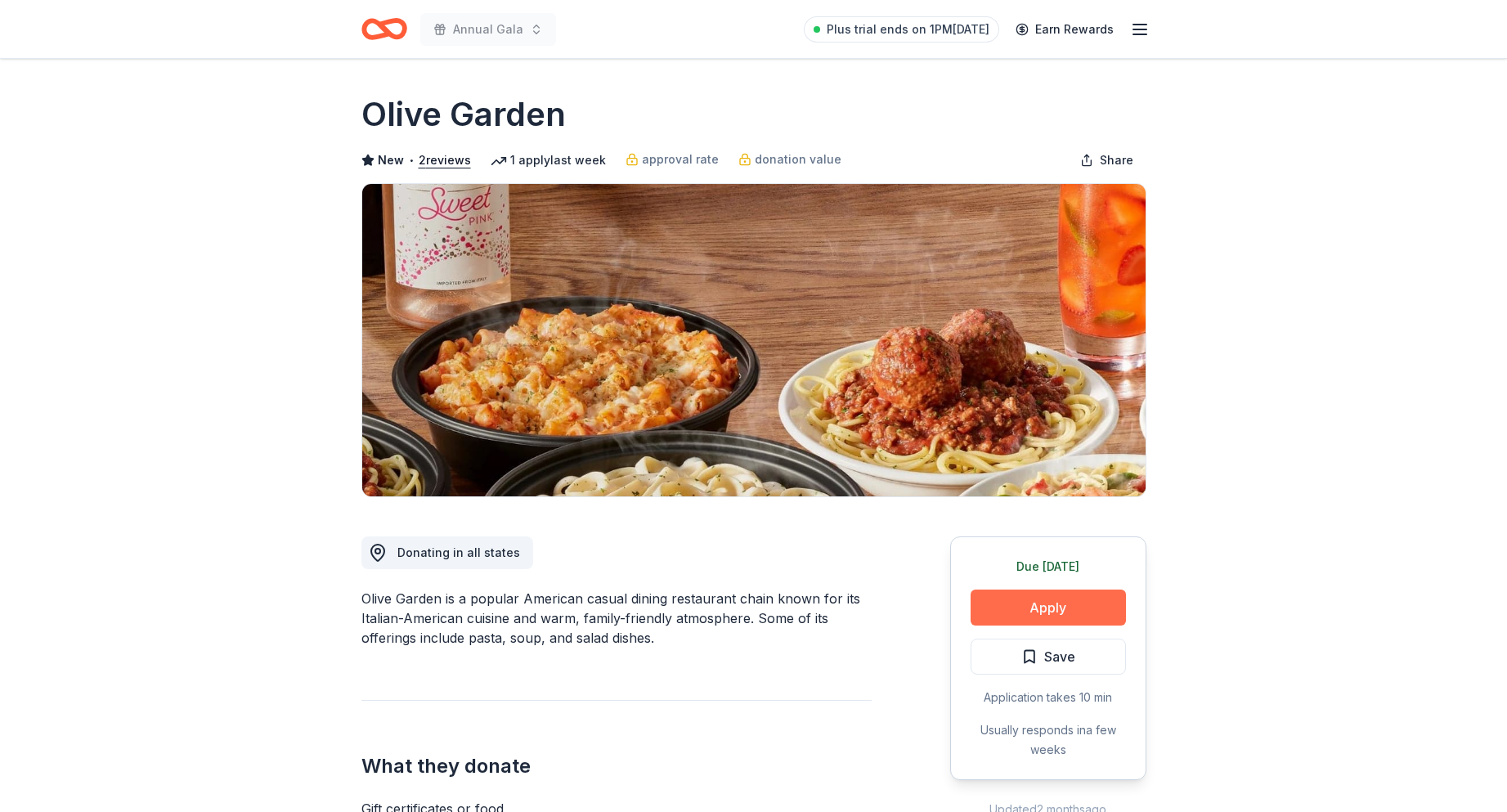
click at [1063, 604] on button "Apply" at bounding box center [1048, 607] width 156 height 36
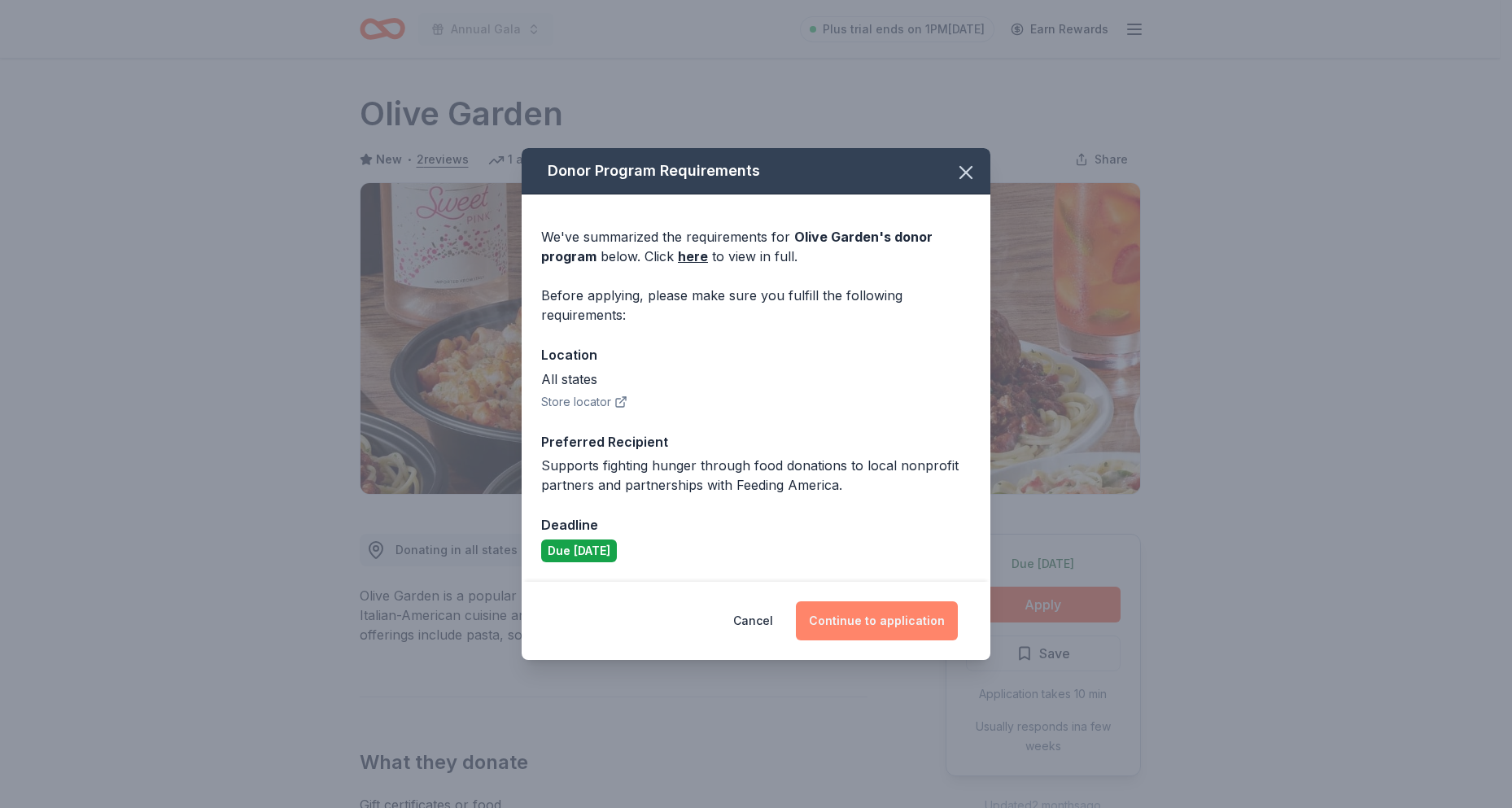
click at [910, 617] on button "Continue to application" at bounding box center [876, 621] width 162 height 39
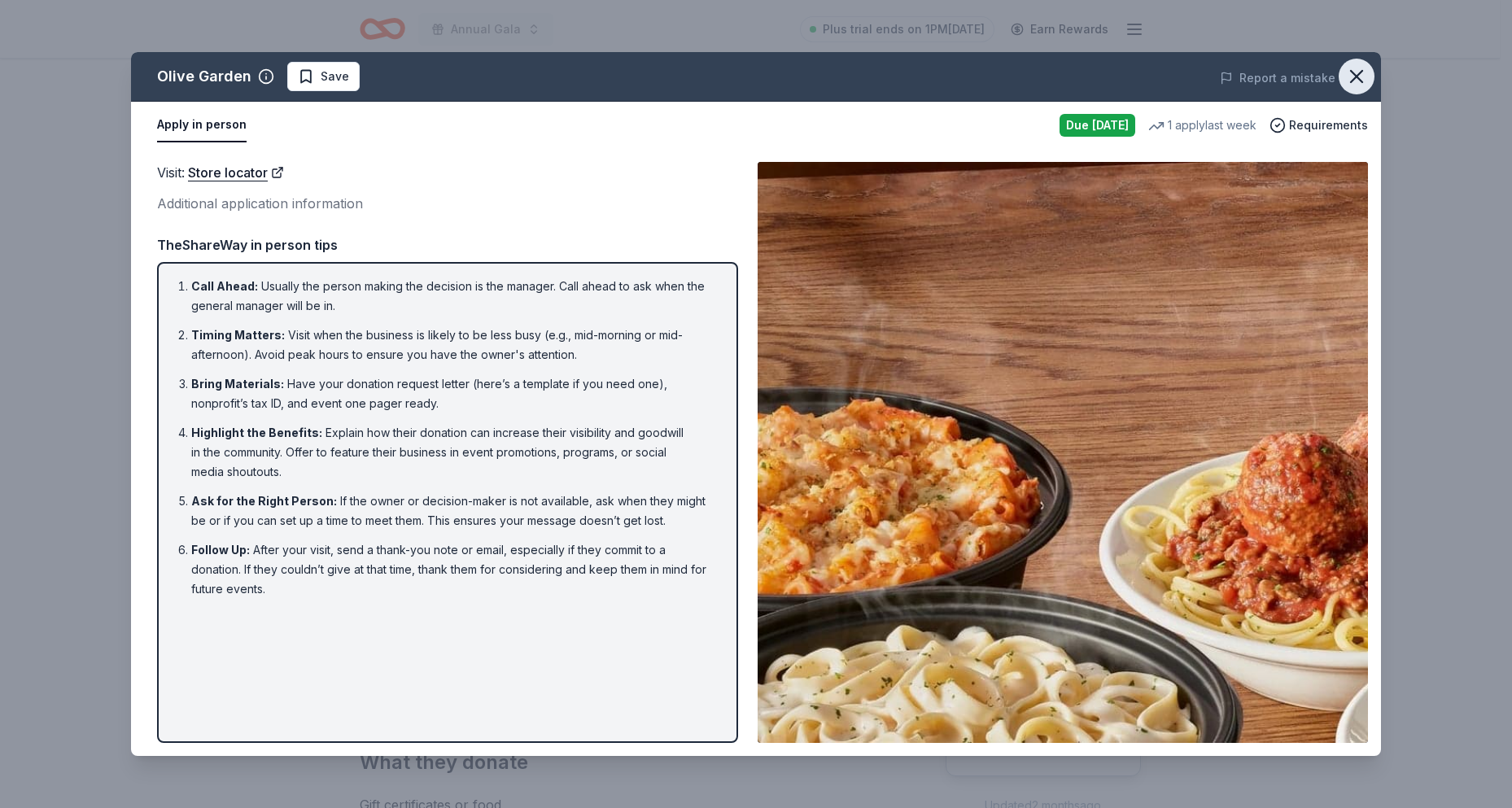
click at [1361, 73] on icon "button" at bounding box center [1356, 76] width 12 height 12
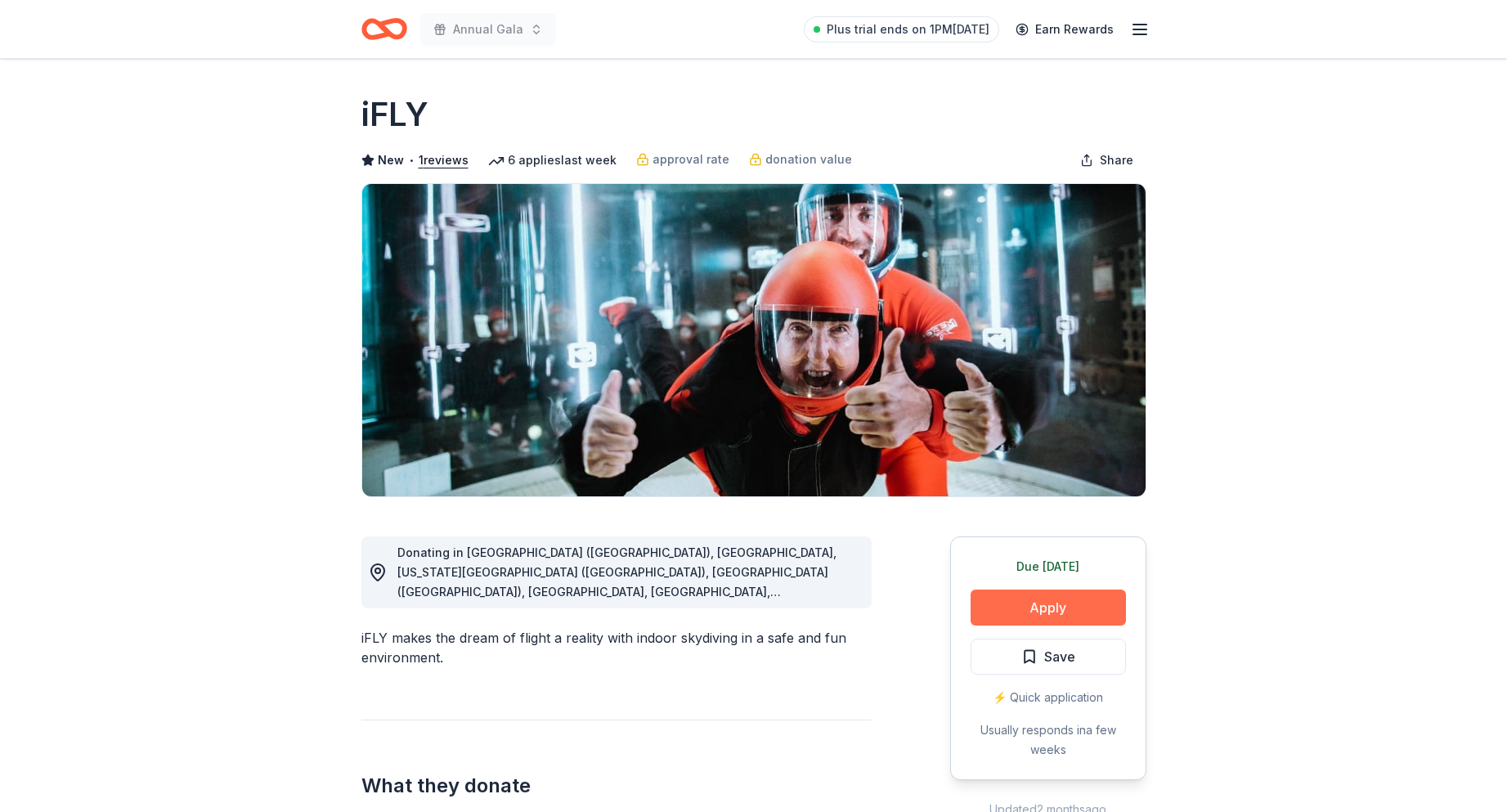
click at [1049, 613] on button "Apply" at bounding box center [1048, 607] width 156 height 36
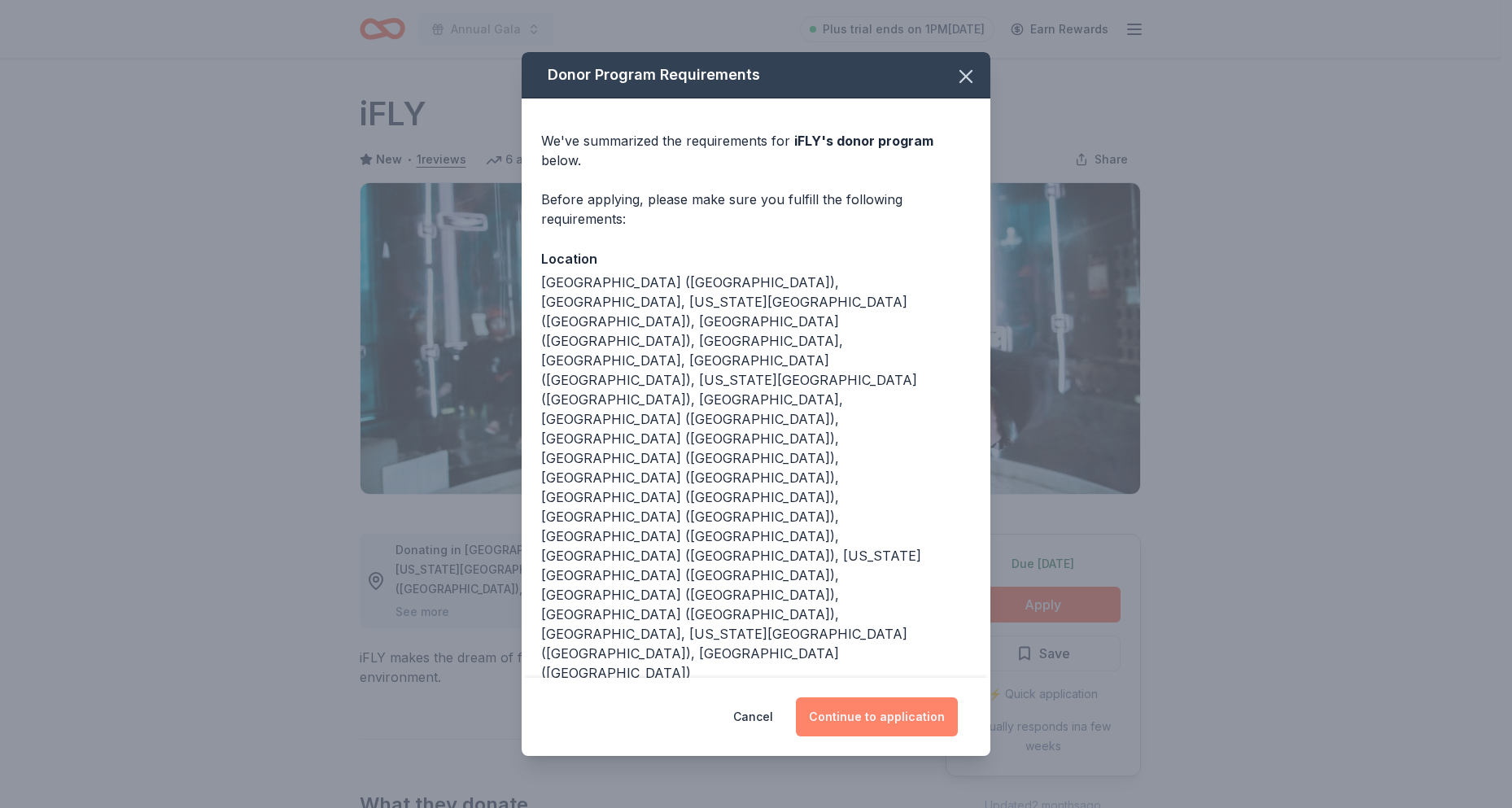
click at [899, 697] on button "Continue to application" at bounding box center [876, 717] width 162 height 39
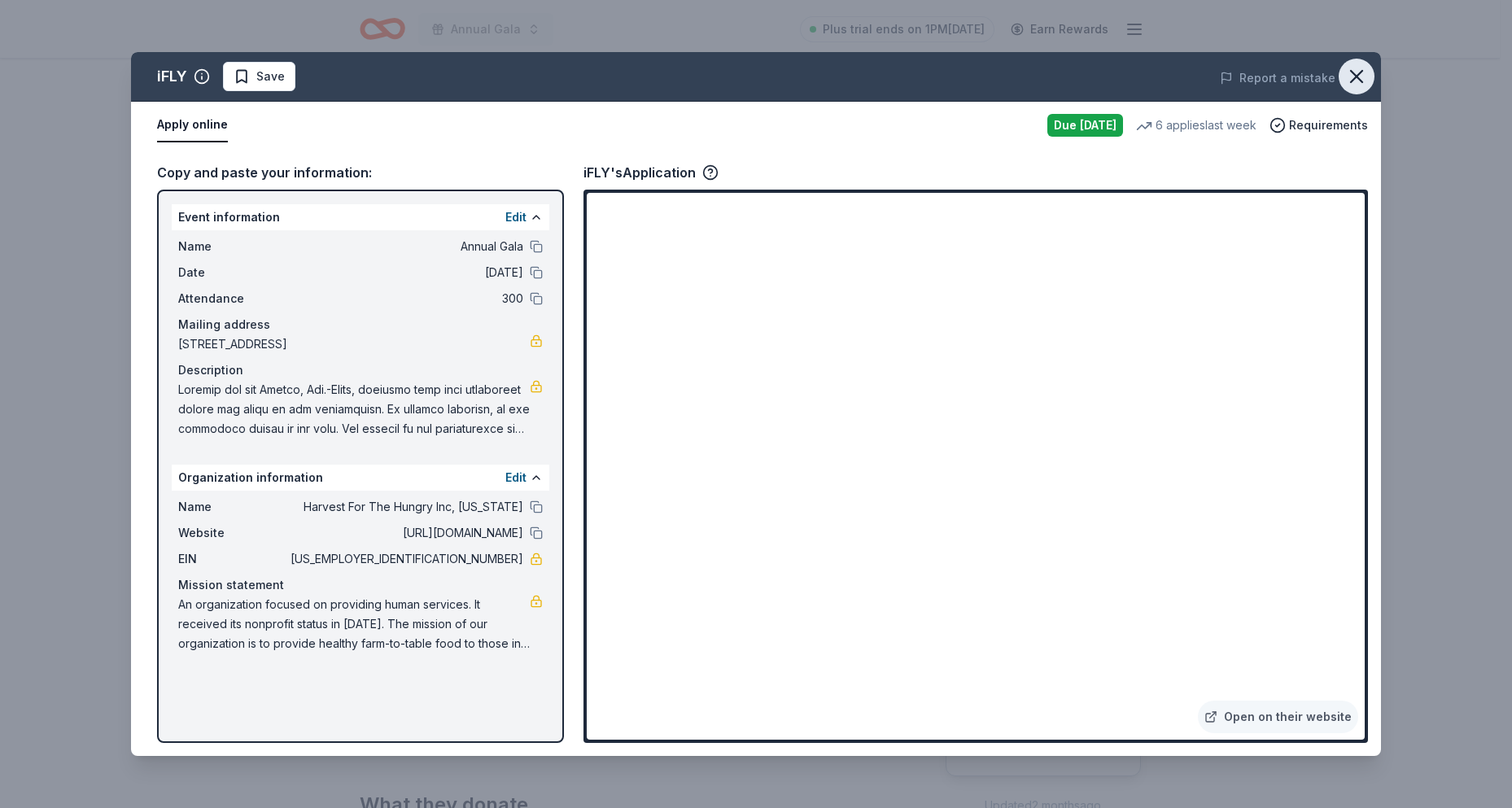
click at [1355, 66] on icon "button" at bounding box center [1356, 76] width 22 height 22
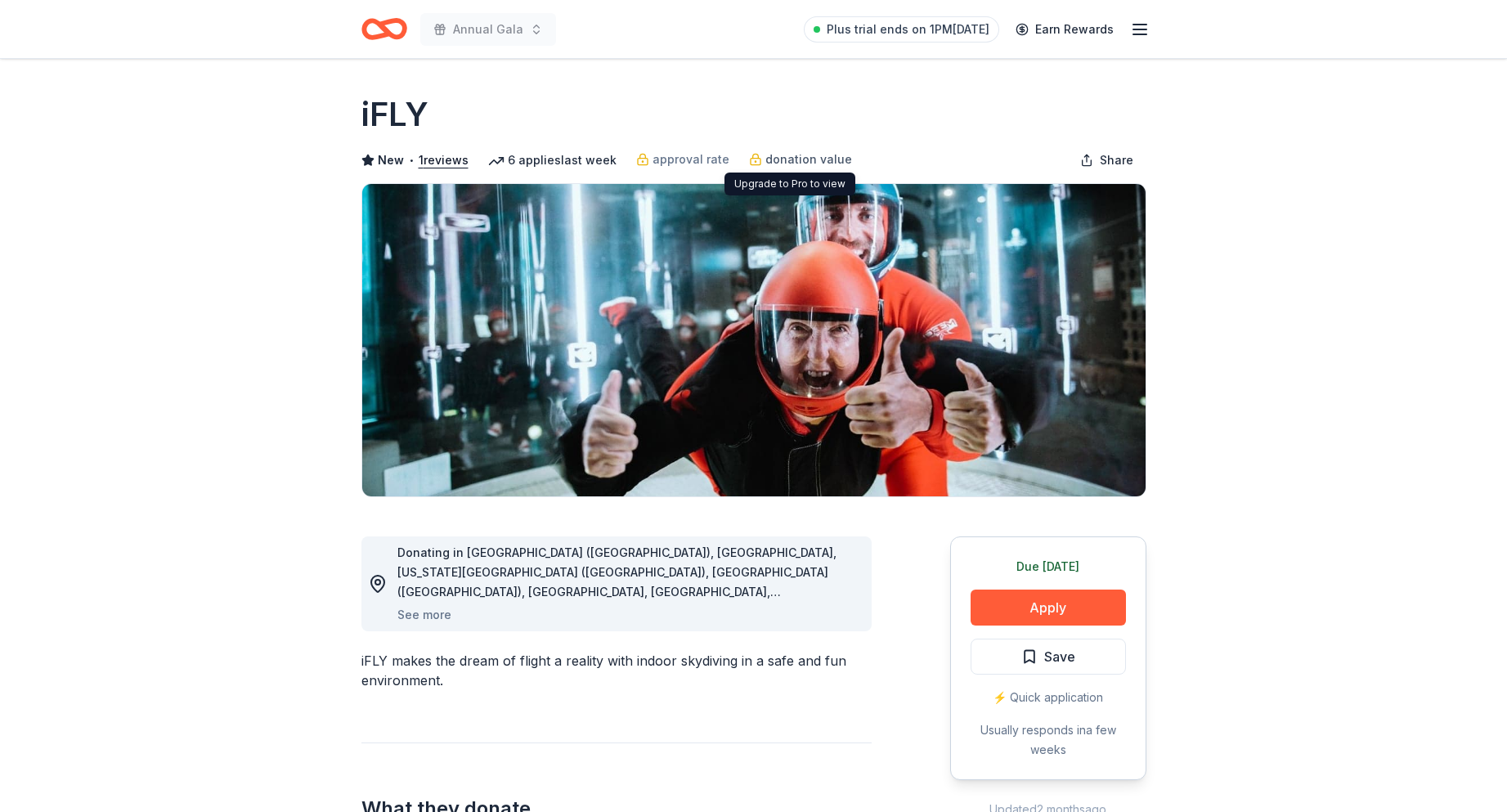
click at [797, 158] on span "donation value" at bounding box center [809, 159] width 86 height 20
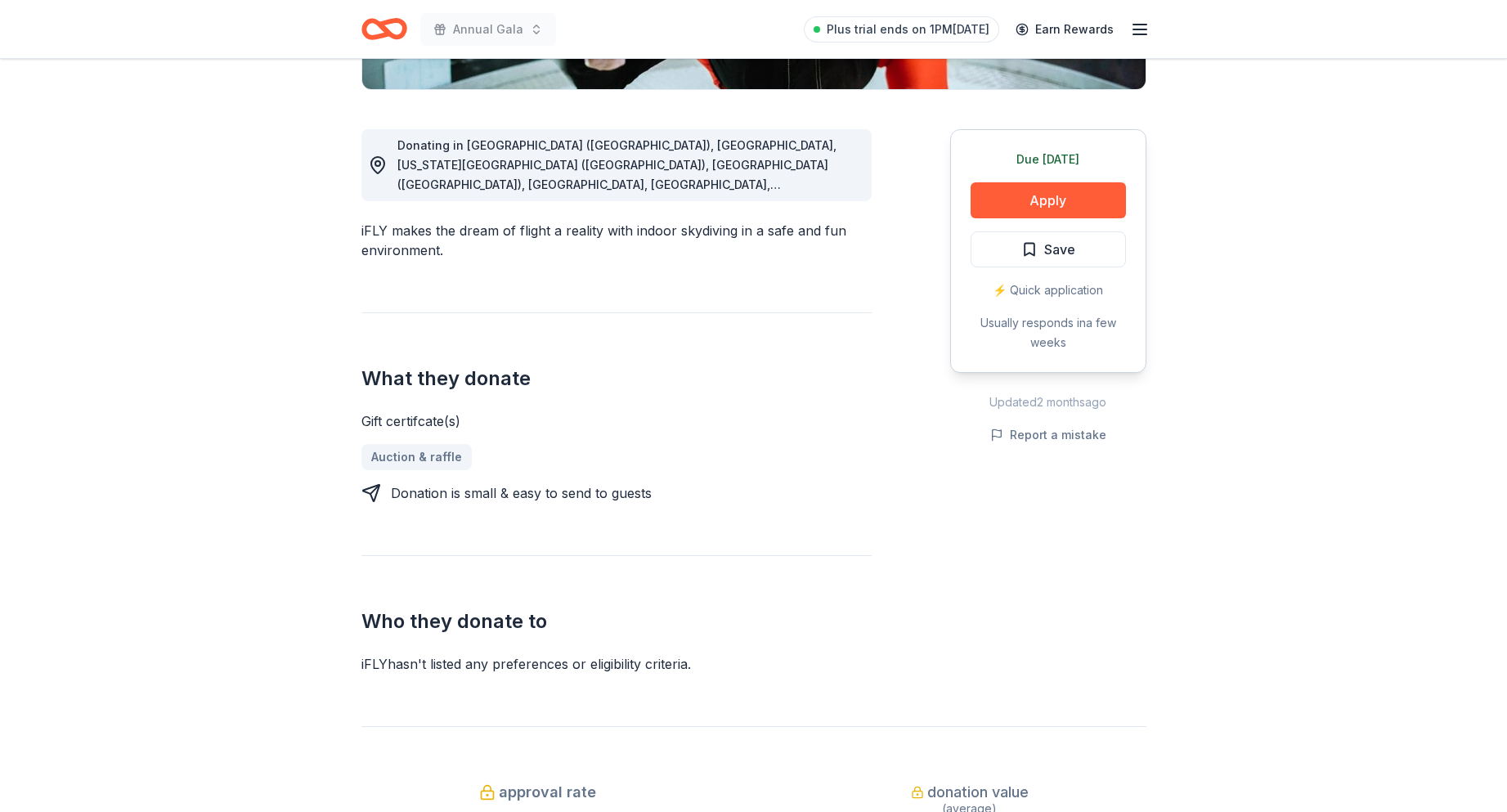
scroll to position [409, 0]
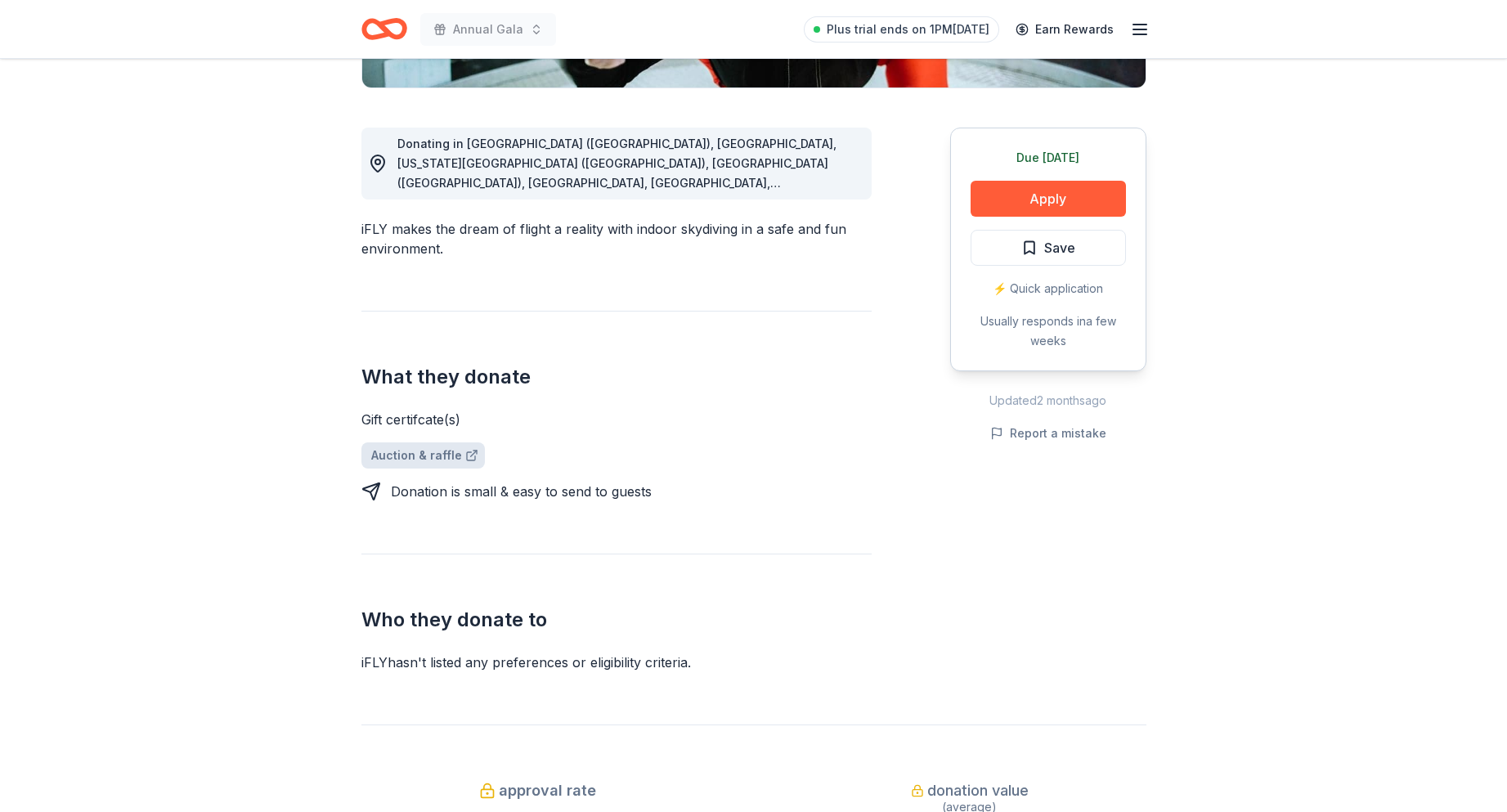
click at [448, 452] on link "Auction & raffle" at bounding box center [423, 455] width 123 height 26
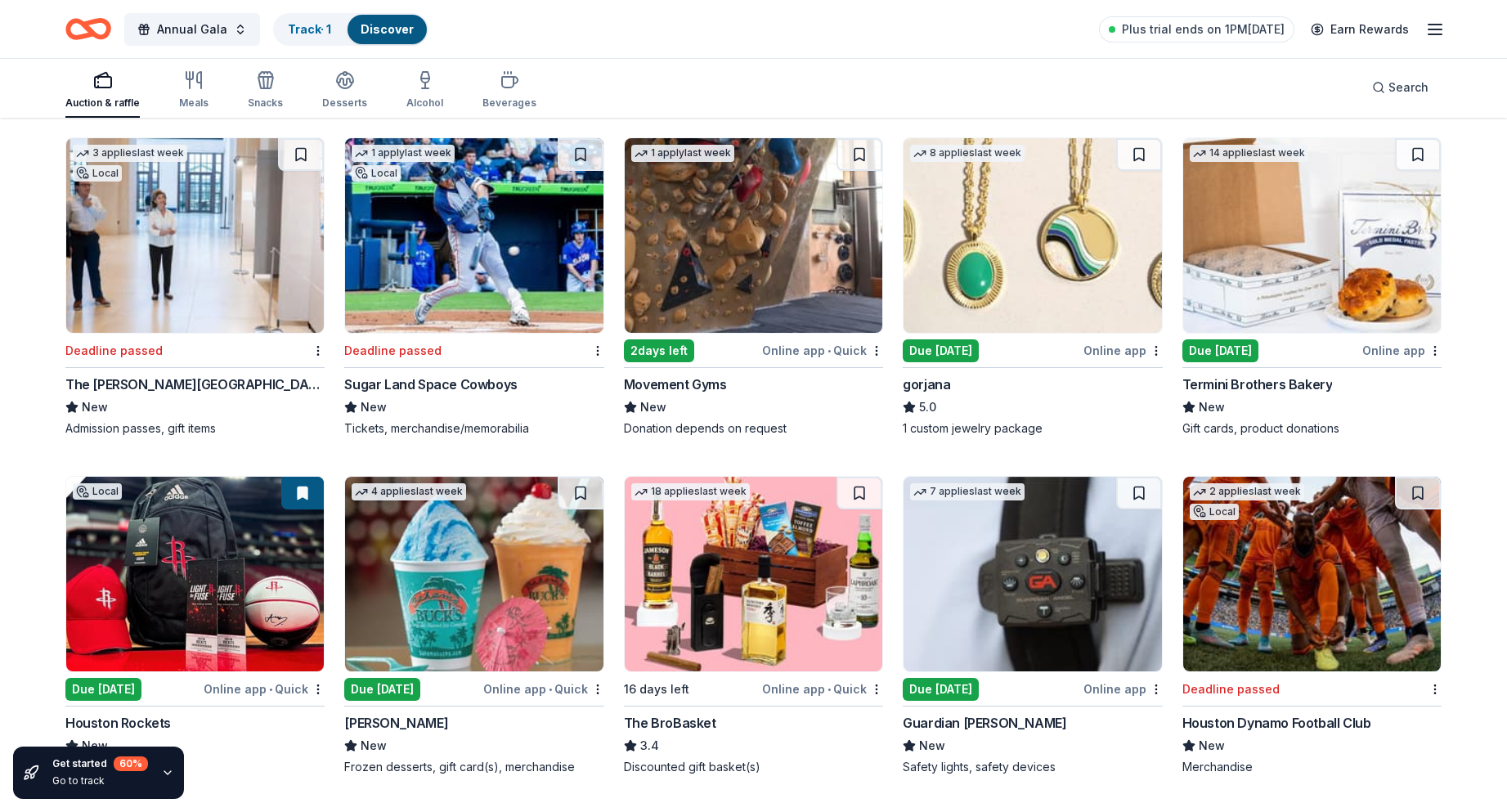
scroll to position [2615, 0]
click at [436, 212] on img at bounding box center [474, 235] width 257 height 194
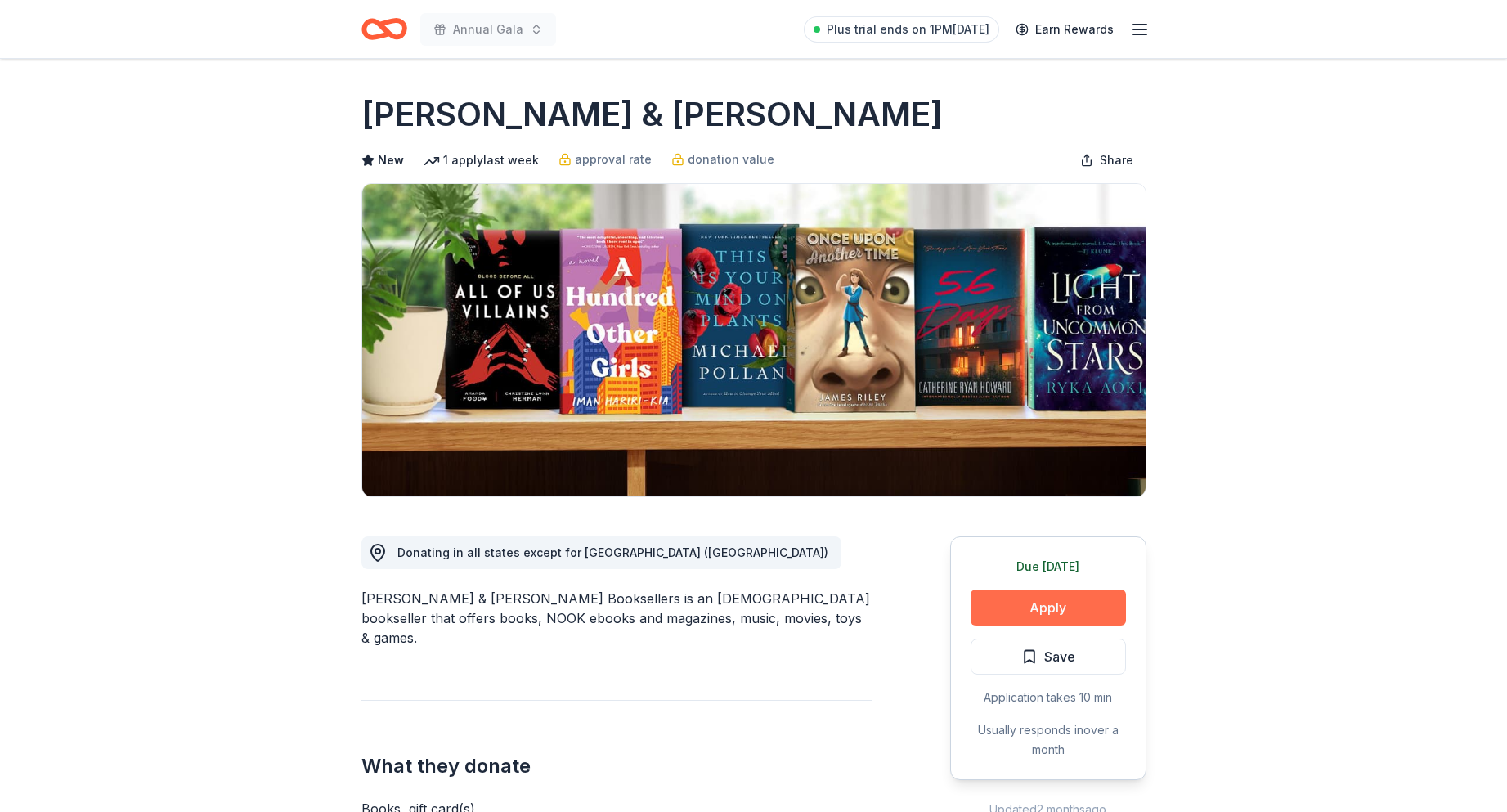
click at [1045, 611] on button "Apply" at bounding box center [1048, 607] width 156 height 36
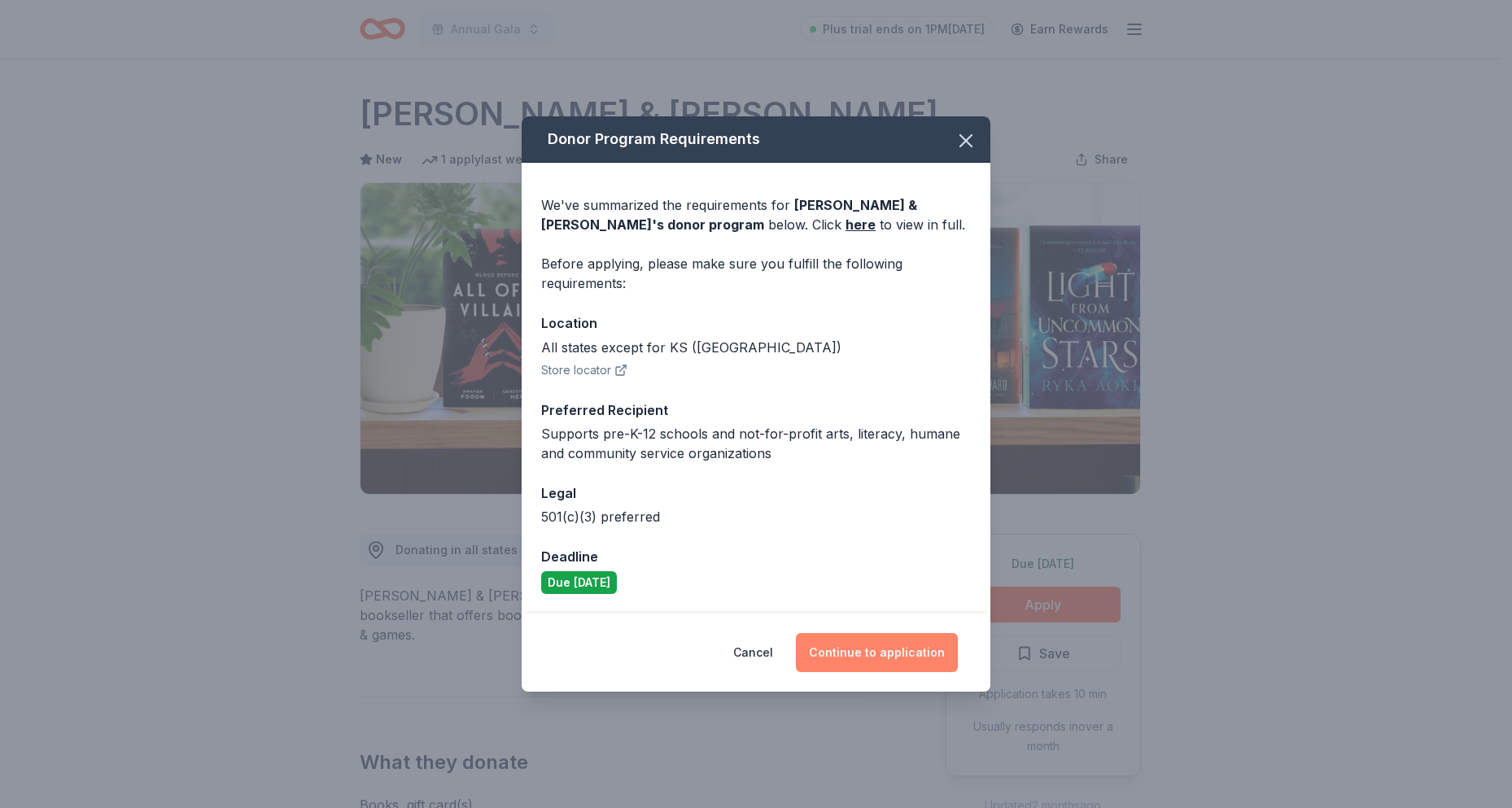
click at [932, 653] on button "Continue to application" at bounding box center [876, 652] width 162 height 39
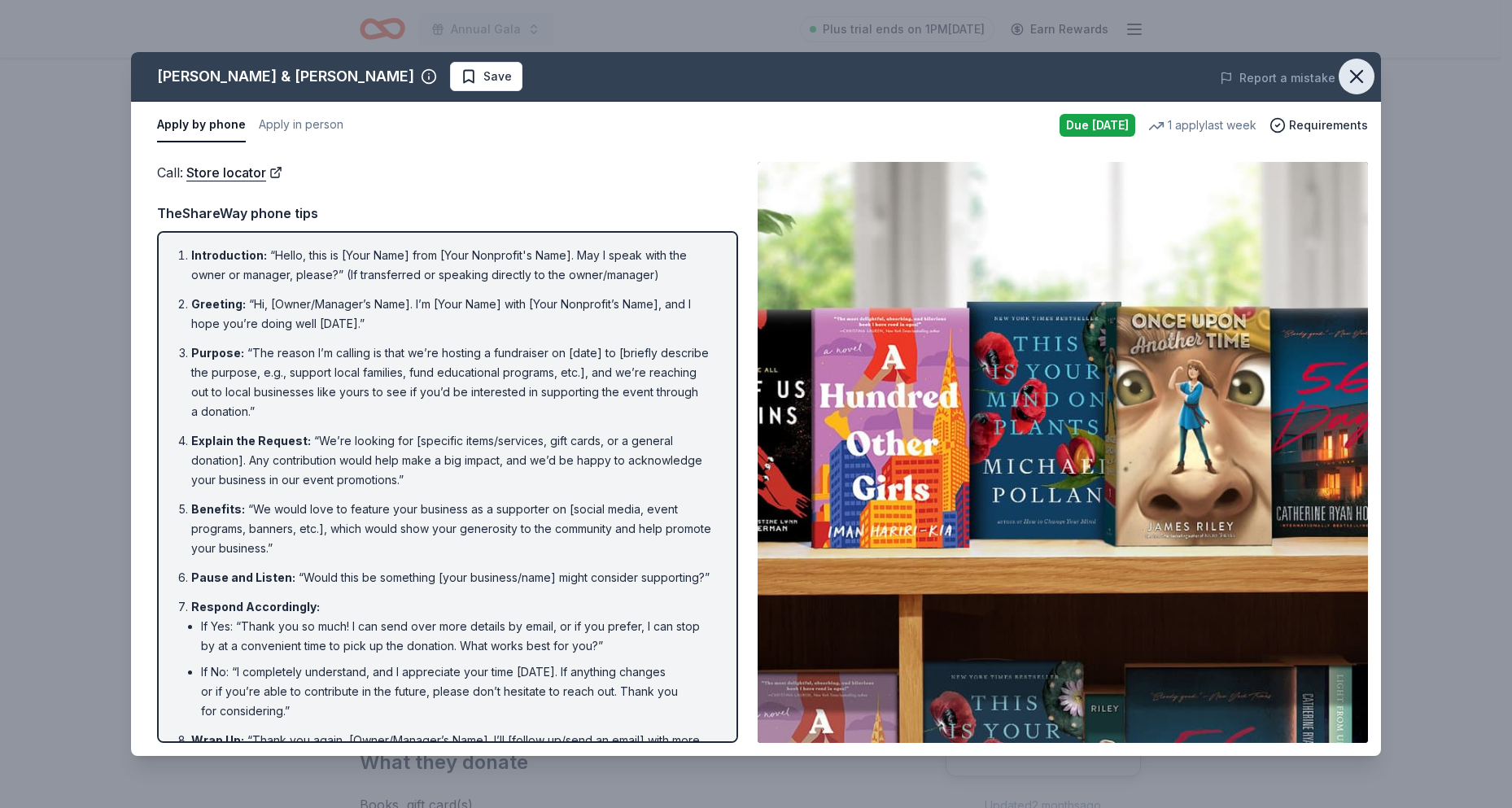
click at [1350, 70] on icon "button" at bounding box center [1356, 76] width 22 height 22
